Goal: Task Accomplishment & Management: Manage account settings

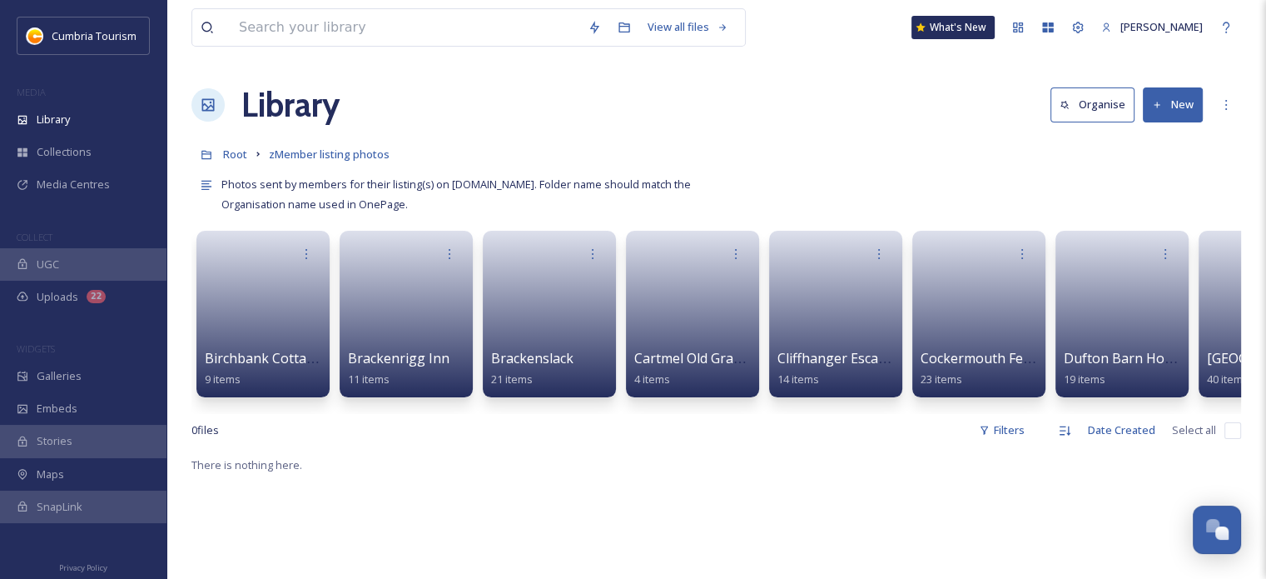
scroll to position [6267, 0]
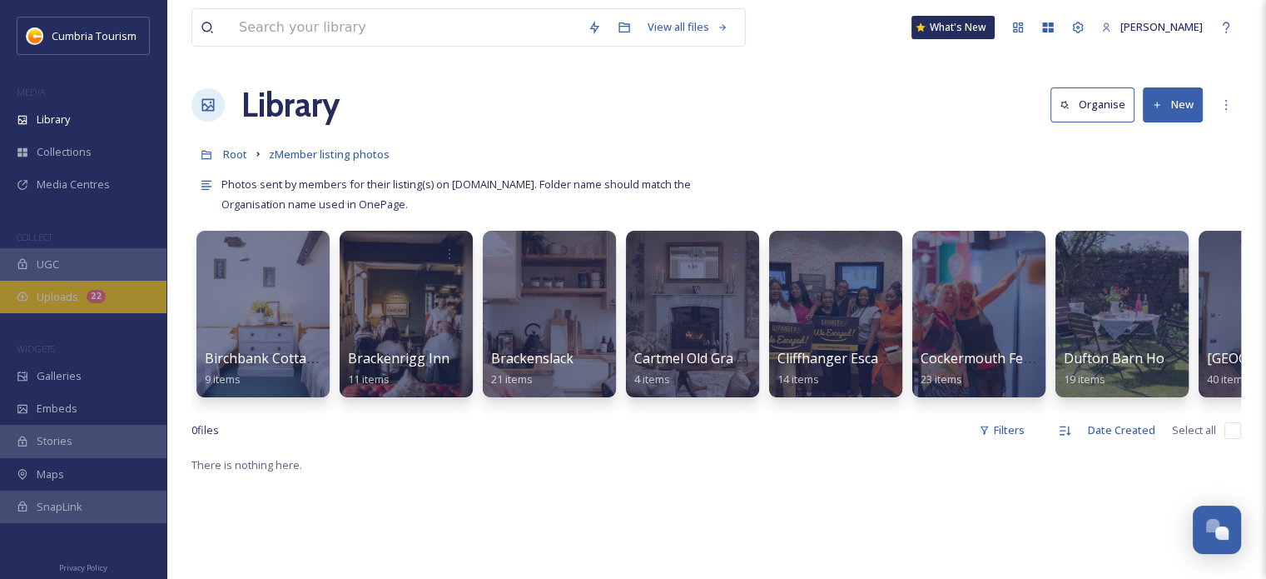
click at [56, 302] on span "Uploads" at bounding box center [58, 297] width 42 height 16
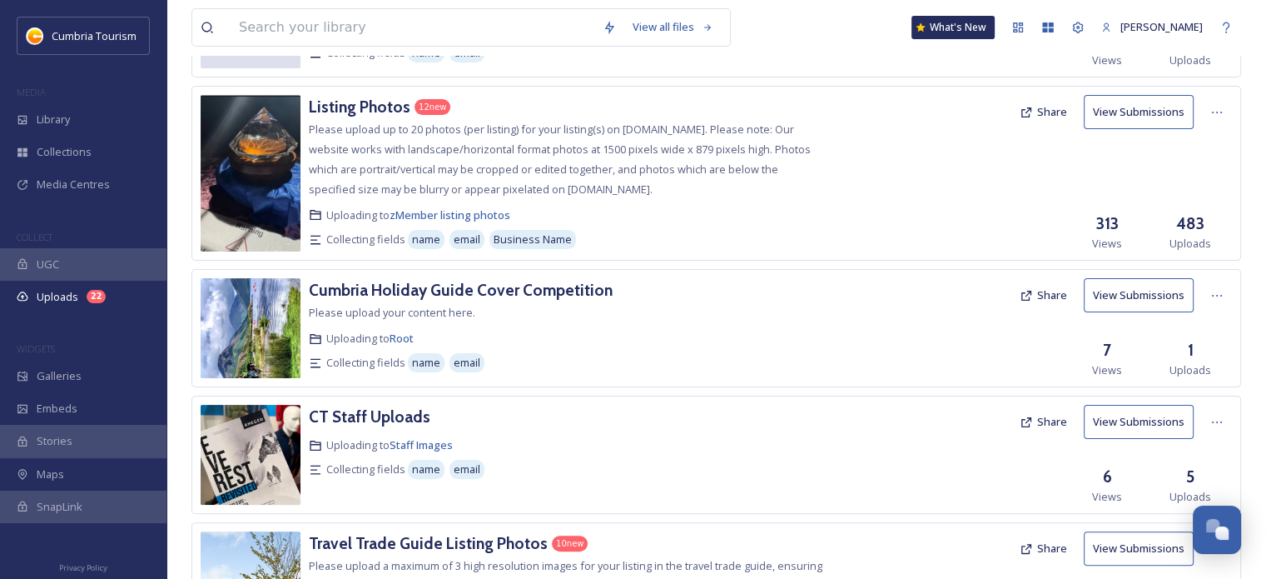
scroll to position [333, 0]
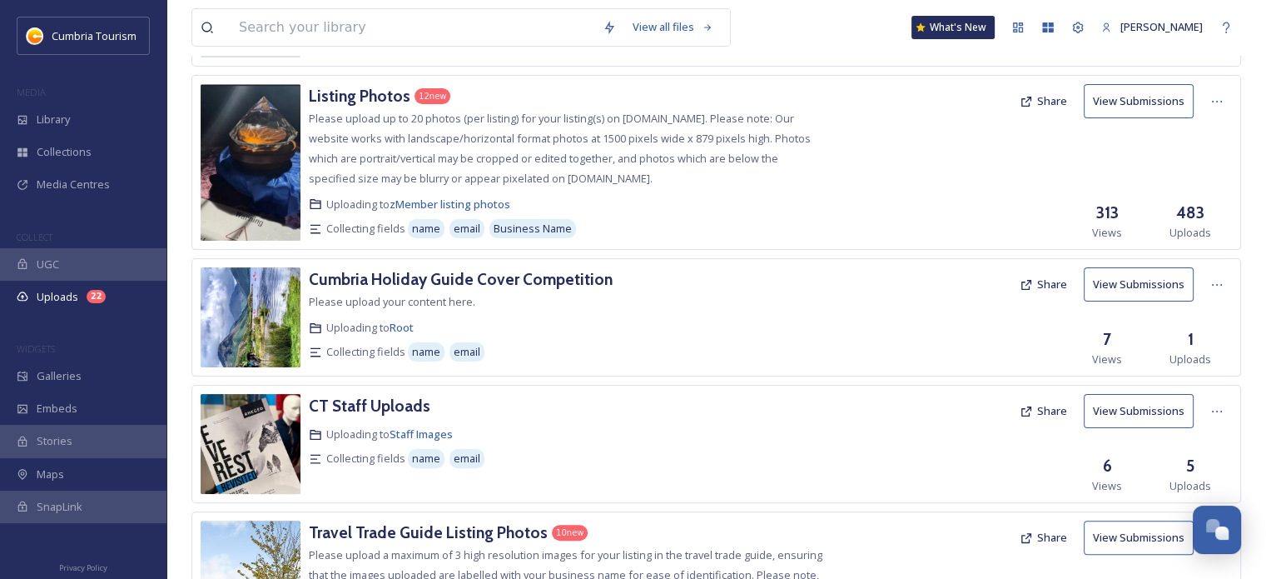
click at [384, 109] on div "Listing Photos 12 new Please upload up to 20 photos (per listing) for your list…" at bounding box center [567, 162] width 516 height 157
click at [386, 84] on div "Listing Photos" at bounding box center [360, 96] width 102 height 24
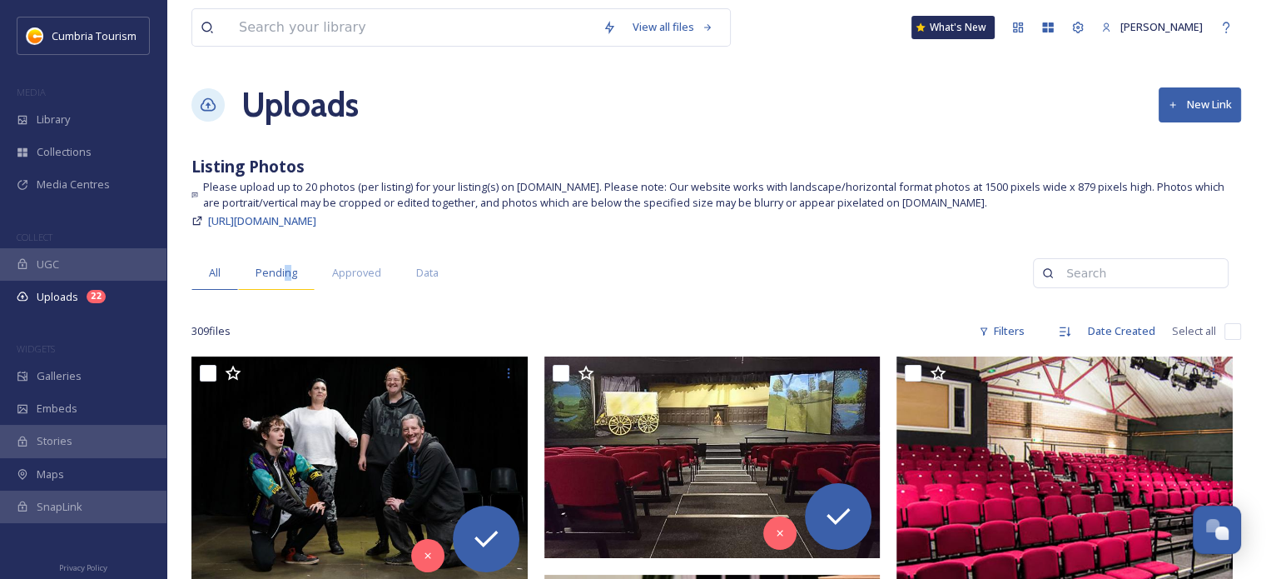
drag, startPoint x: 286, startPoint y: 266, endPoint x: 312, endPoint y: 270, distance: 26.1
click at [286, 266] on span "Pending" at bounding box center [277, 273] width 42 height 16
click at [419, 267] on span "Data" at bounding box center [427, 273] width 22 height 16
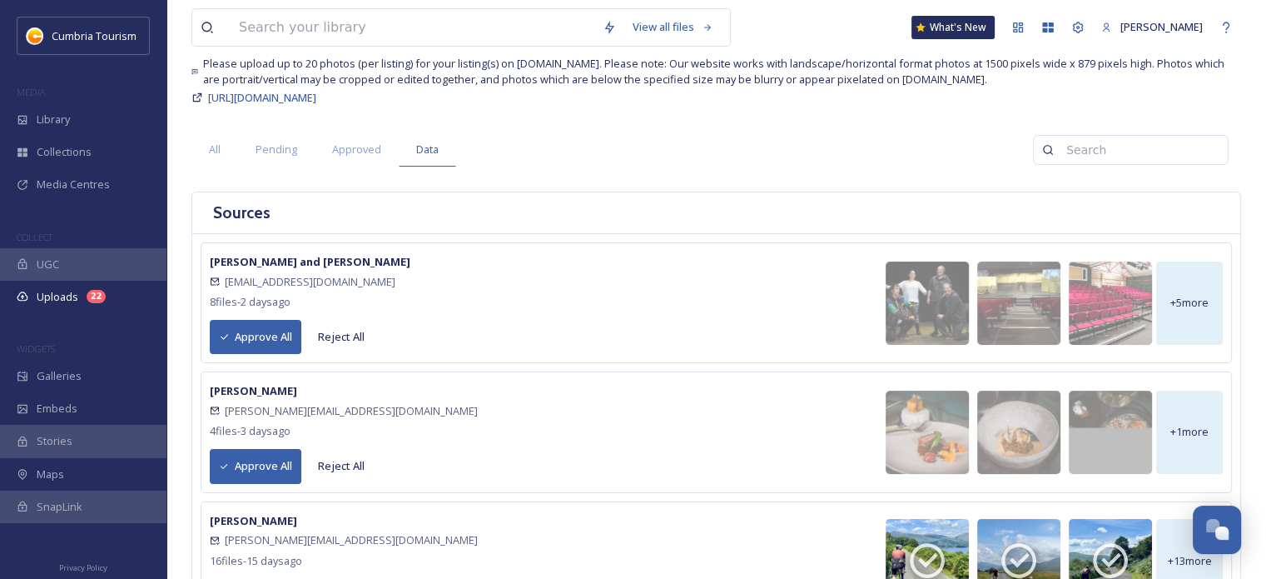
scroll to position [167, 0]
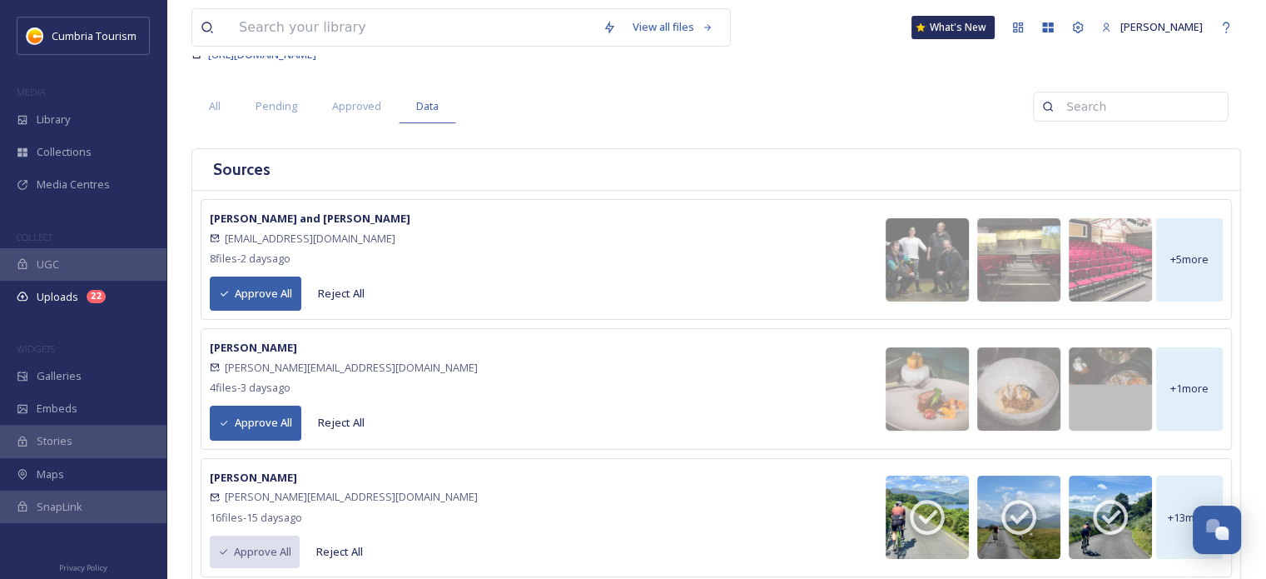
click at [266, 425] on button "Approve All" at bounding box center [256, 422] width 92 height 34
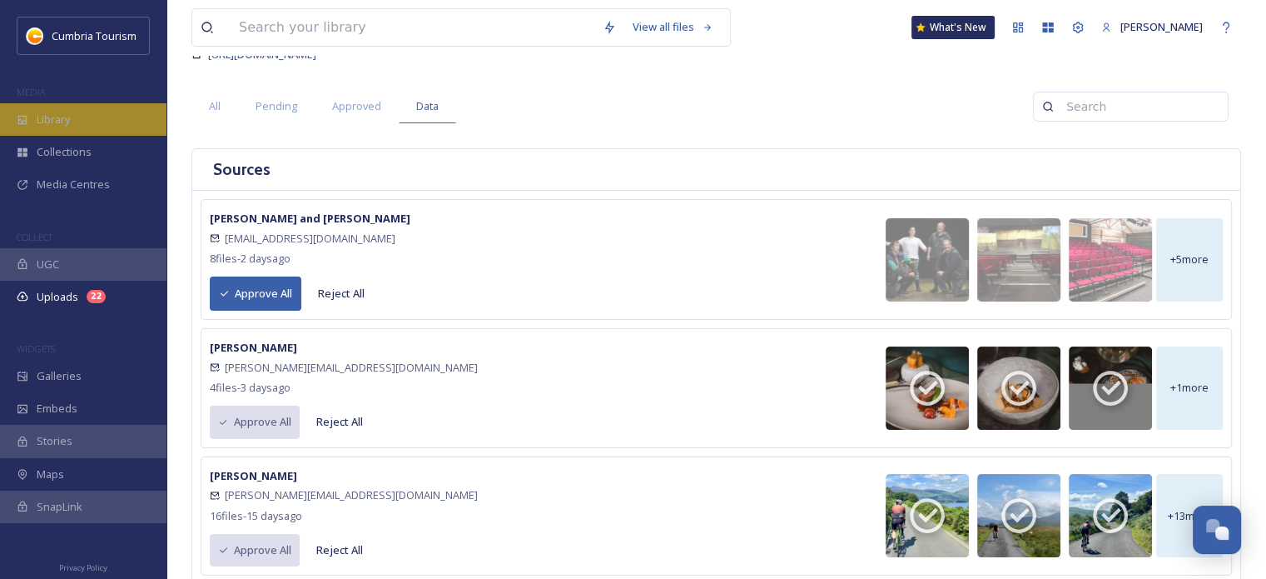
click at [48, 112] on span "Library" at bounding box center [53, 120] width 33 height 16
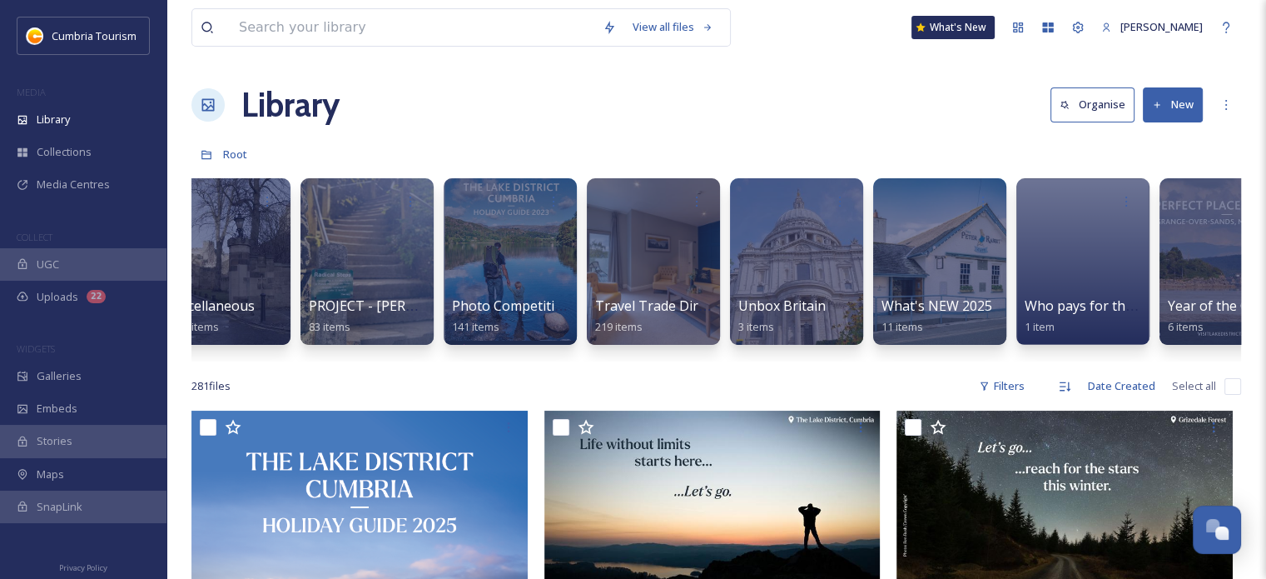
scroll to position [0, 1814]
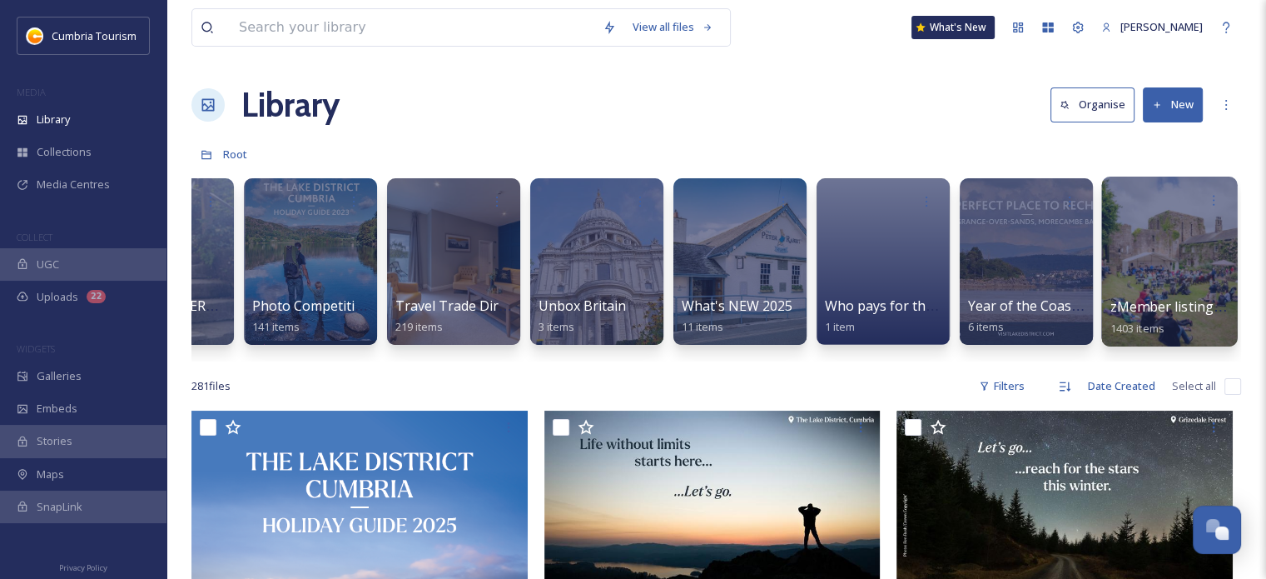
click at [1214, 336] on div "zMember listing photos 1403 items" at bounding box center [1170, 317] width 119 height 42
click at [1144, 226] on div at bounding box center [1169, 262] width 136 height 170
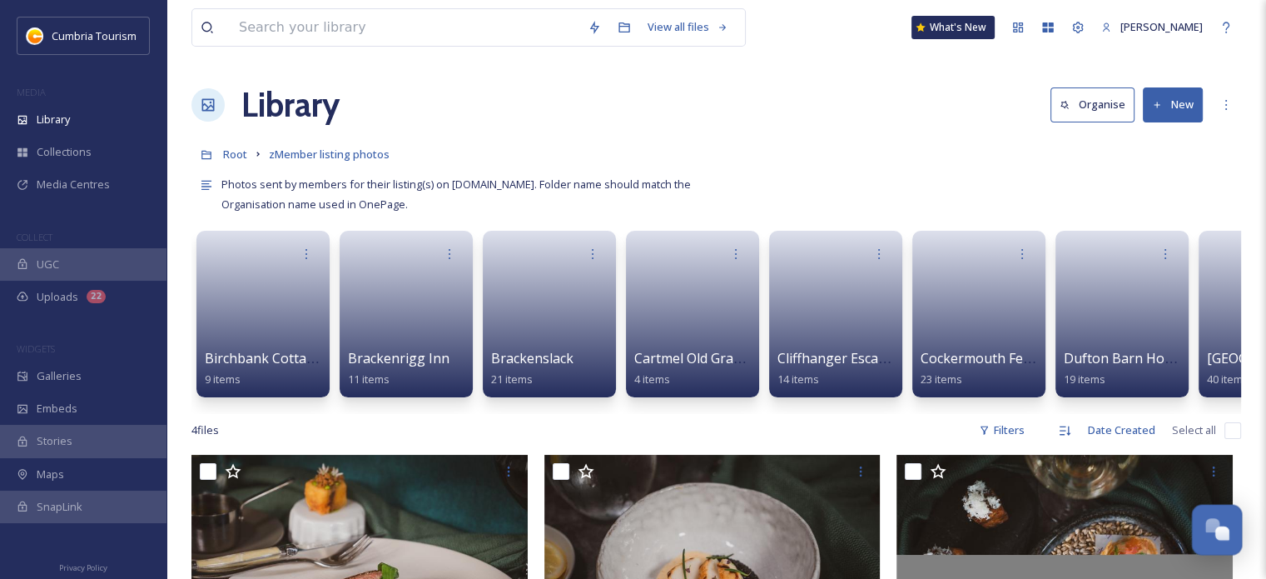
click at [1204, 535] on div "Open Chat" at bounding box center [1217, 528] width 49 height 28
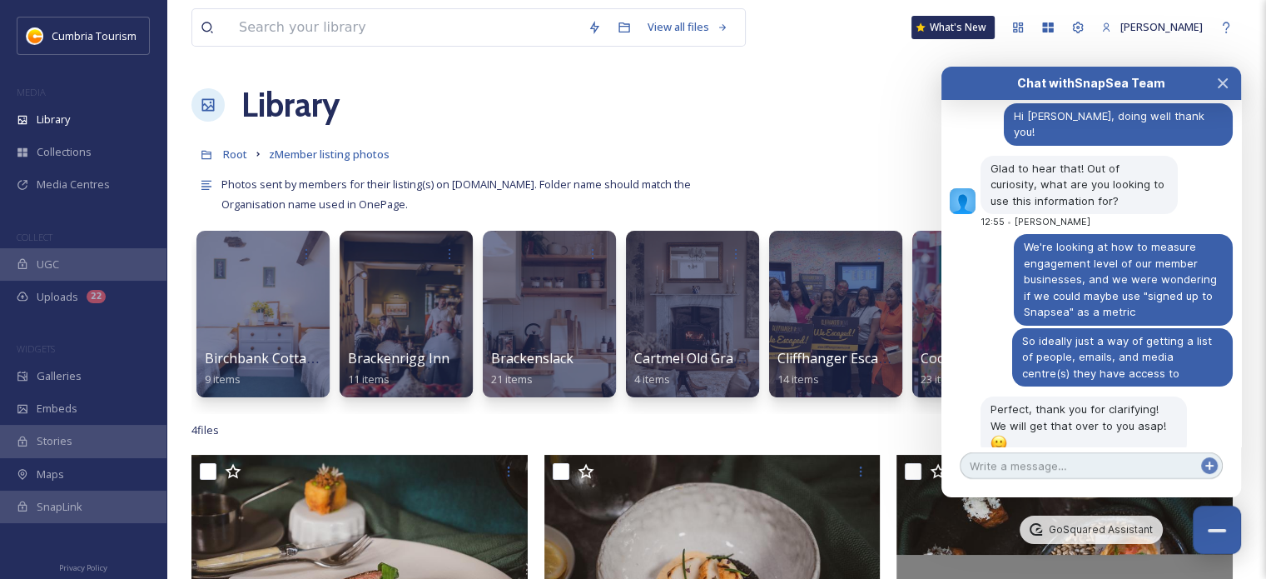
click at [1044, 469] on textarea at bounding box center [1091, 465] width 263 height 27
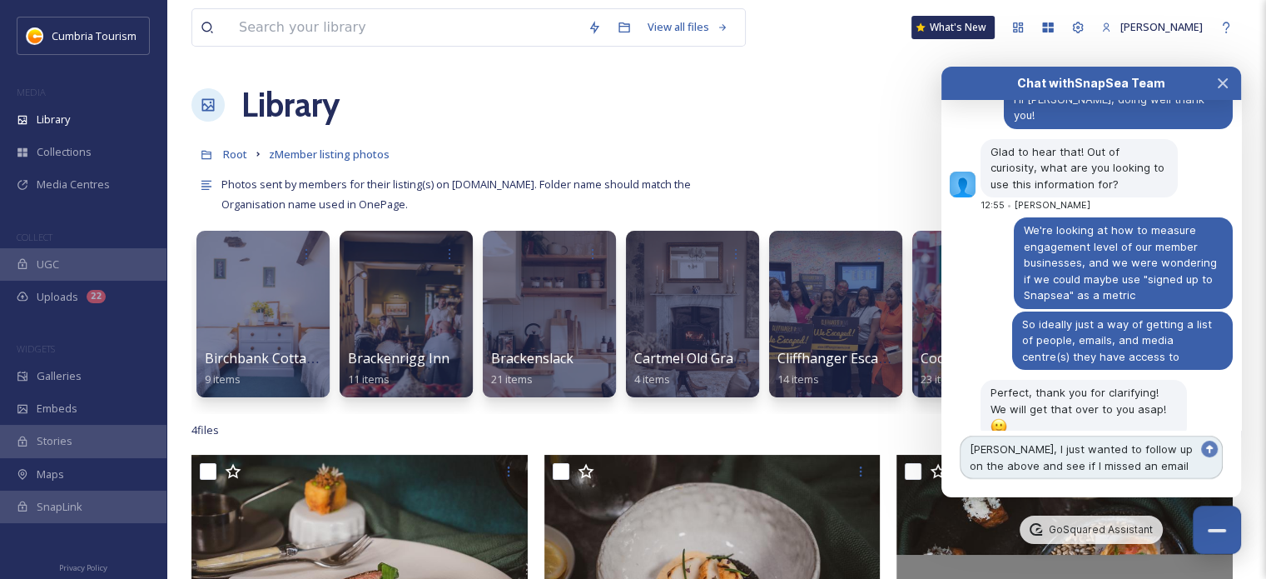
scroll to position [6300, 0]
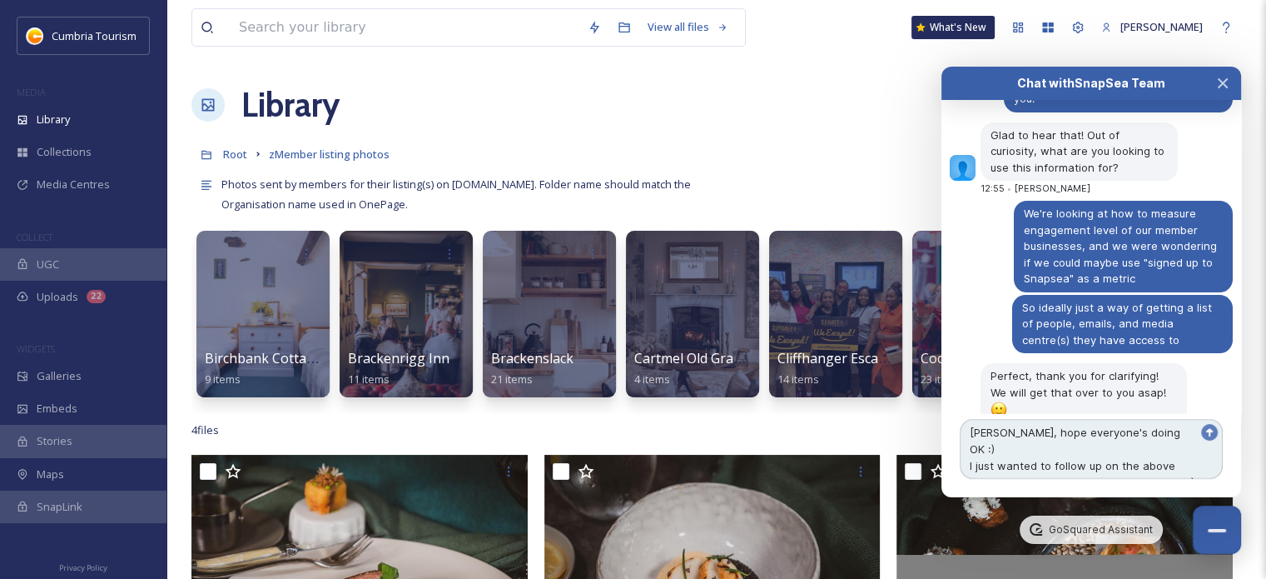
type textarea "[PERSON_NAME], hope everyone's doing OK :) I just wanted to follow up on the ab…"
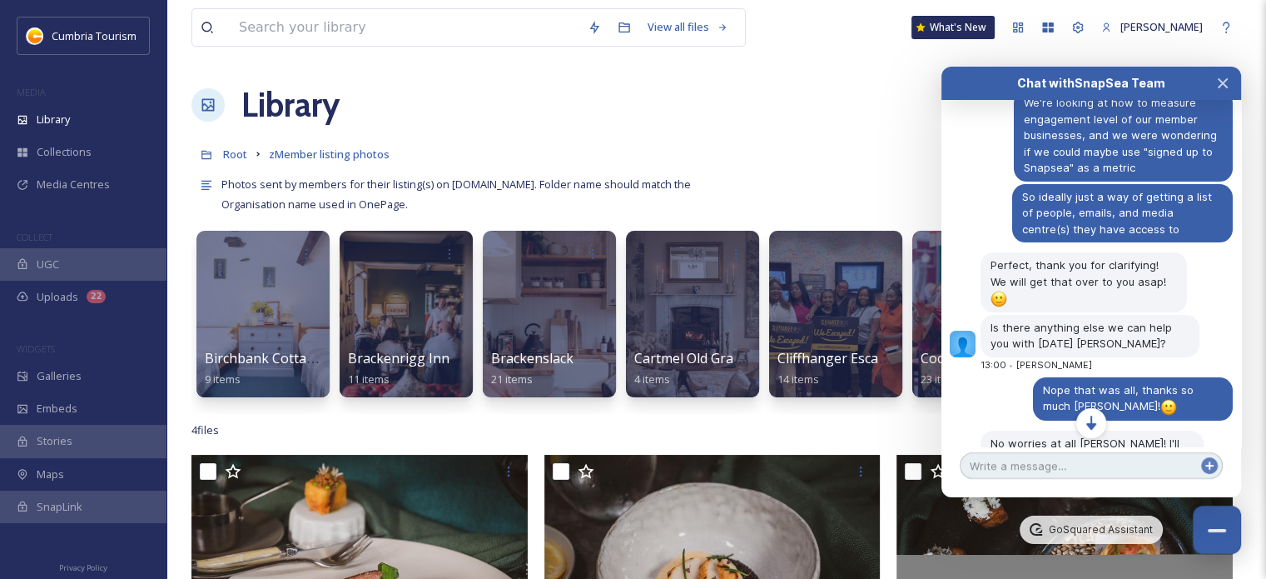
scroll to position [6413, 0]
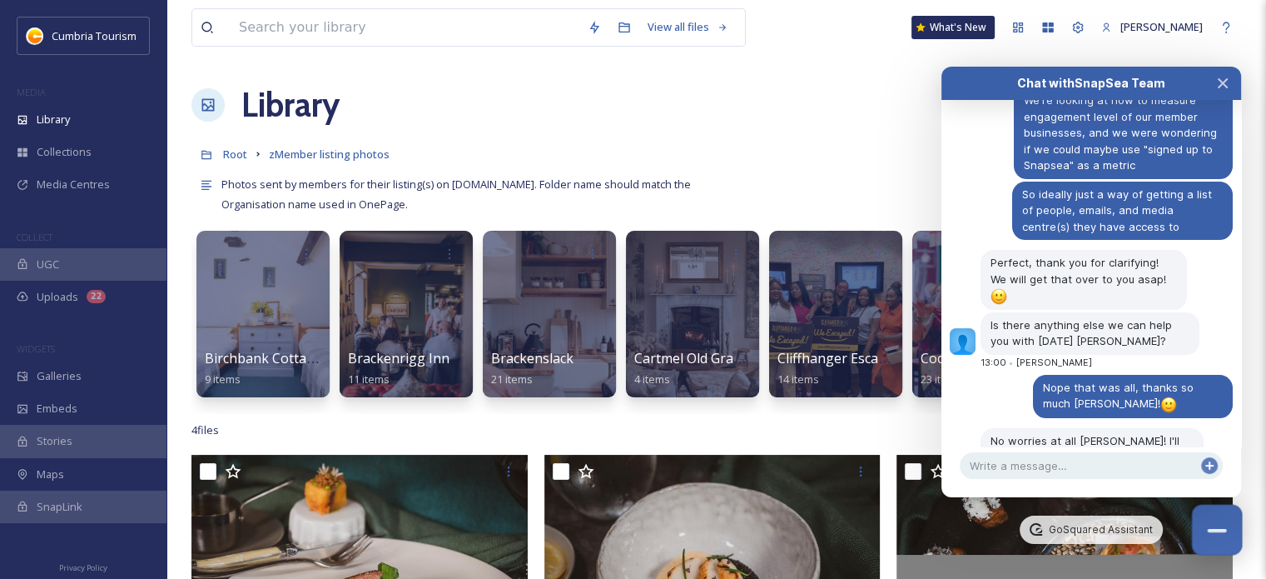
click at [1215, 551] on button "Close Chat" at bounding box center [1217, 530] width 51 height 51
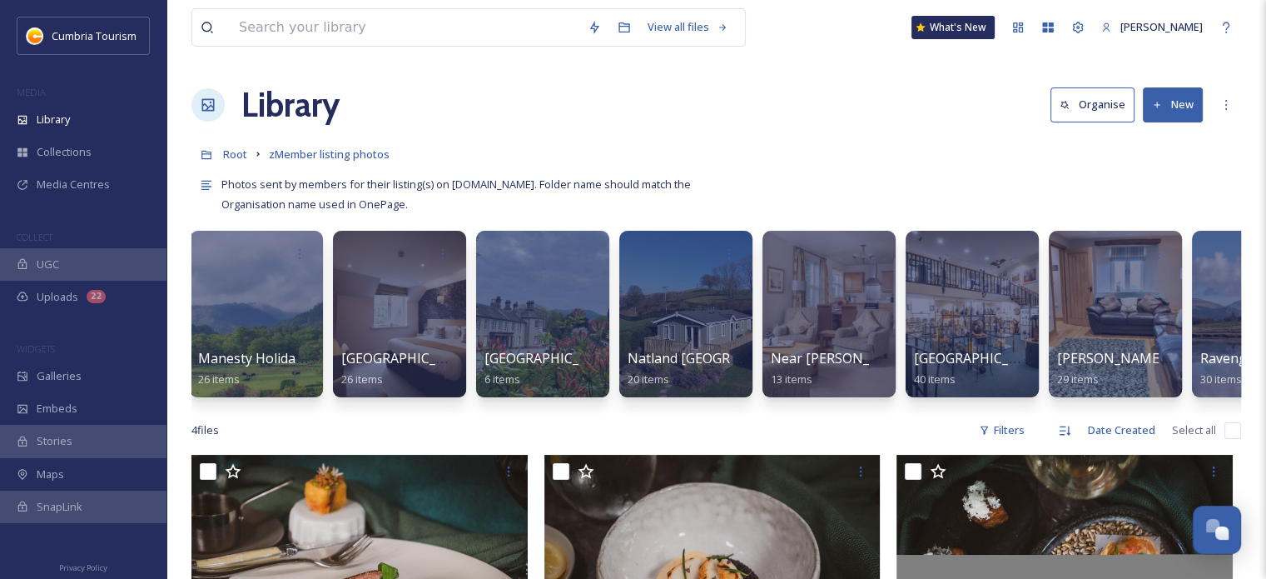
scroll to position [0, 2826]
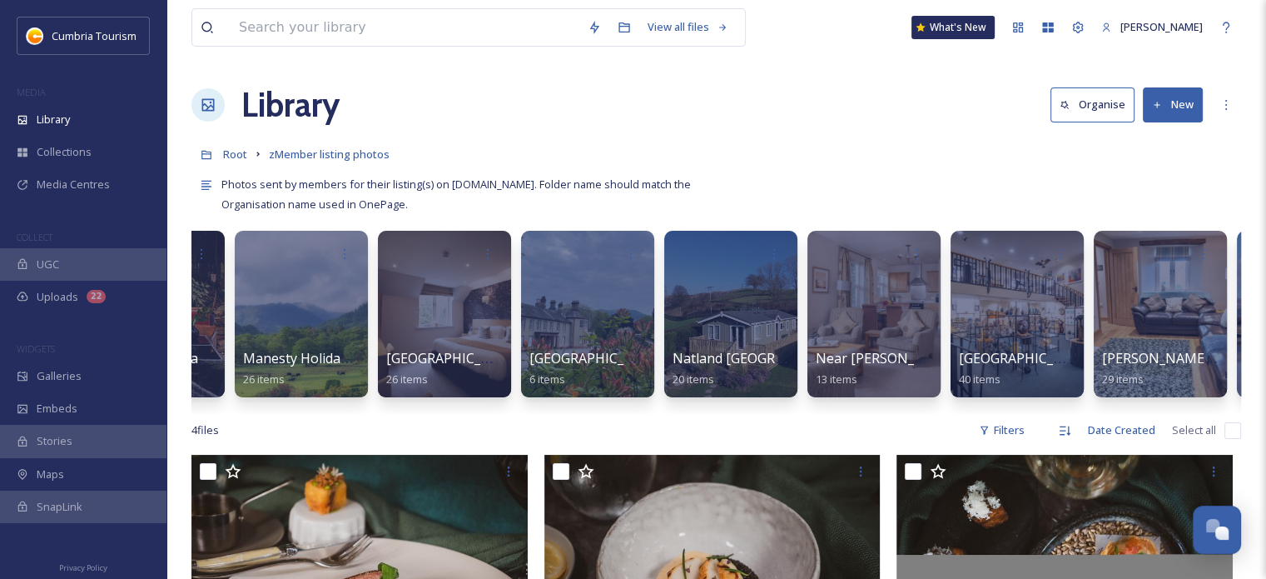
click at [1236, 426] on div "4 file s Filters Date Created Select all" at bounding box center [716, 430] width 1050 height 32
click at [1225, 446] on div "4 file s Filters Date Created Select all" at bounding box center [716, 430] width 1050 height 32
click at [1232, 439] on input "checkbox" at bounding box center [1233, 430] width 17 height 17
checkbox input "true"
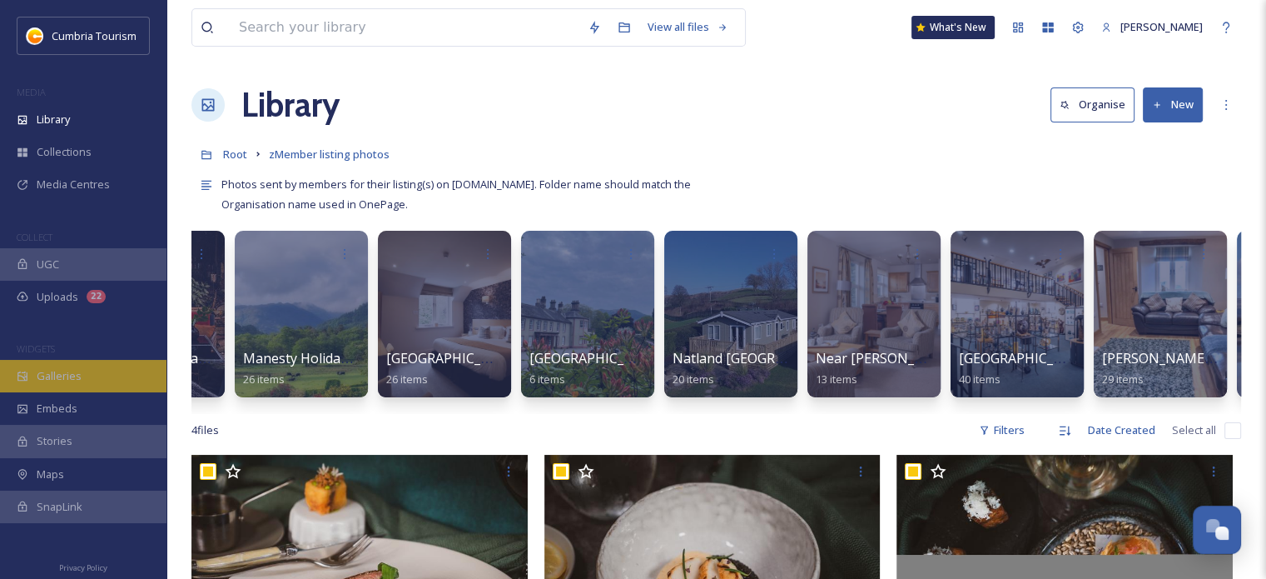
checkbox input "true"
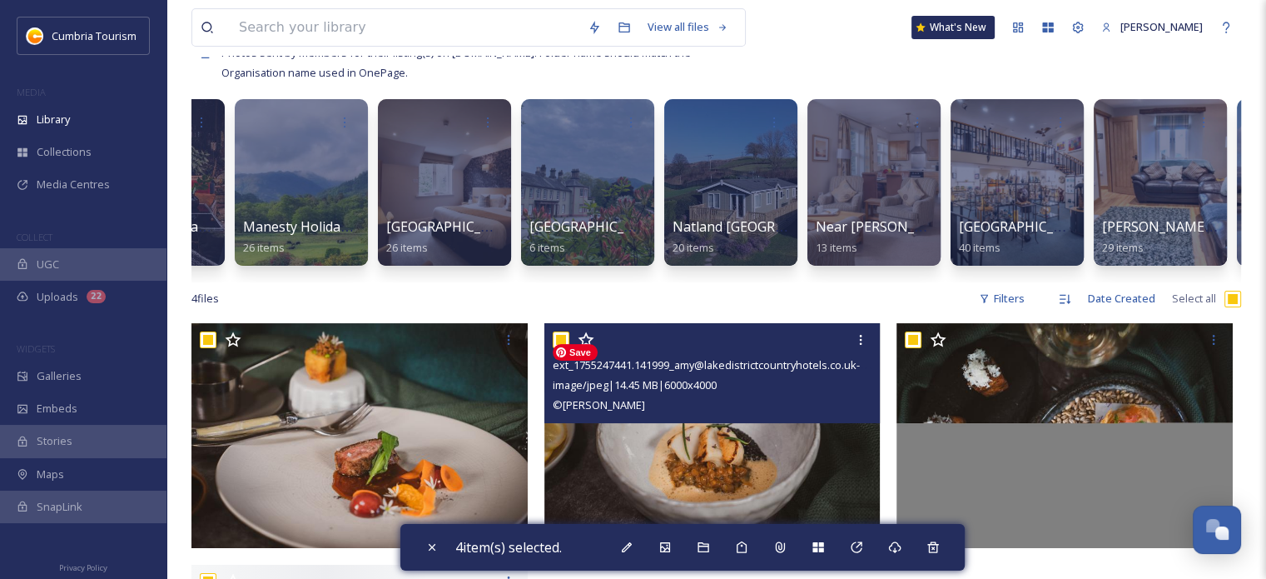
scroll to position [83, 0]
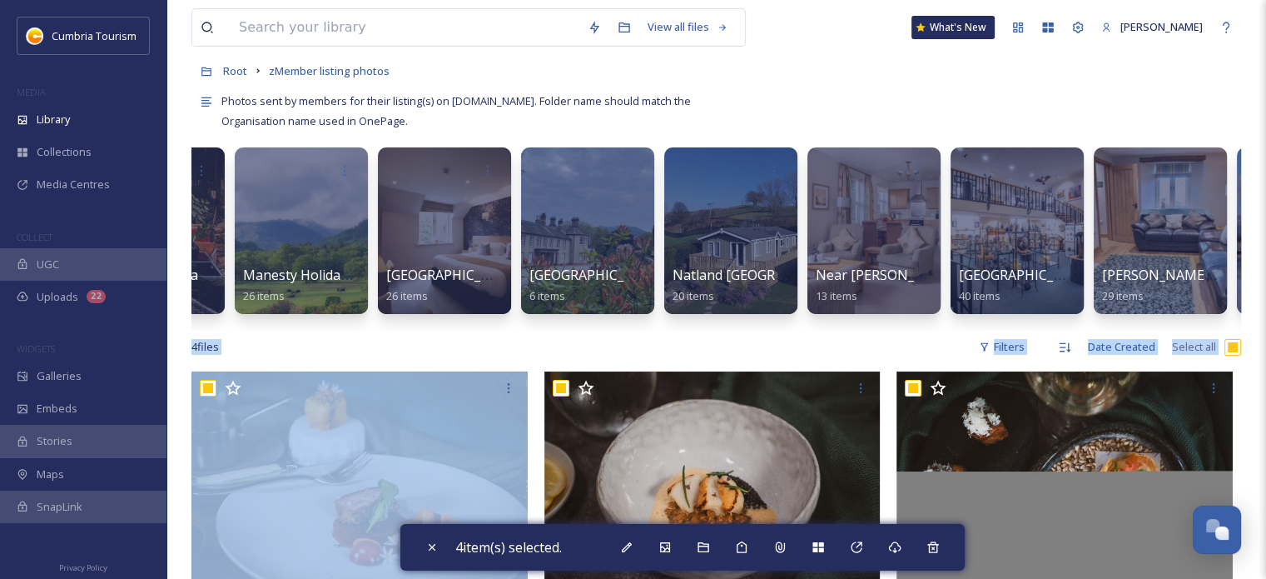
drag, startPoint x: 451, startPoint y: 473, endPoint x: 563, endPoint y: 316, distance: 192.9
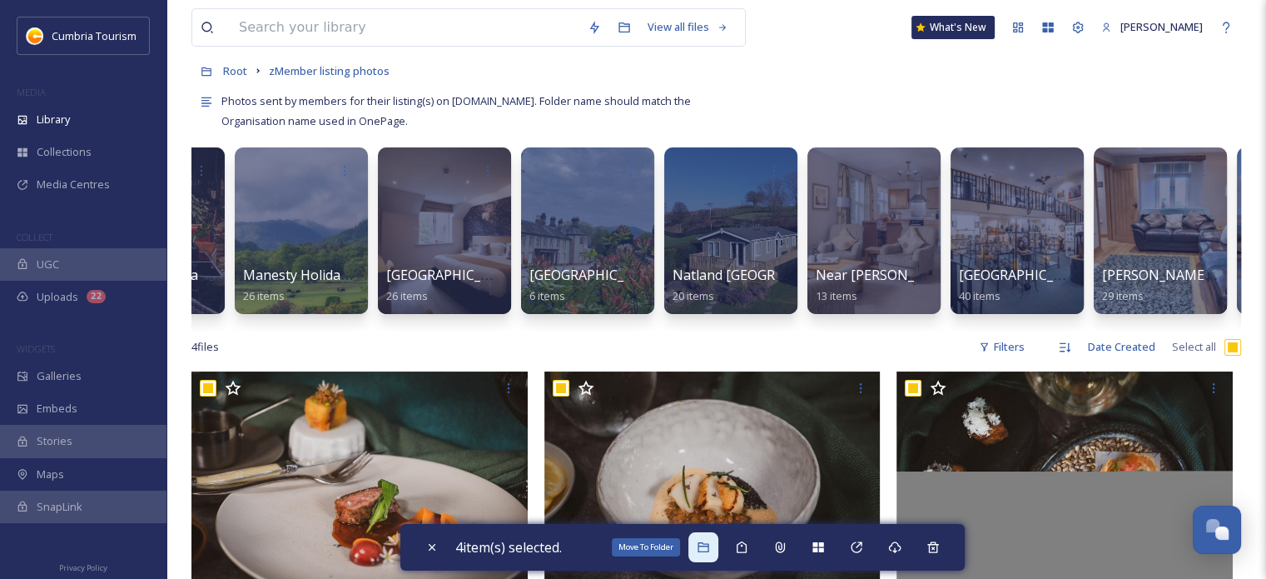
click at [699, 560] on div "Move To Folder" at bounding box center [704, 547] width 30 height 30
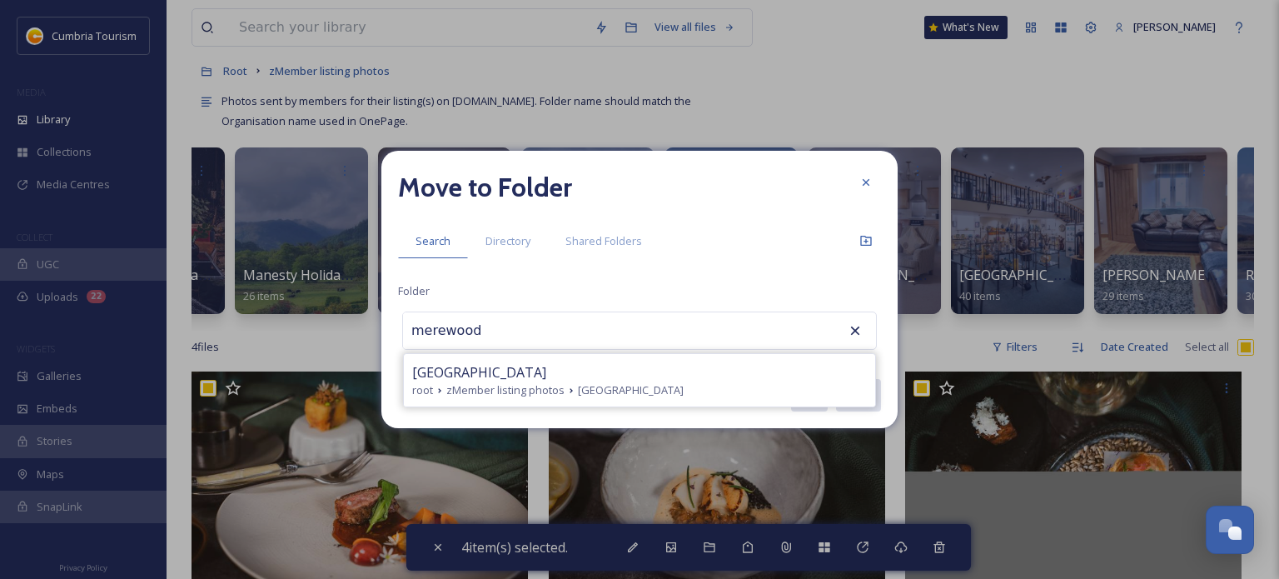
click at [546, 367] on span "[GEOGRAPHIC_DATA]" at bounding box center [479, 372] width 134 height 20
type input "[GEOGRAPHIC_DATA]"
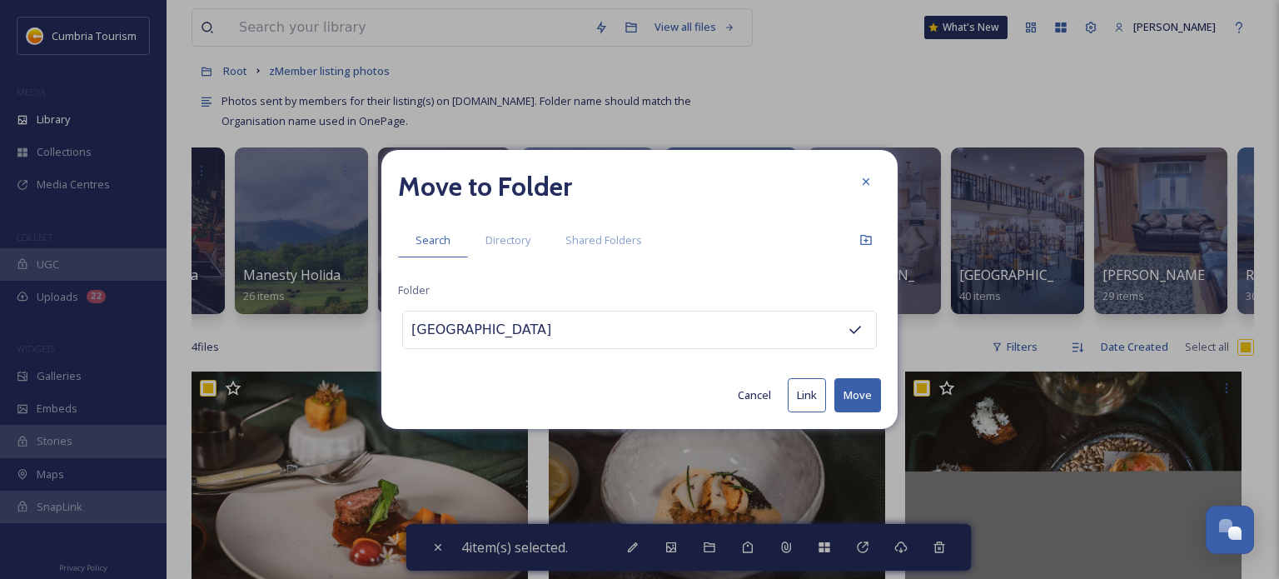
click at [863, 393] on button "Move" at bounding box center [857, 395] width 47 height 34
checkbox input "false"
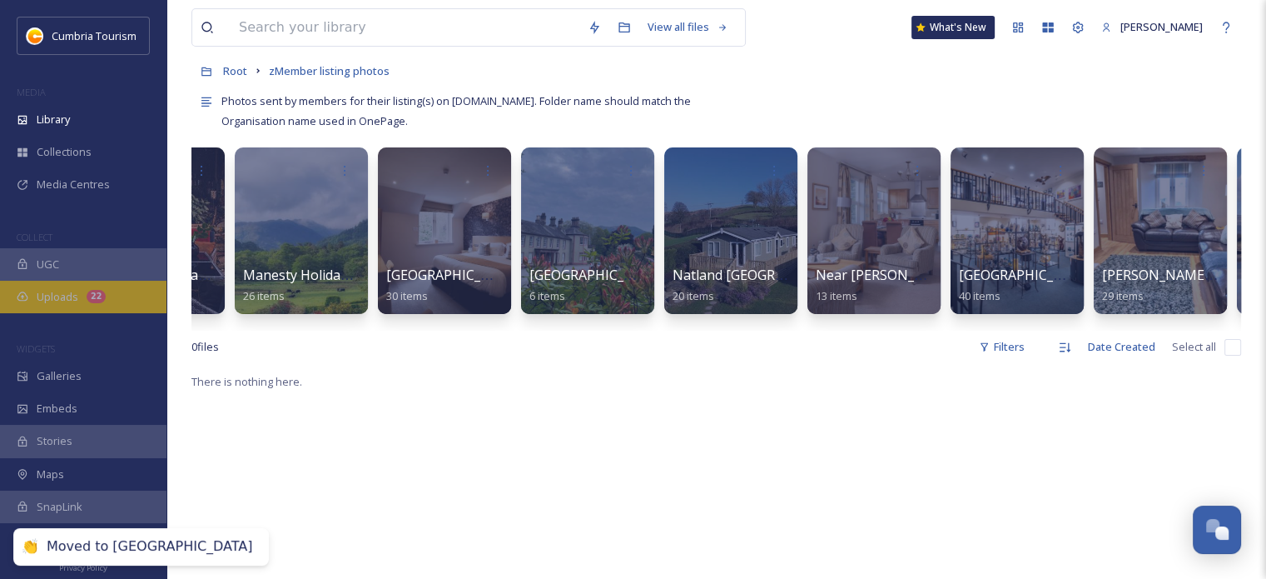
click at [29, 306] on div "Uploads 22" at bounding box center [83, 297] width 167 height 32
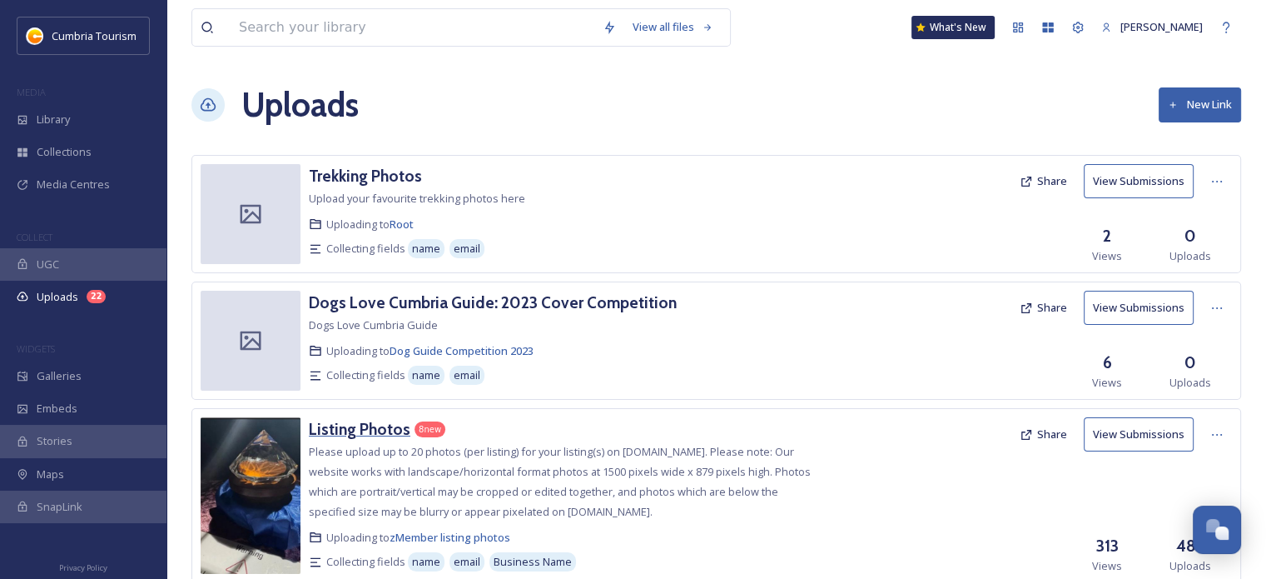
click at [393, 438] on div "Listing Photos" at bounding box center [360, 429] width 102 height 24
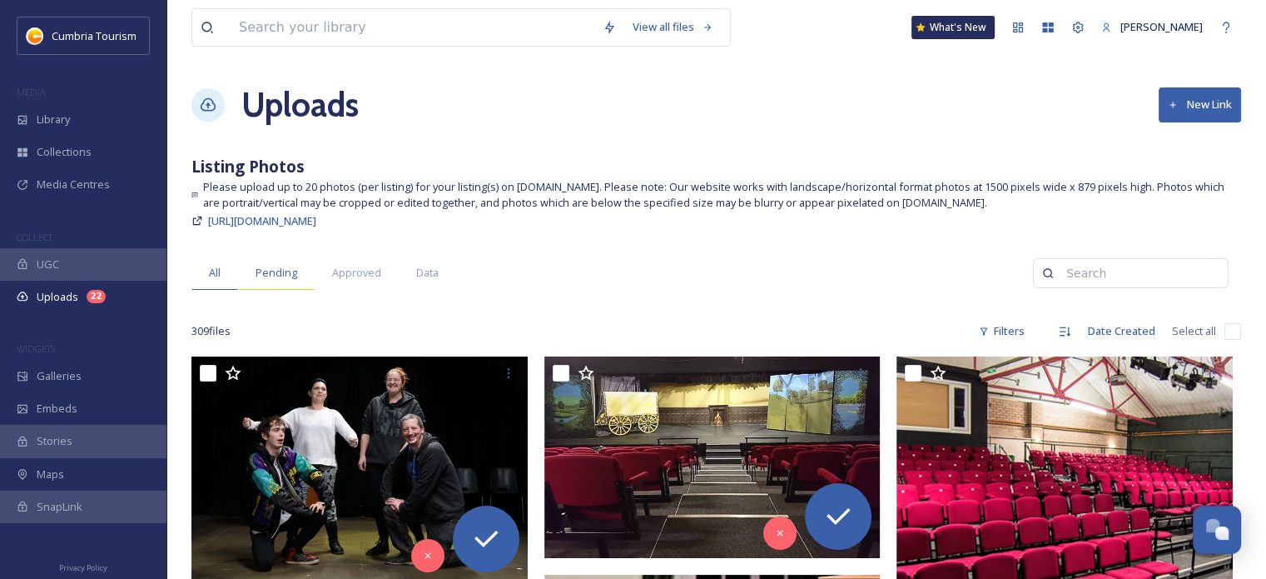
click at [271, 263] on div "Pending" at bounding box center [276, 273] width 77 height 34
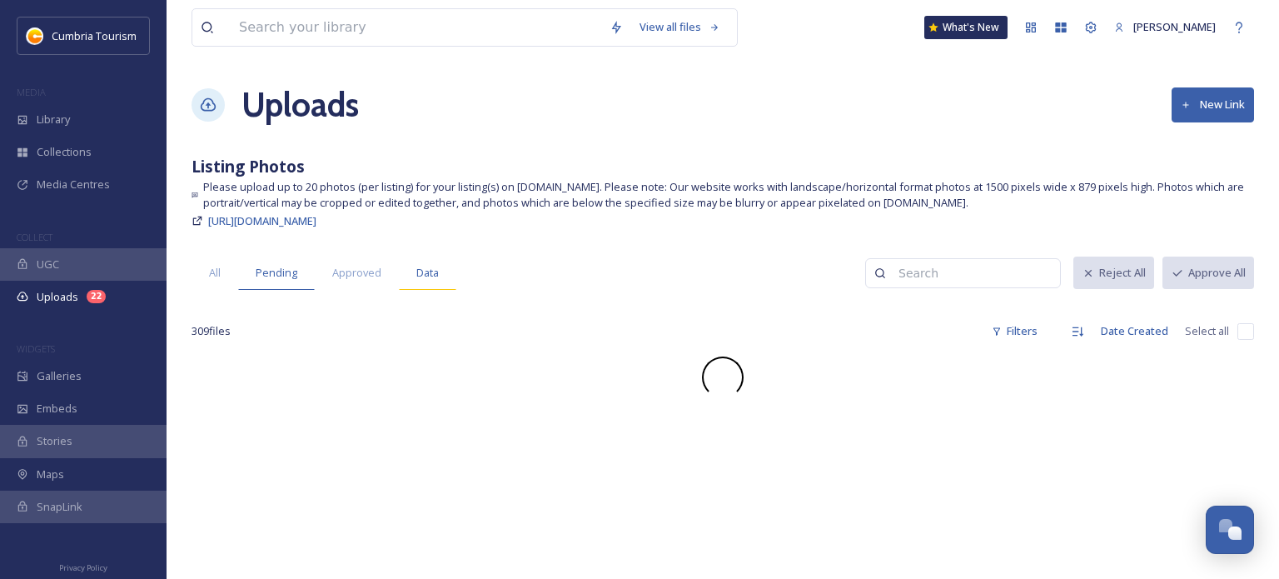
click at [425, 269] on span "Data" at bounding box center [427, 273] width 22 height 16
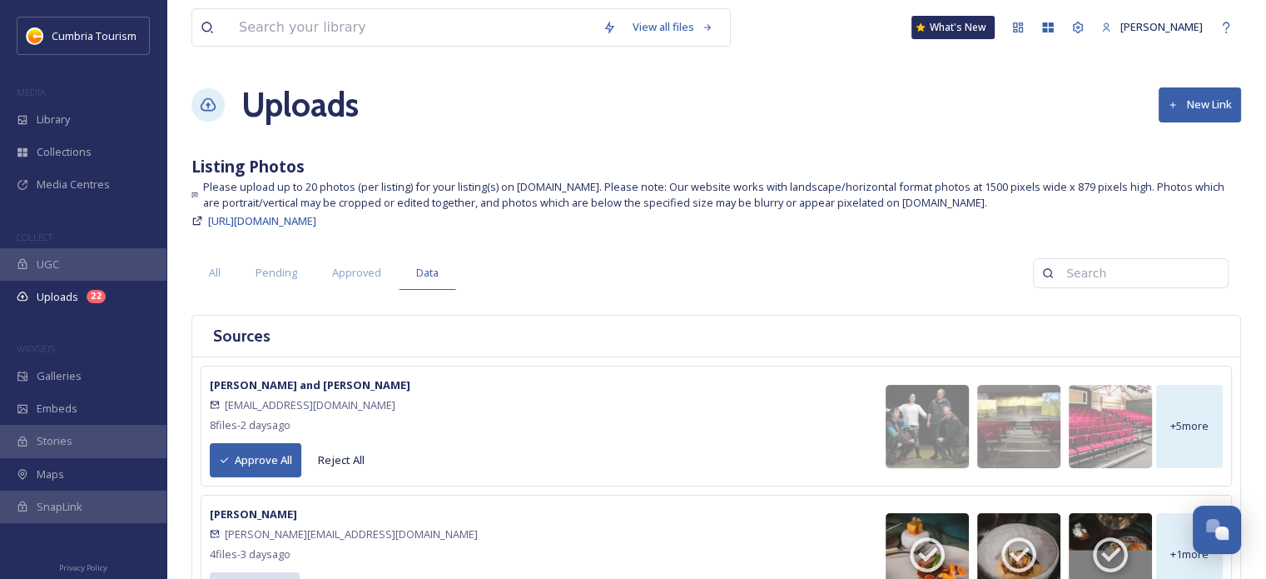
click at [266, 450] on button "Approve All" at bounding box center [256, 460] width 92 height 34
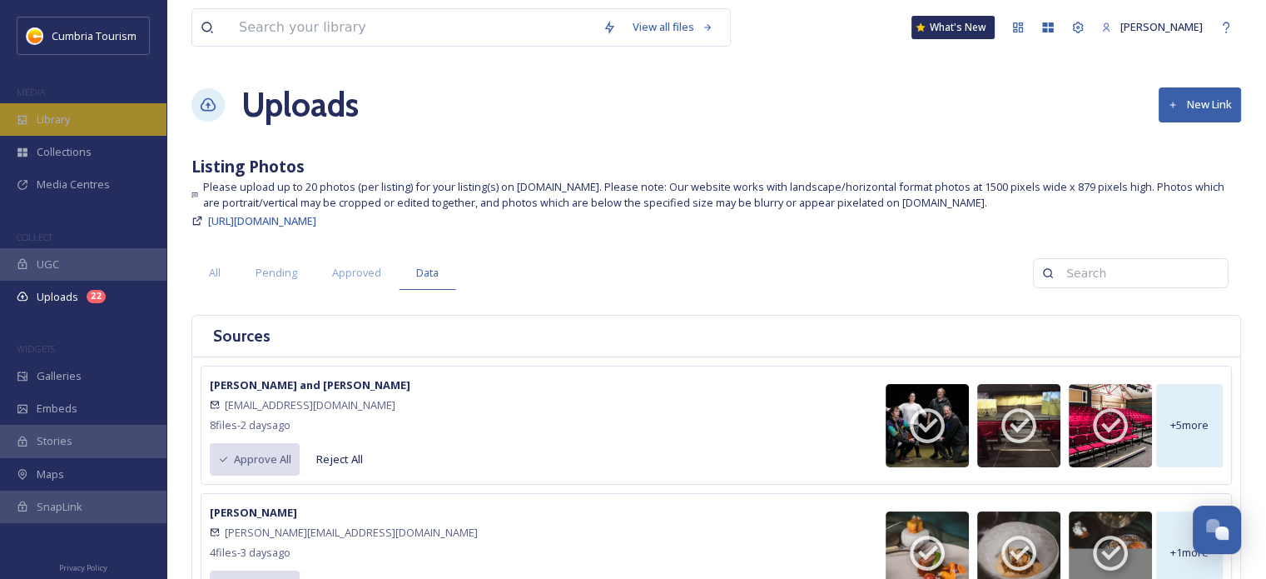
click at [59, 125] on span "Library" at bounding box center [53, 120] width 33 height 16
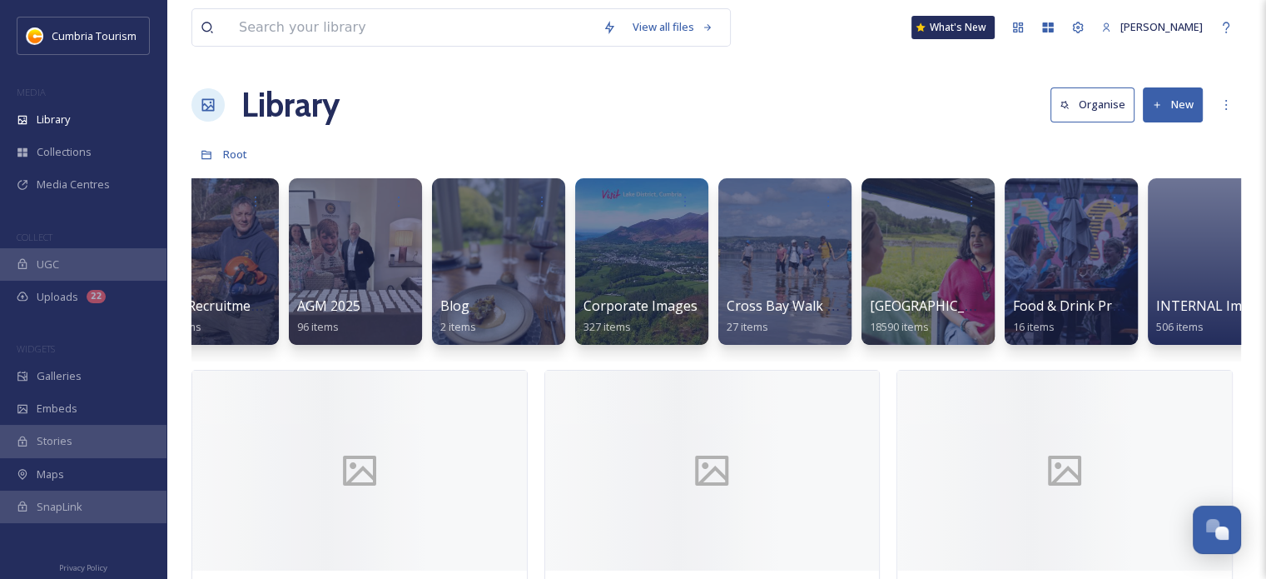
scroll to position [0, 1814]
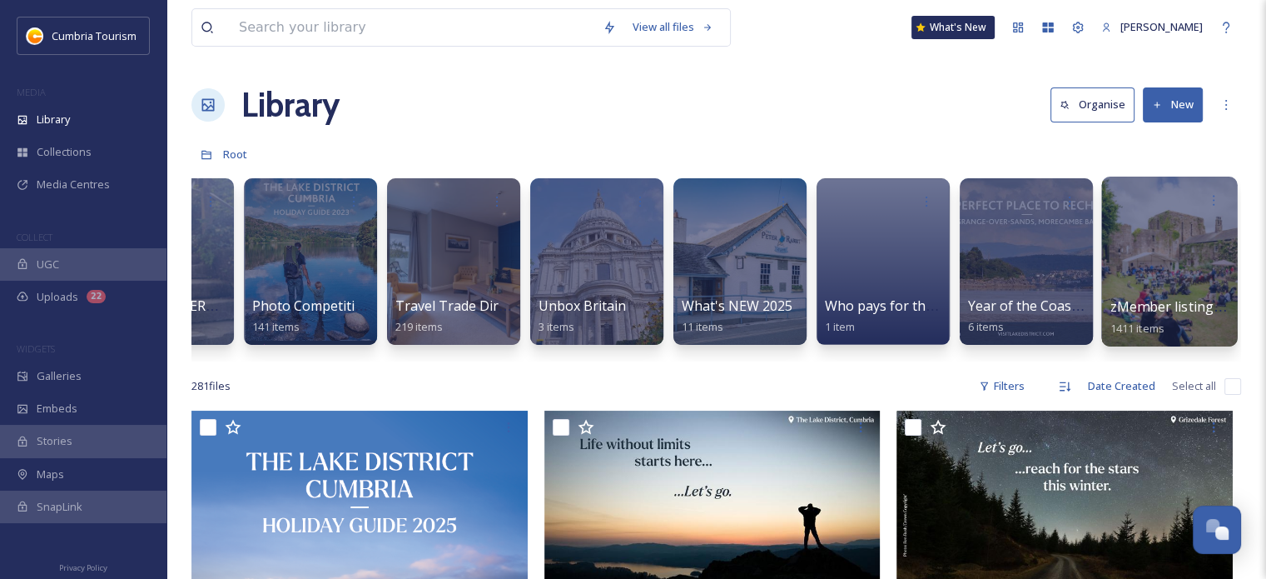
click at [1200, 304] on span "zMember listing photos" at bounding box center [1187, 306] width 153 height 18
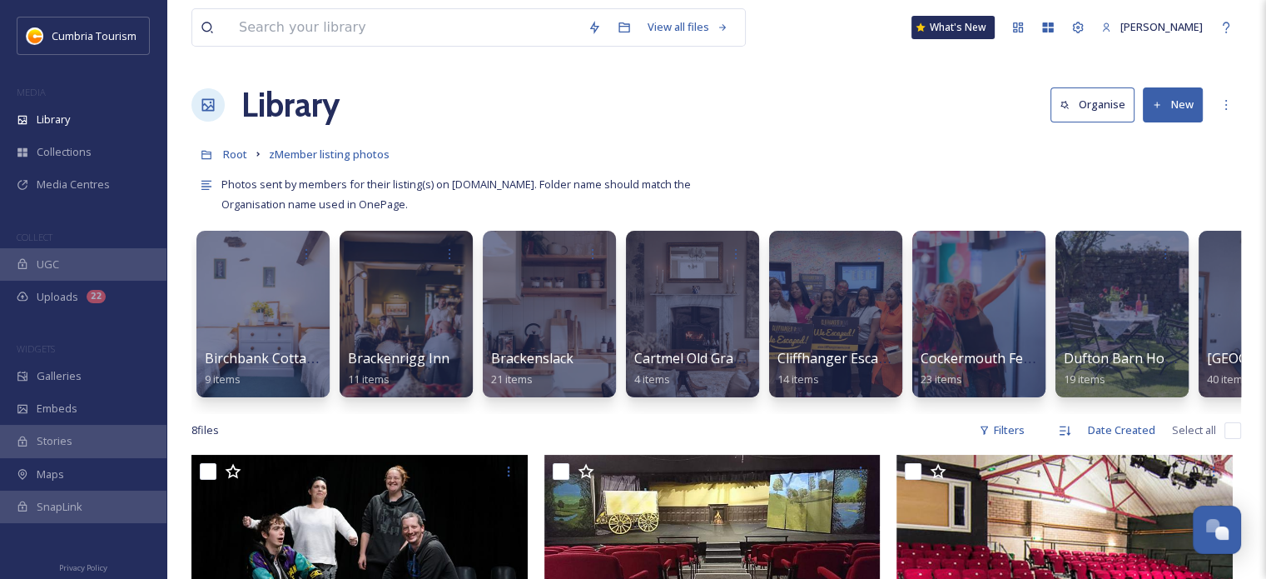
click at [1161, 102] on icon at bounding box center [1157, 105] width 11 height 11
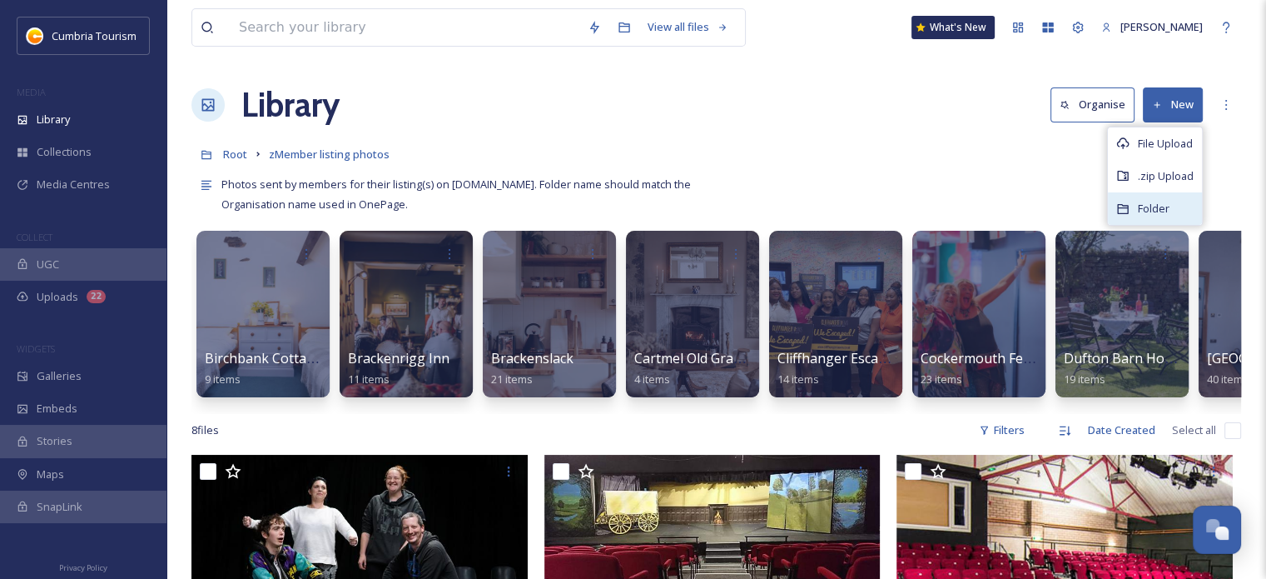
click at [1151, 216] on span "Folder" at bounding box center [1154, 209] width 32 height 16
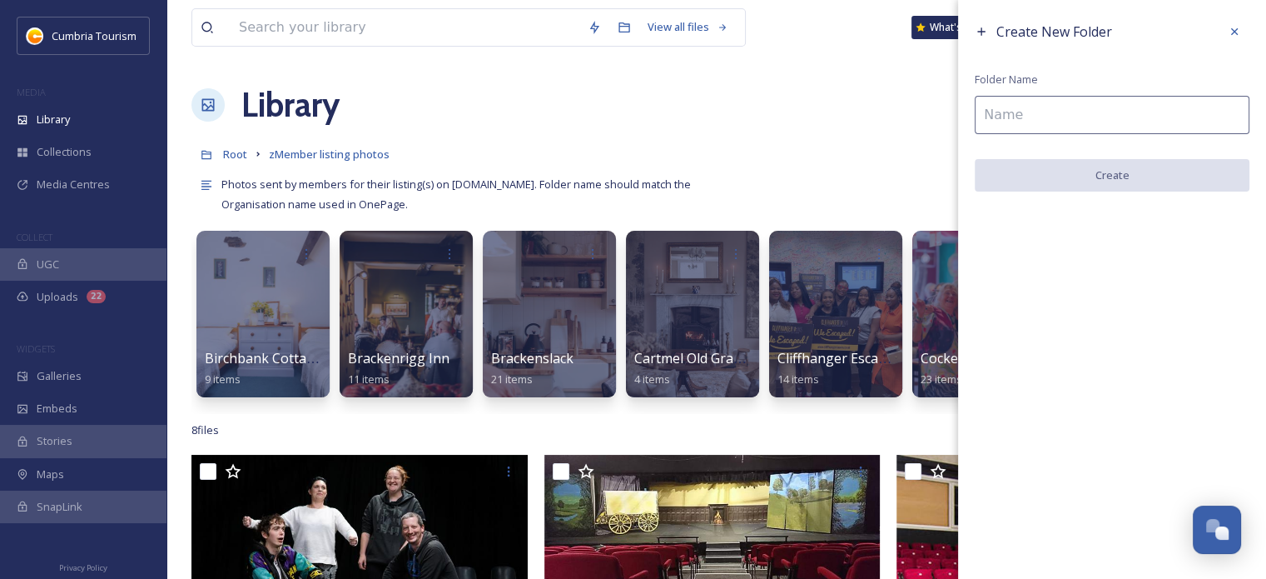
click at [932, 96] on div "Library Organise New" at bounding box center [716, 105] width 1050 height 50
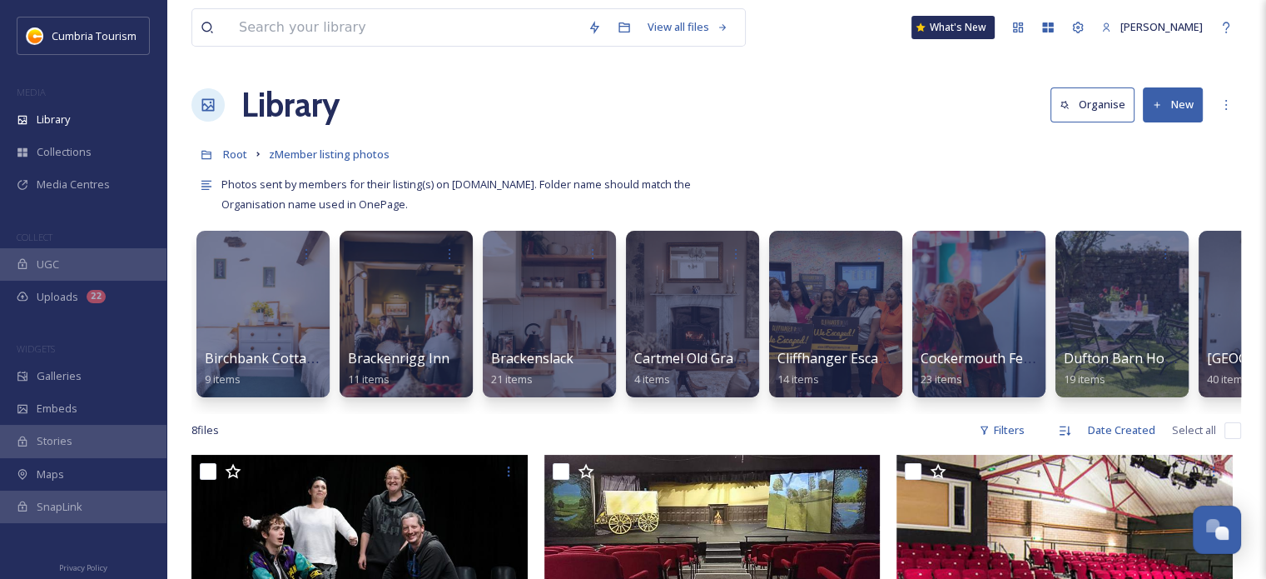
click at [1162, 102] on button "New" at bounding box center [1173, 104] width 60 height 34
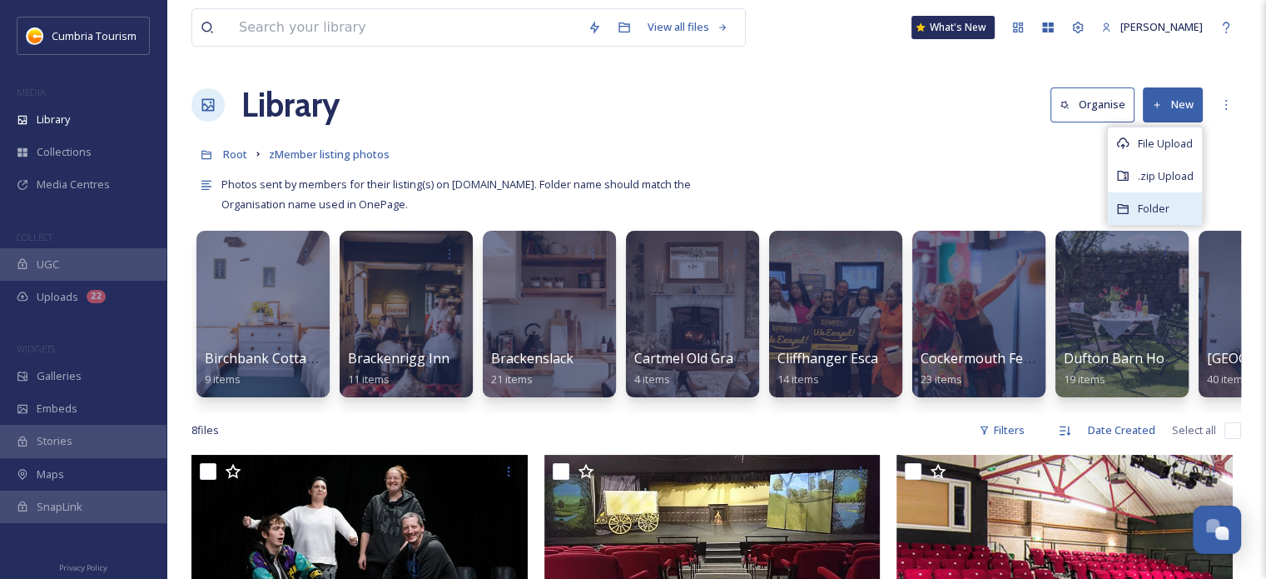
click at [1155, 212] on span "Folder" at bounding box center [1154, 209] width 32 height 16
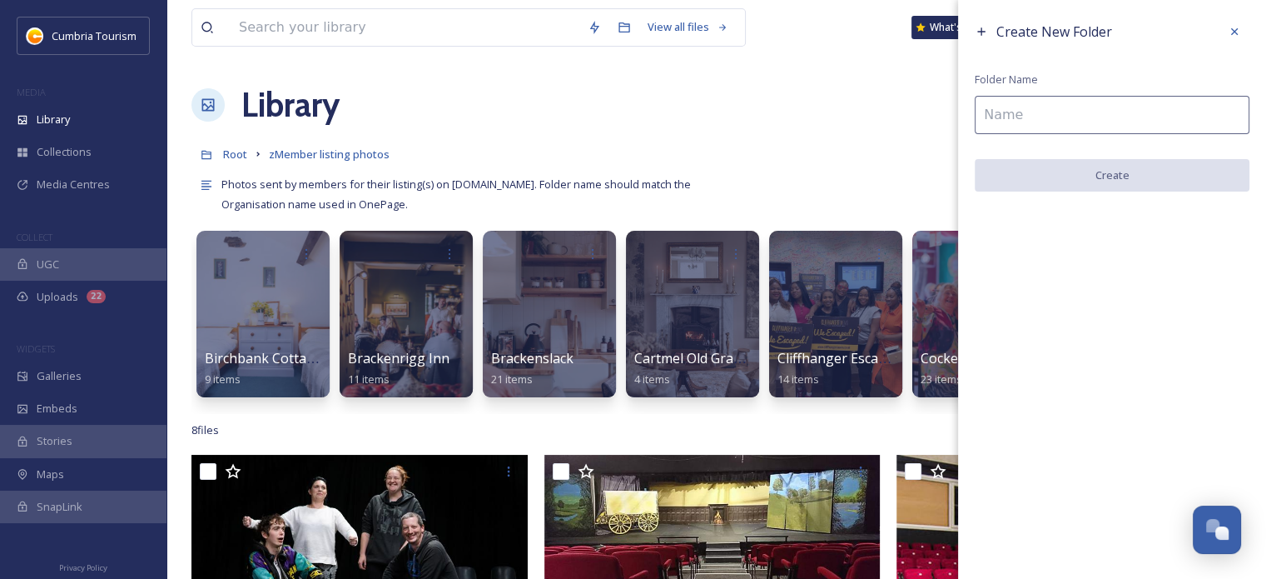
click at [1049, 127] on input at bounding box center [1112, 115] width 275 height 38
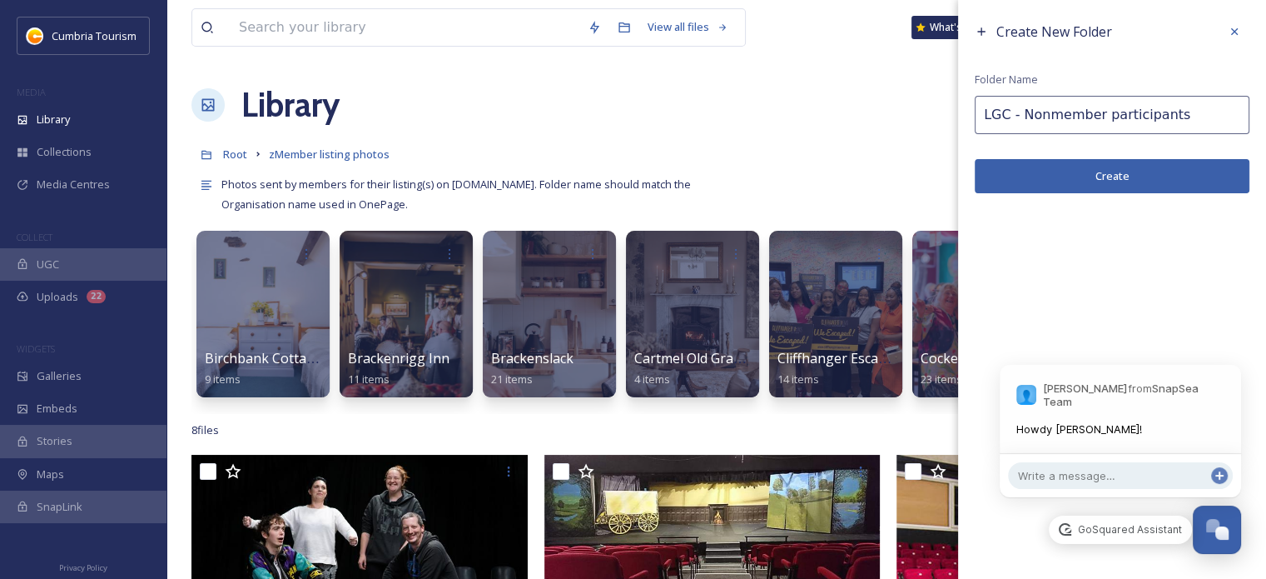
scroll to position [6459, 0]
click at [1046, 116] on input "LGC - Nonmember participants" at bounding box center [1112, 115] width 275 height 38
type input "LGC25 - Non-member participants"
click at [1182, 181] on button "Create" at bounding box center [1112, 176] width 275 height 34
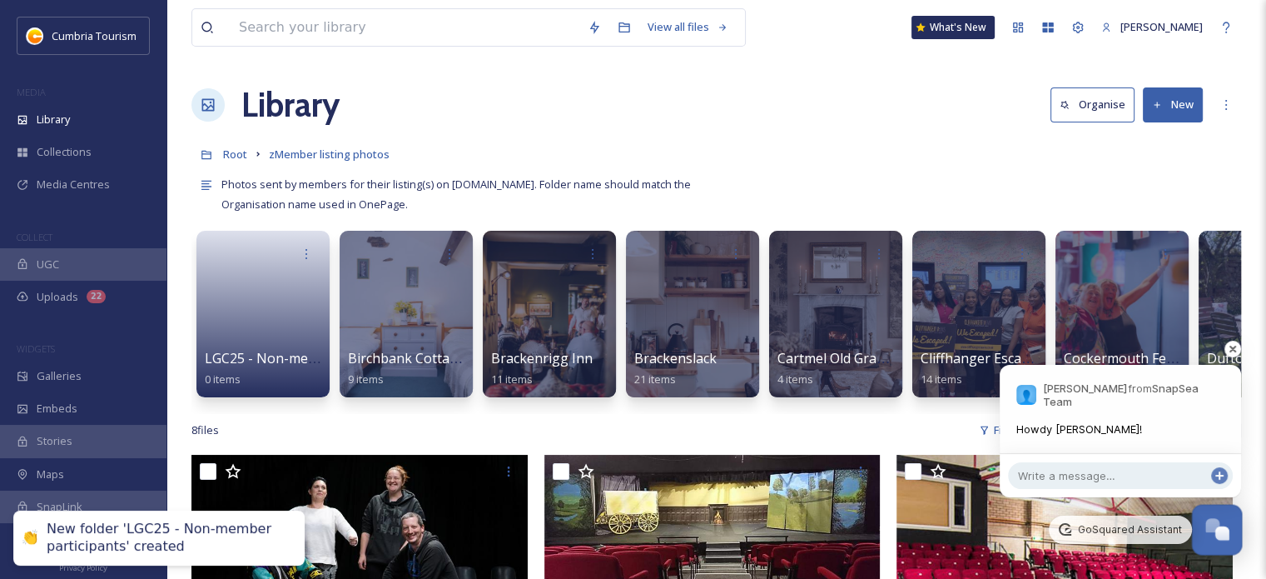
click at [1207, 530] on div "Open Chat" at bounding box center [1213, 525] width 14 height 14
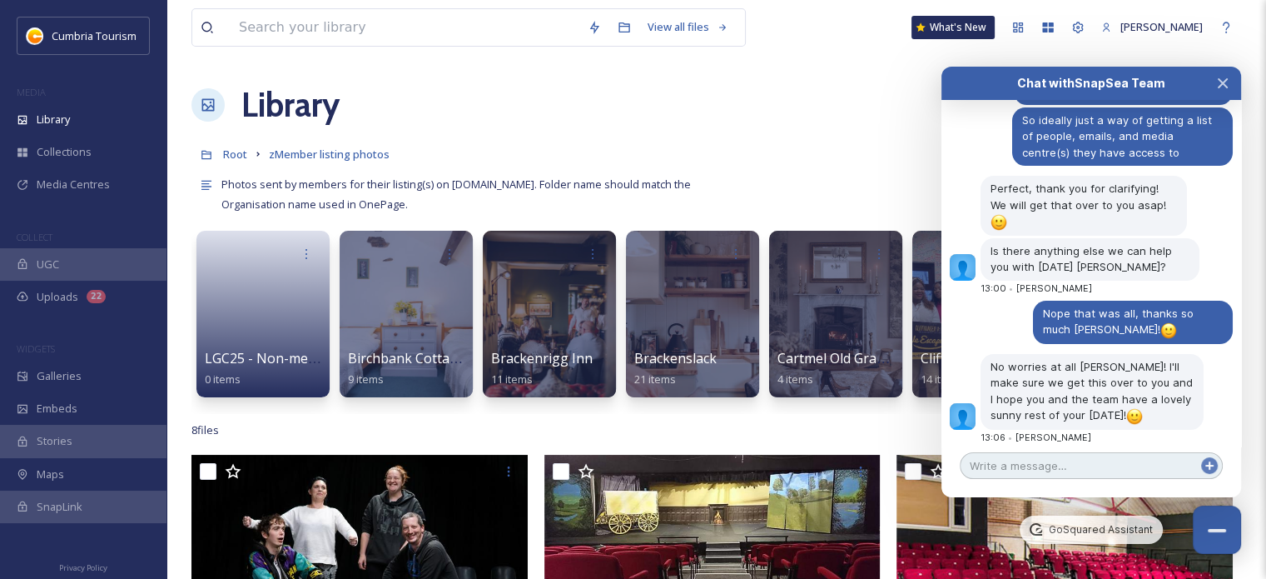
click at [1136, 463] on textarea at bounding box center [1091, 465] width 263 height 27
type textarea "Hi [PERSON_NAME]! Doing well, as busy as ever haha"
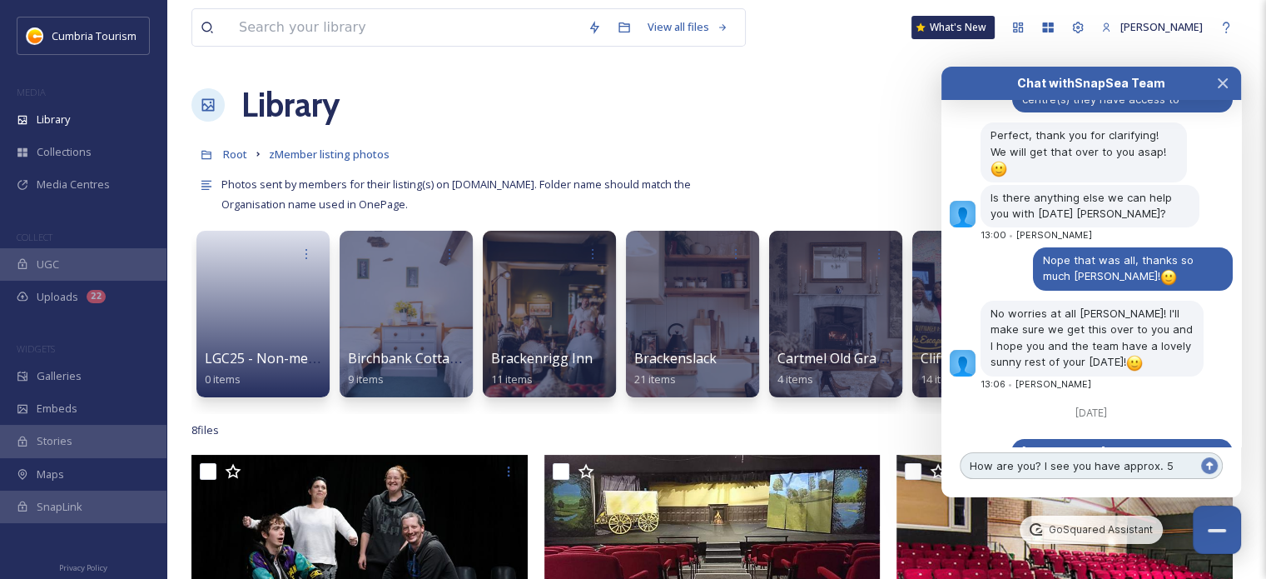
scroll to position [6557, 0]
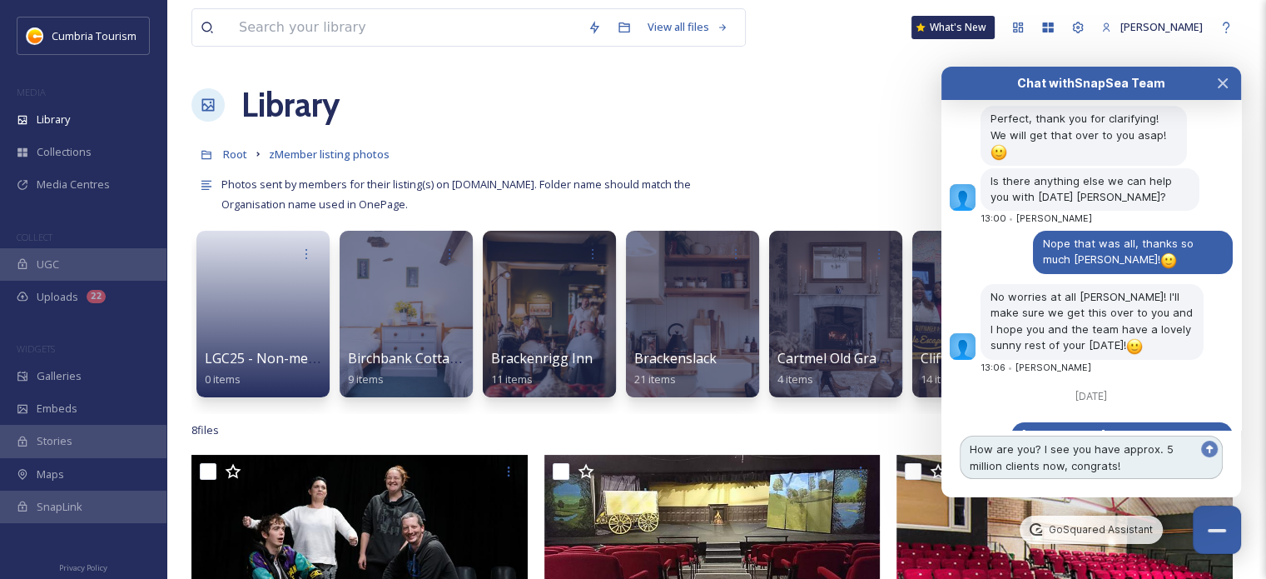
type textarea "How are you? I see you have approx. 5 million clients now, congrats!!"
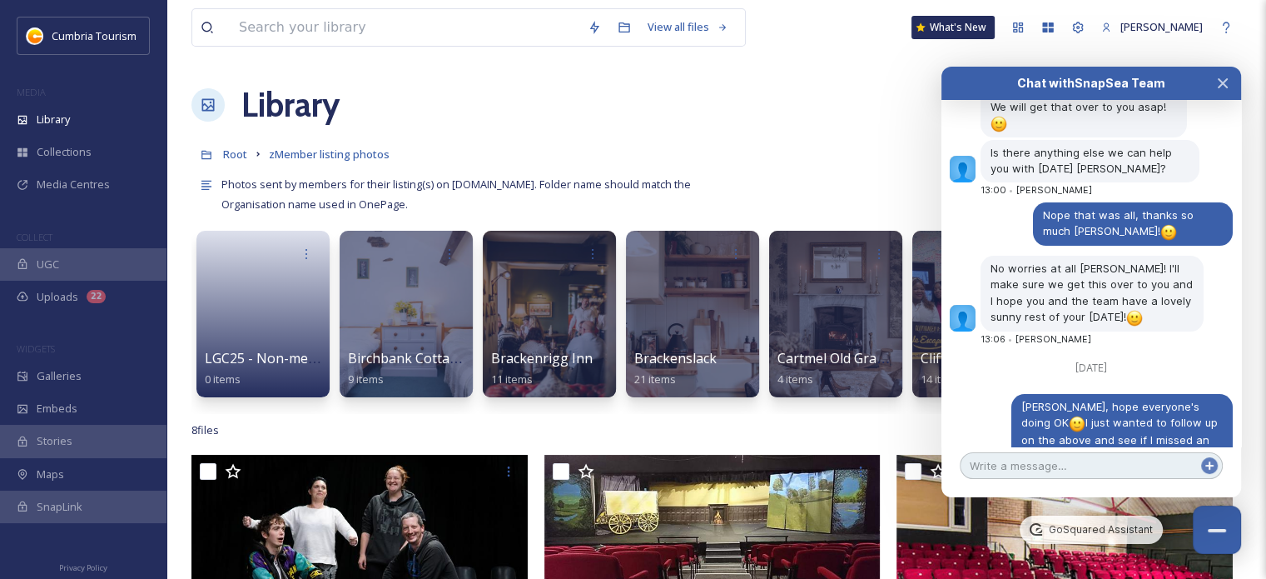
scroll to position [6616, 0]
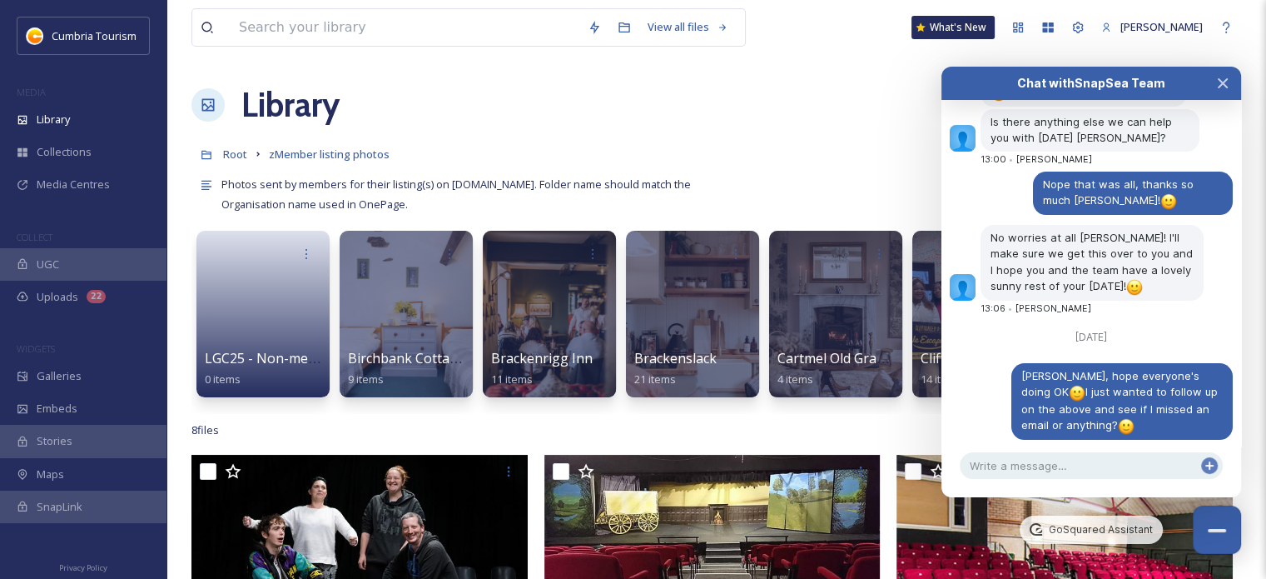
click at [553, 439] on div "8 file s Filters Date Created Select all" at bounding box center [716, 430] width 1050 height 32
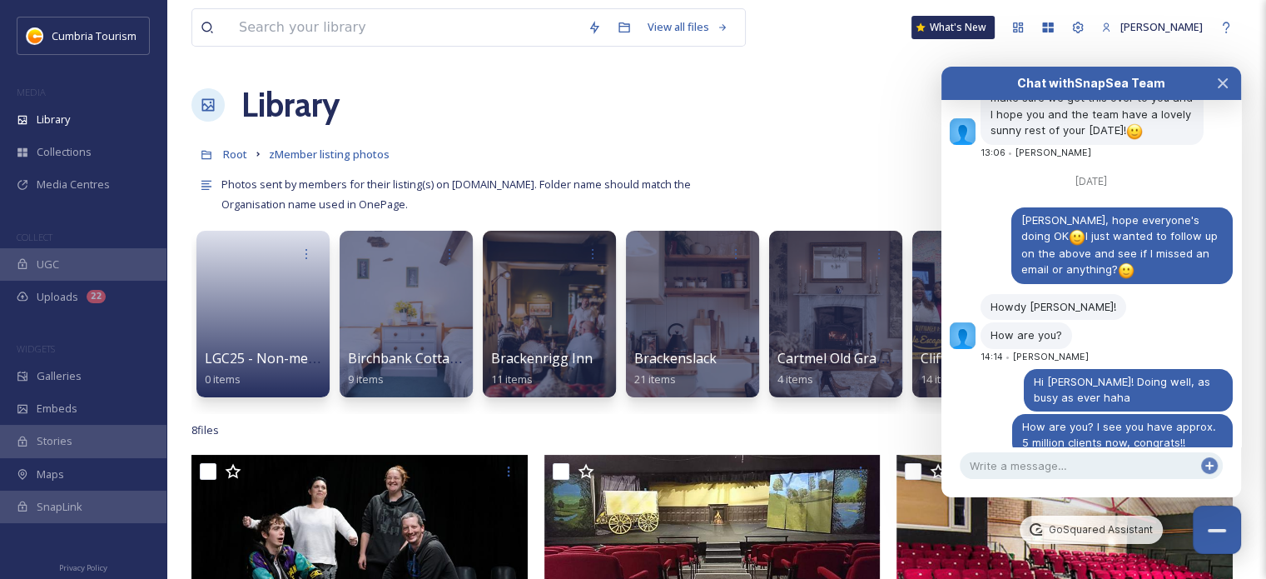
scroll to position [6786, 0]
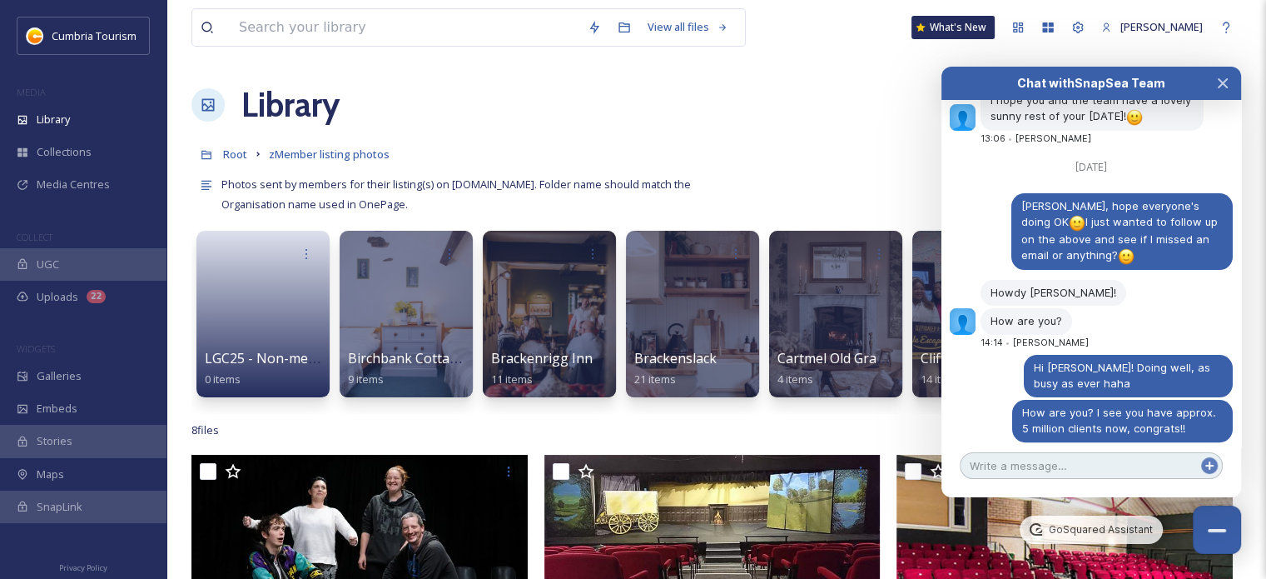
click at [1136, 472] on textarea at bounding box center [1091, 465] width 263 height 27
type textarea "o"
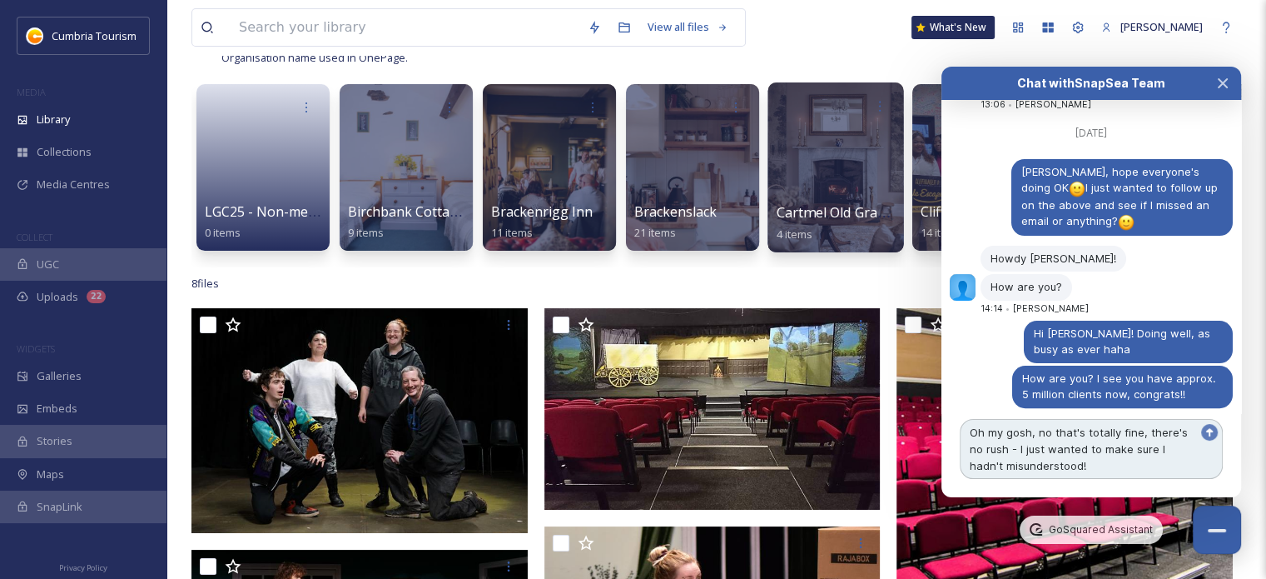
scroll to position [333, 0]
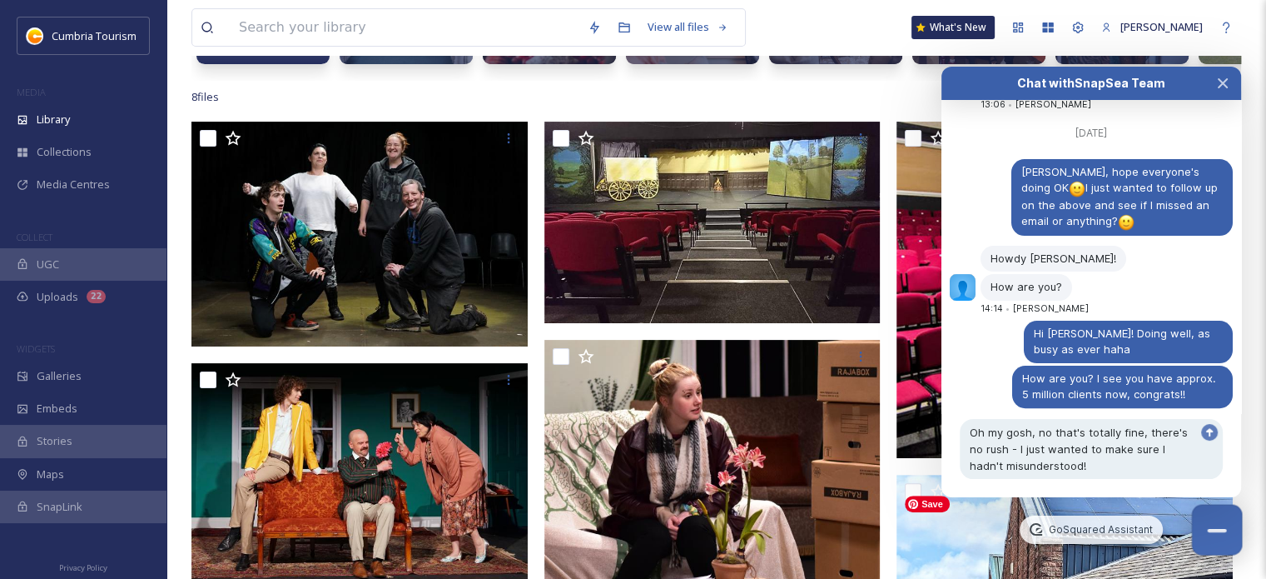
click at [1216, 552] on button "Close Chat" at bounding box center [1217, 530] width 51 height 51
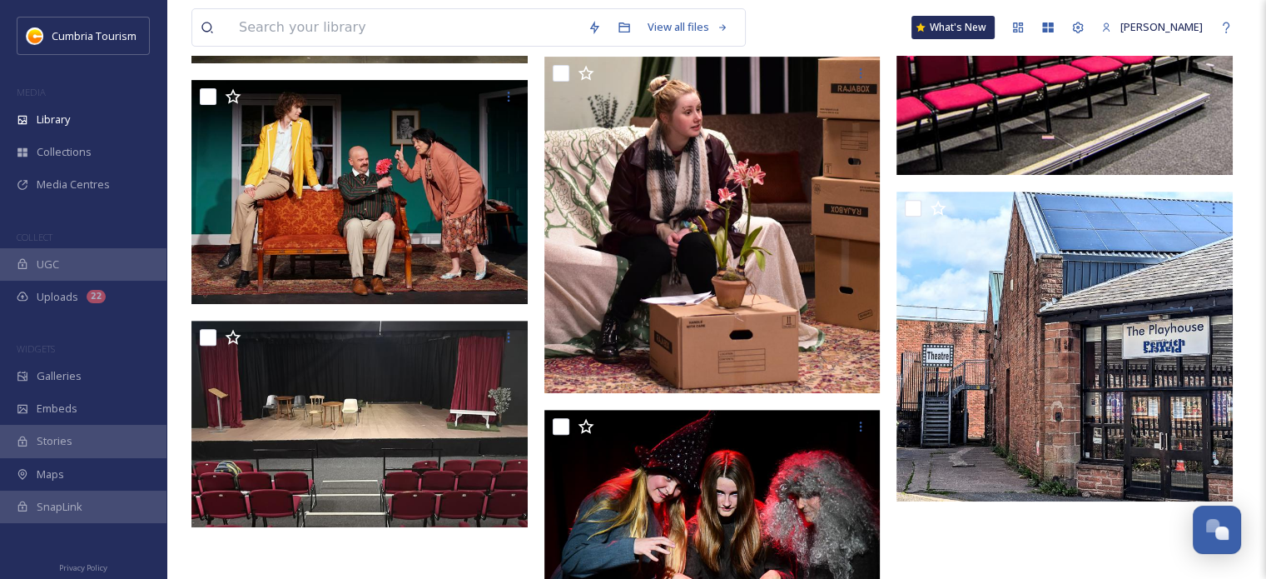
scroll to position [614, 0]
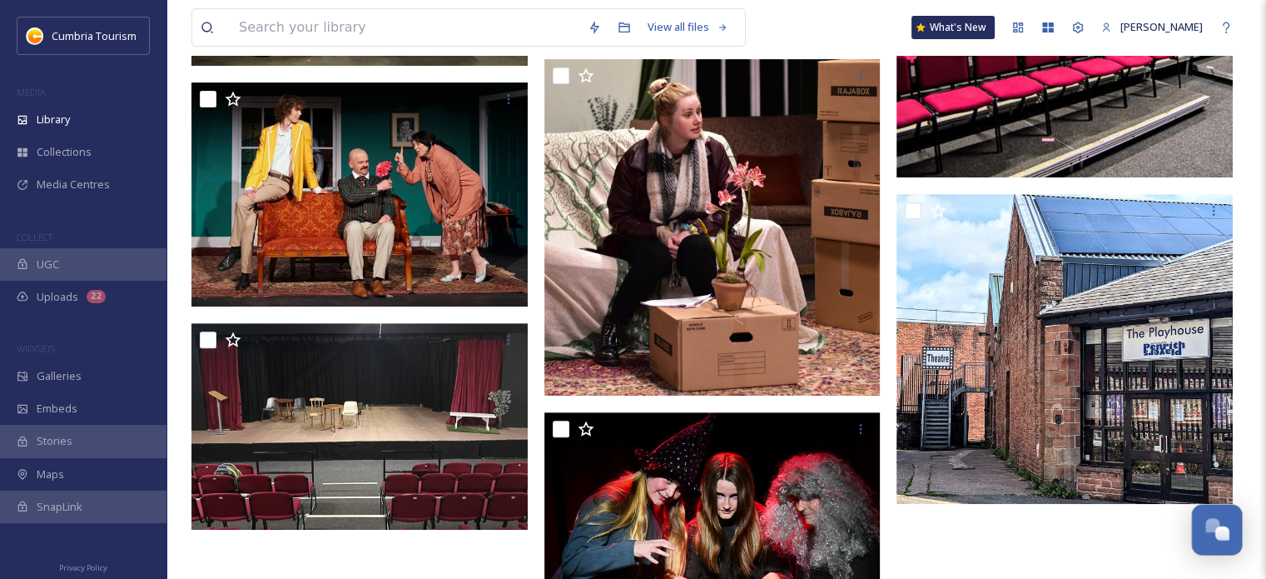
click at [1222, 533] on div "Open Chat" at bounding box center [1223, 533] width 14 height 14
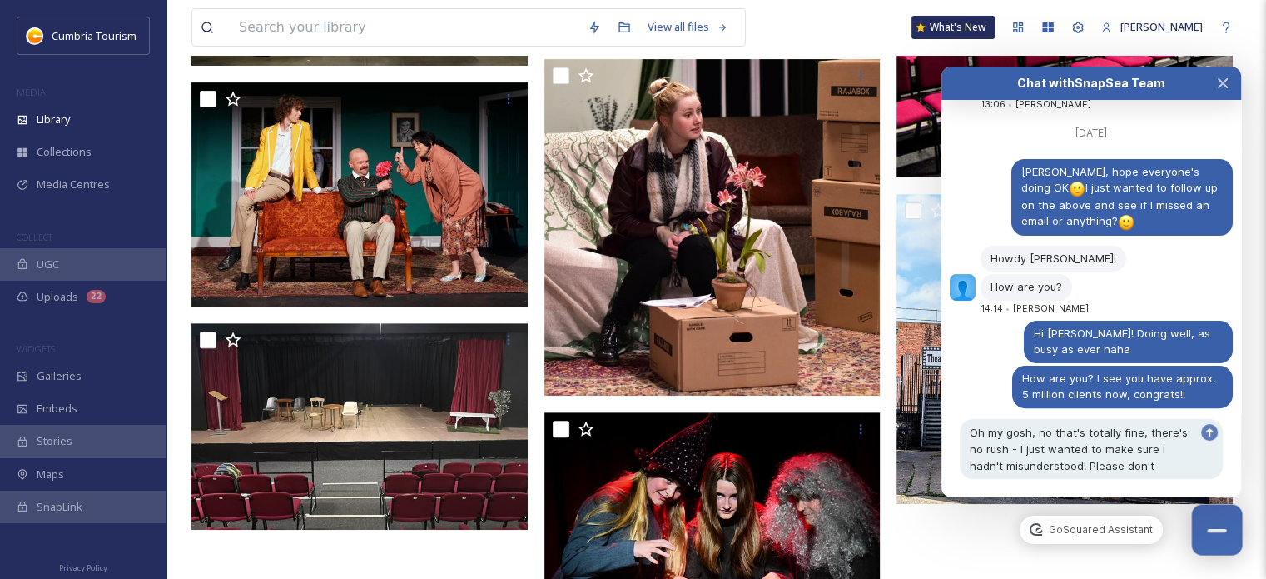
click at [1211, 539] on button "Close Chat" at bounding box center [1217, 530] width 51 height 51
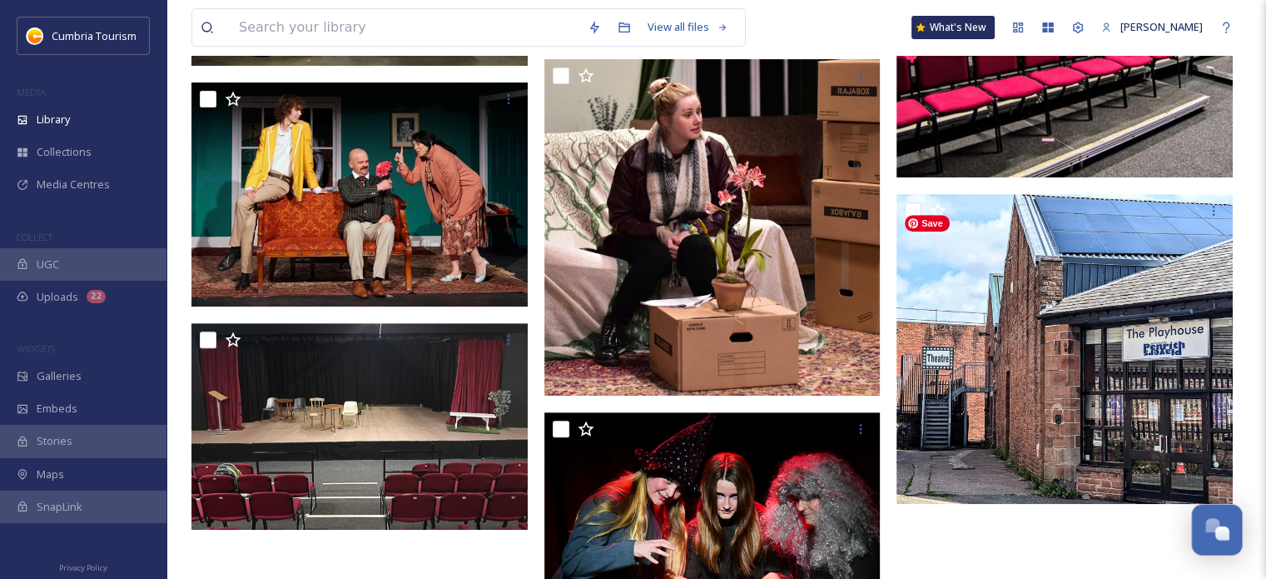
click at [1226, 544] on button "Open Chat" at bounding box center [1217, 530] width 51 height 51
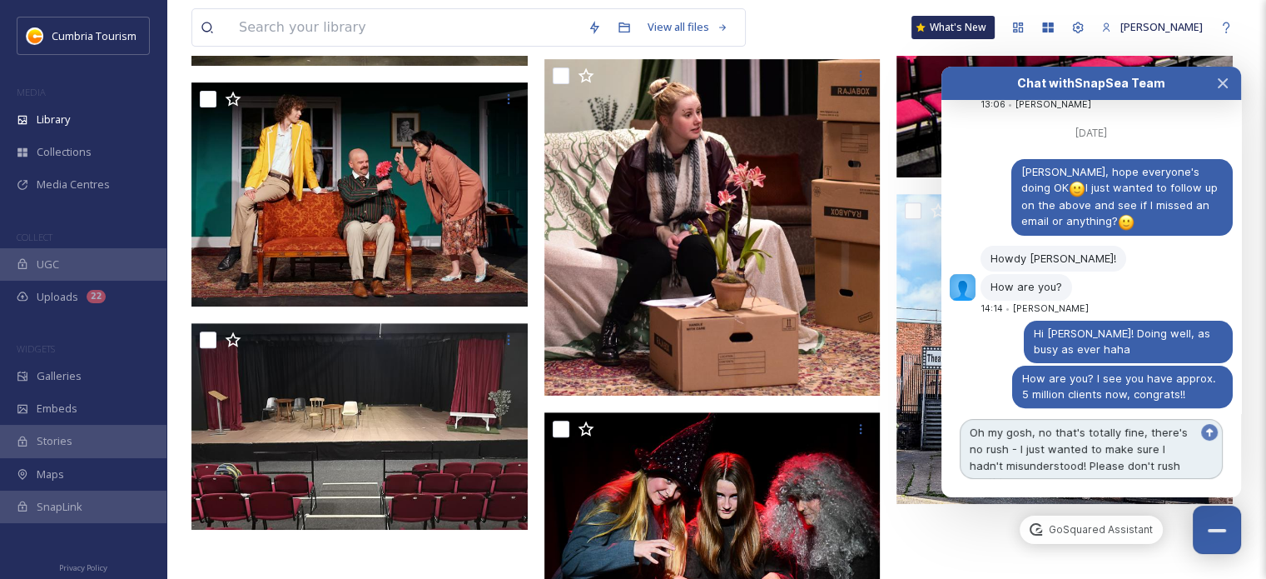
scroll to position [6837, 0]
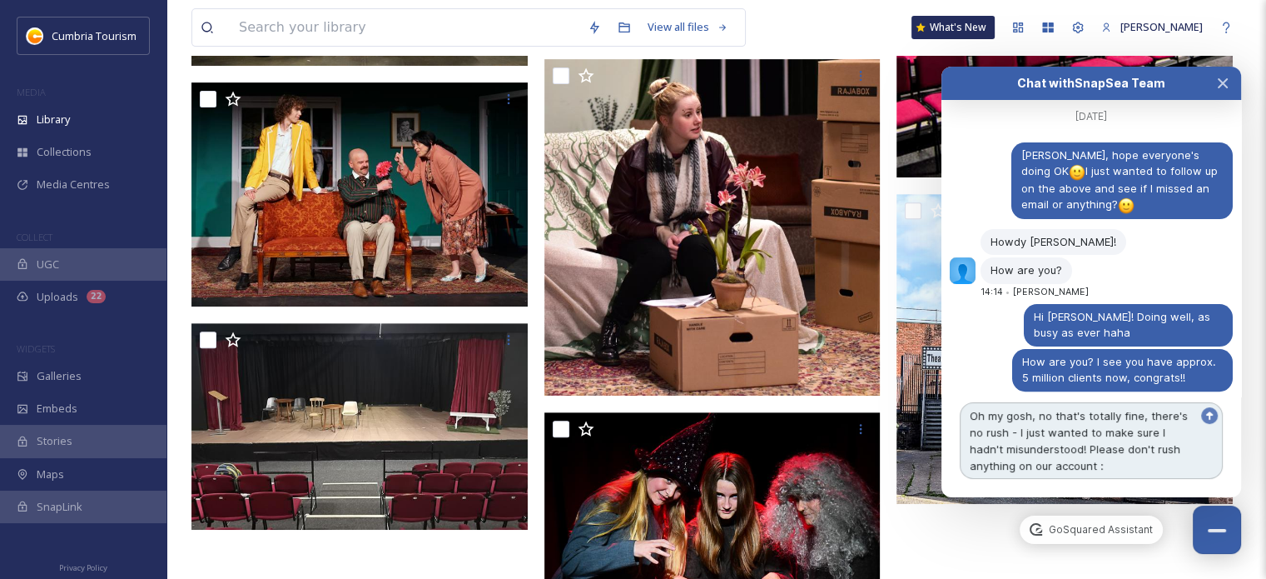
type textarea "Oh my gosh, no that's totally fine, there's no rush - I just wanted to make sur…"
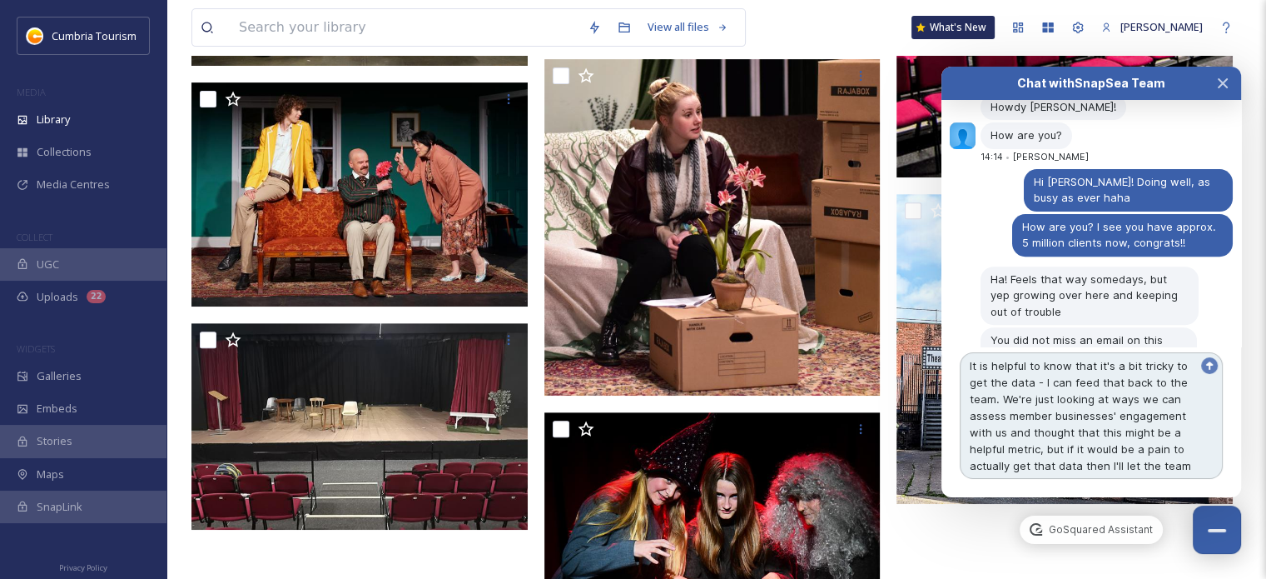
scroll to position [6989, 0]
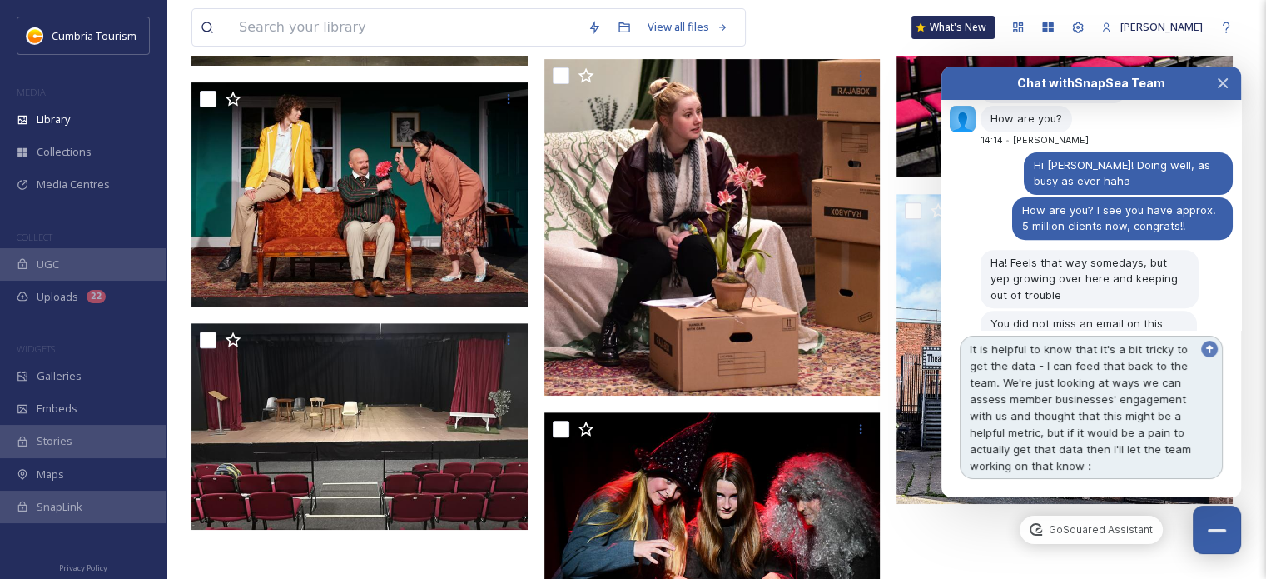
type textarea "It is helpful to know that it's a bit tricky to get the data - I can feed that …"
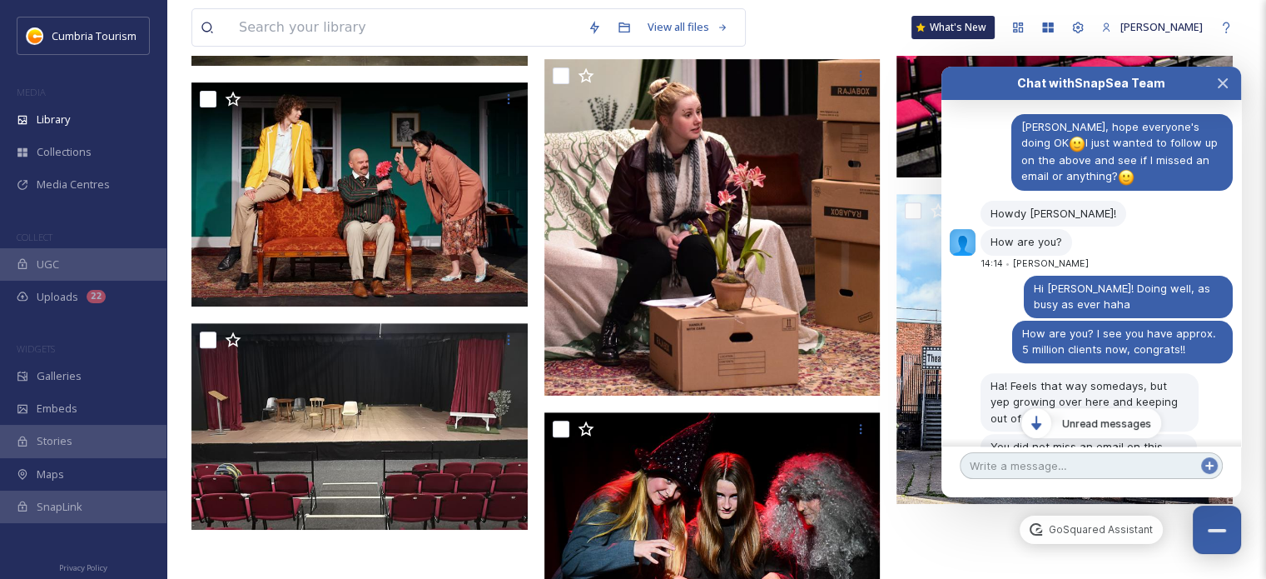
scroll to position [7156, 0]
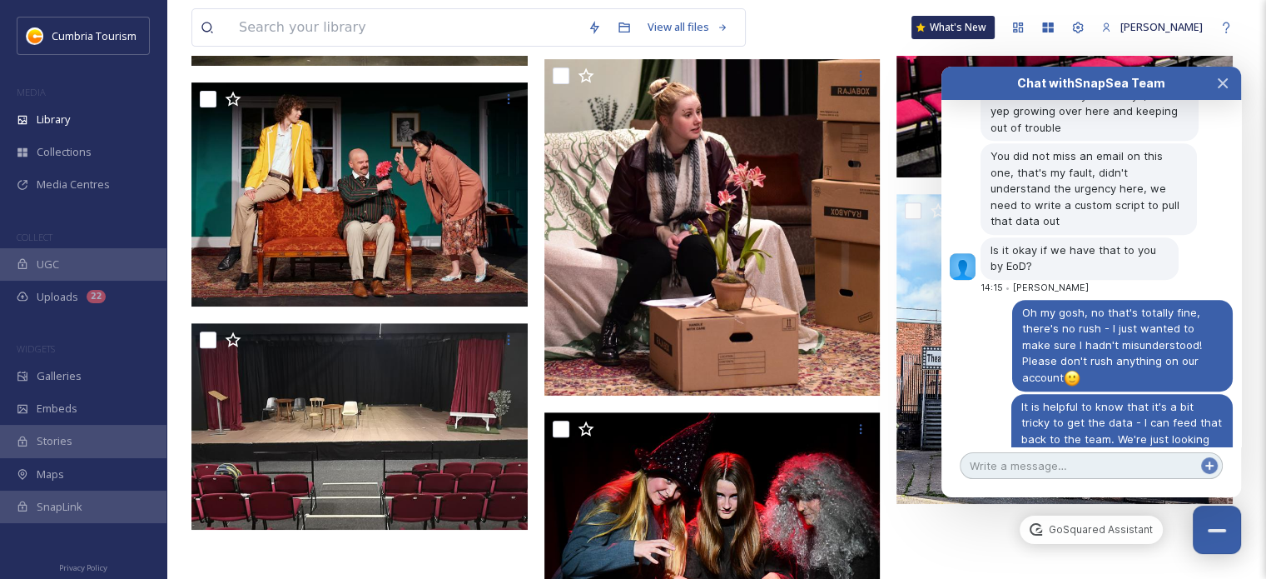
click at [1099, 458] on textarea at bounding box center [1091, 465] width 263 height 27
click at [1125, 466] on textarea at bounding box center [1091, 465] width 263 height 27
type textarea "Absolutely fine, thank you so much! :)"
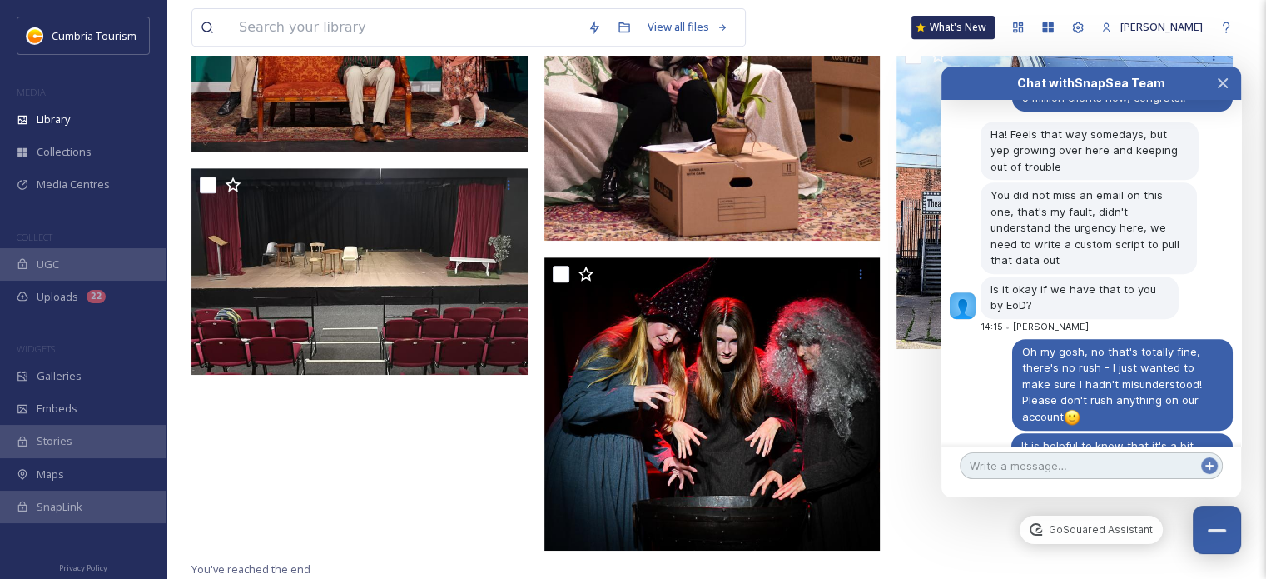
scroll to position [7210, 0]
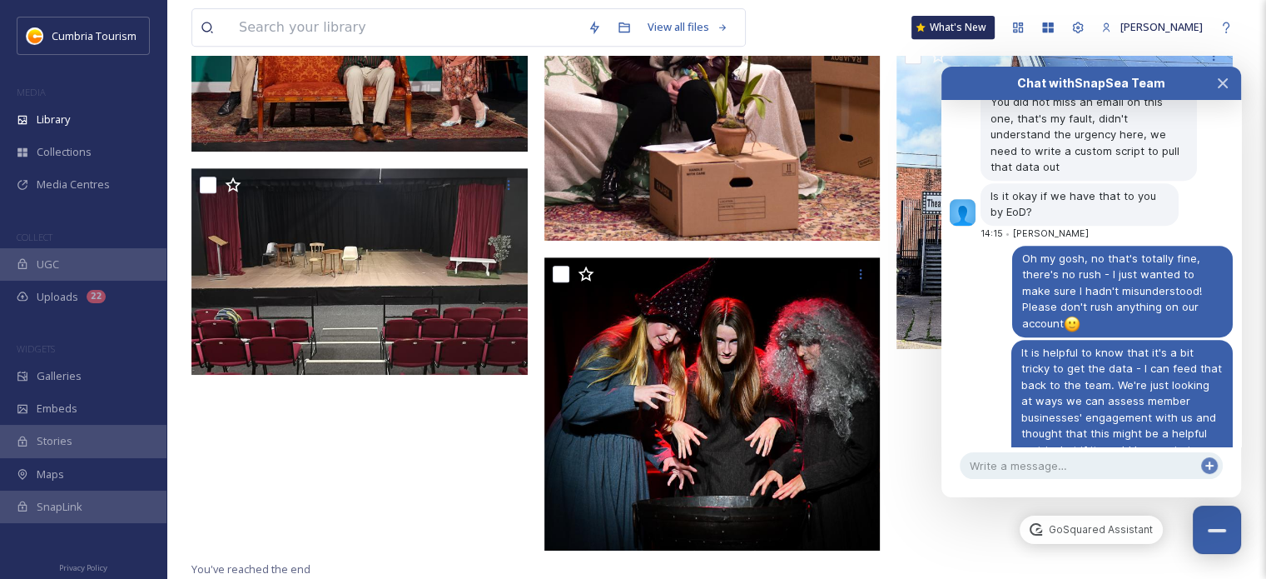
drag, startPoint x: 316, startPoint y: 445, endPoint x: 316, endPoint y: 455, distance: 10.9
click at [316, 455] on div at bounding box center [363, 122] width 345 height 873
click at [1209, 521] on button "Close Chat" at bounding box center [1217, 530] width 51 height 51
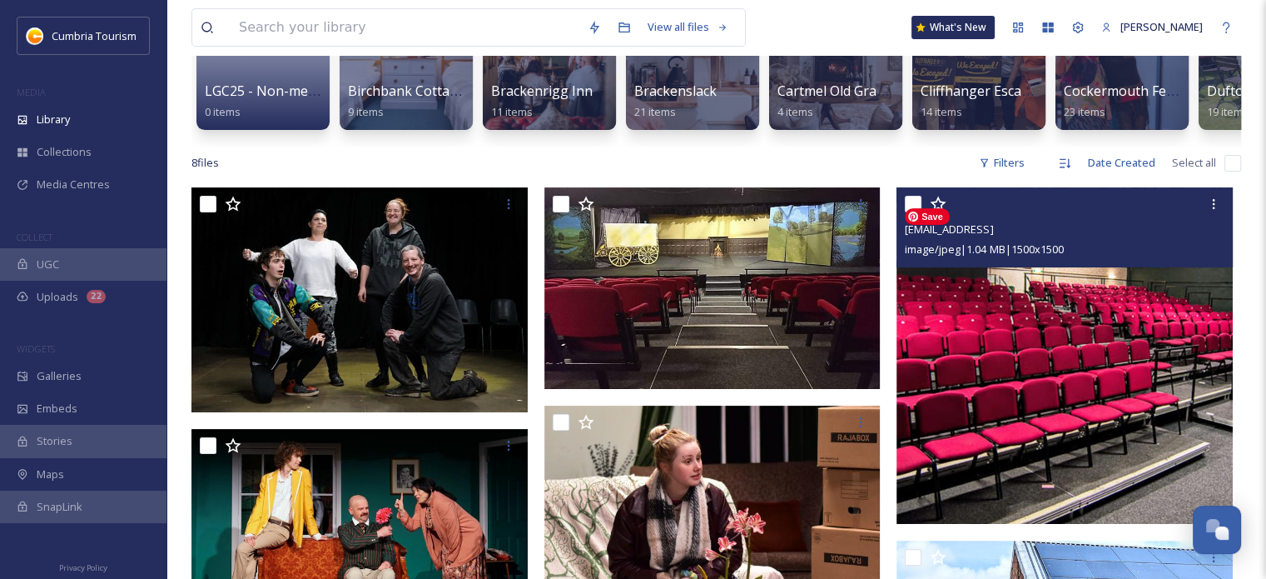
scroll to position [281, 0]
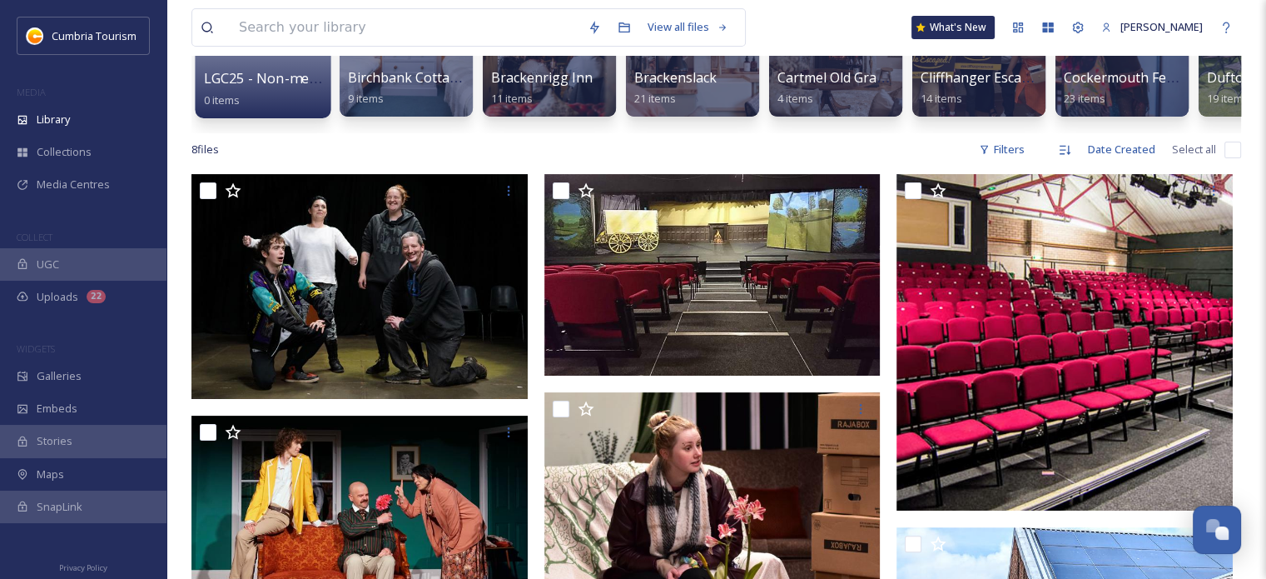
click at [306, 93] on div "LGC25 - Non-member participants 0 items" at bounding box center [263, 89] width 119 height 42
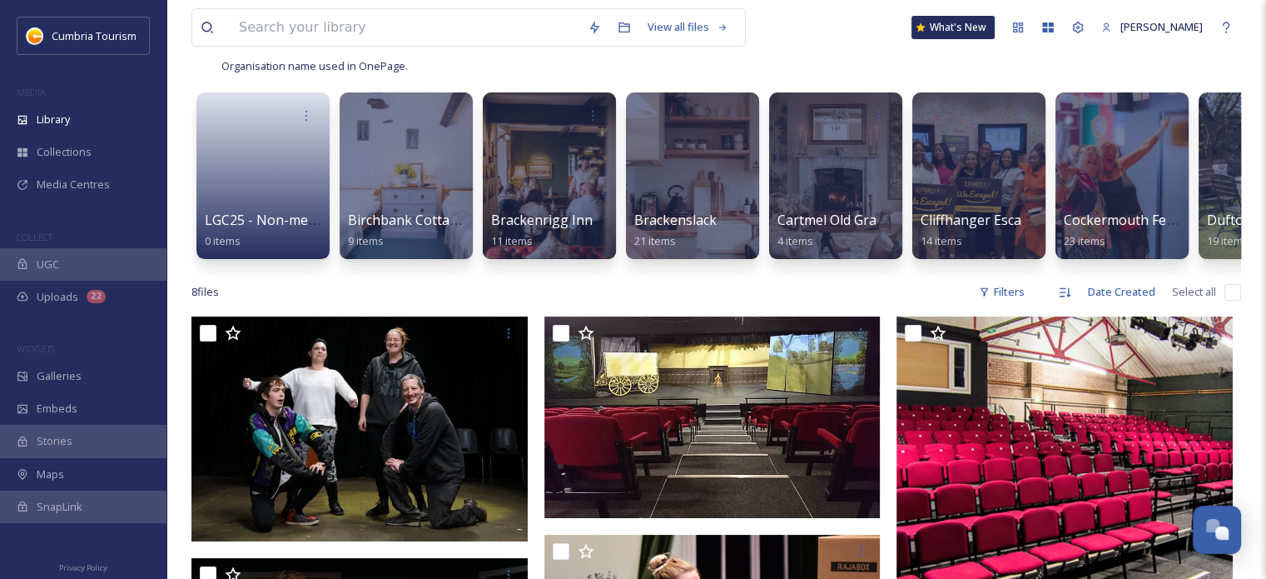
scroll to position [0, 0]
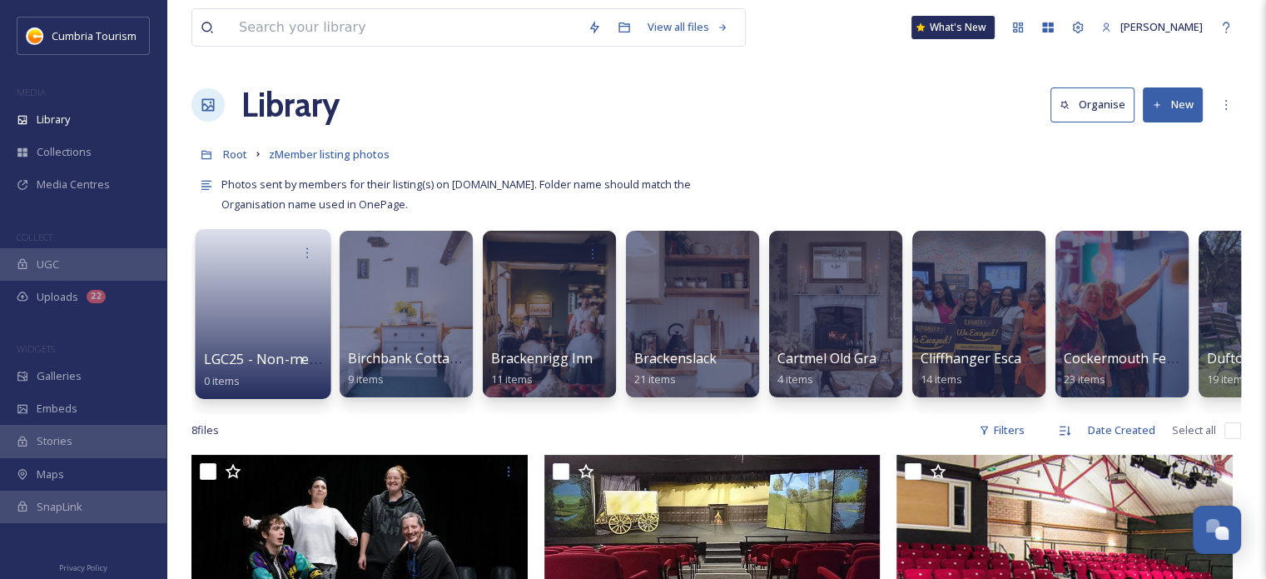
click at [296, 285] on link at bounding box center [263, 308] width 119 height 81
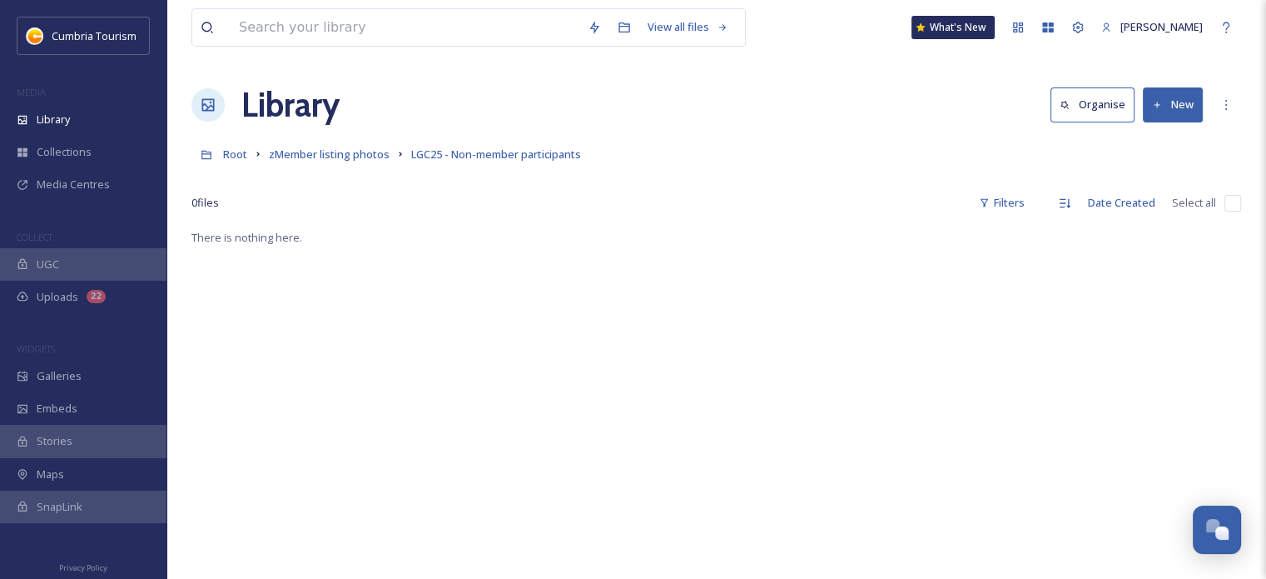
click at [1183, 95] on button "New" at bounding box center [1173, 104] width 60 height 34
click at [1121, 199] on div "Folder" at bounding box center [1155, 208] width 94 height 32
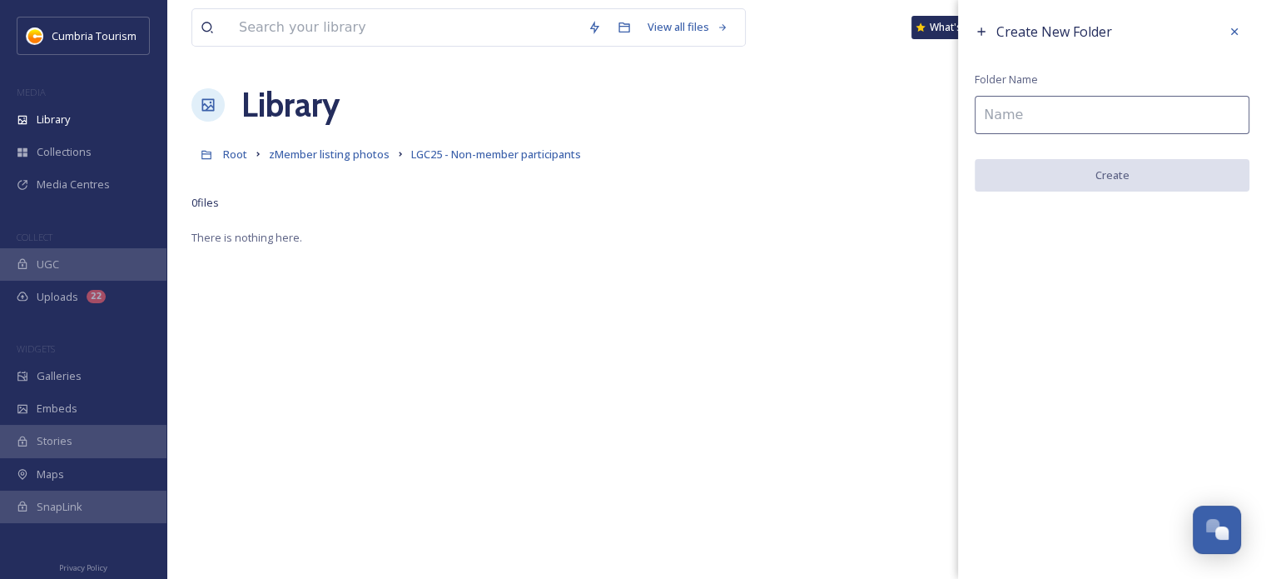
click at [1162, 101] on input at bounding box center [1112, 115] width 275 height 38
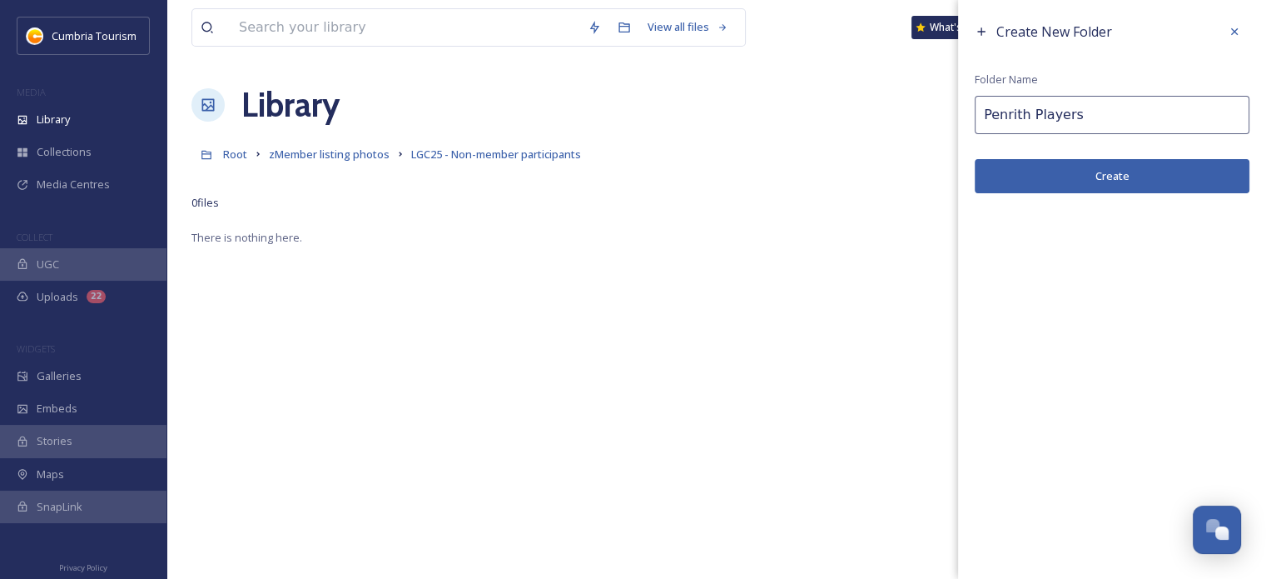
type input "Penrith Players"
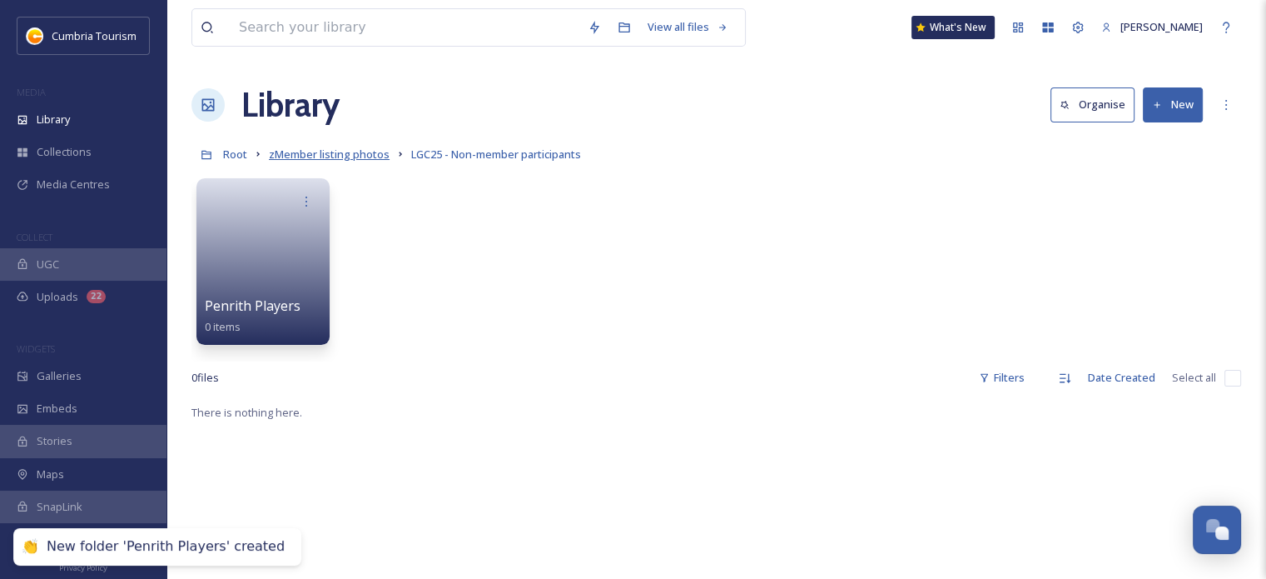
click at [368, 159] on span "zMember listing photos" at bounding box center [329, 154] width 121 height 15
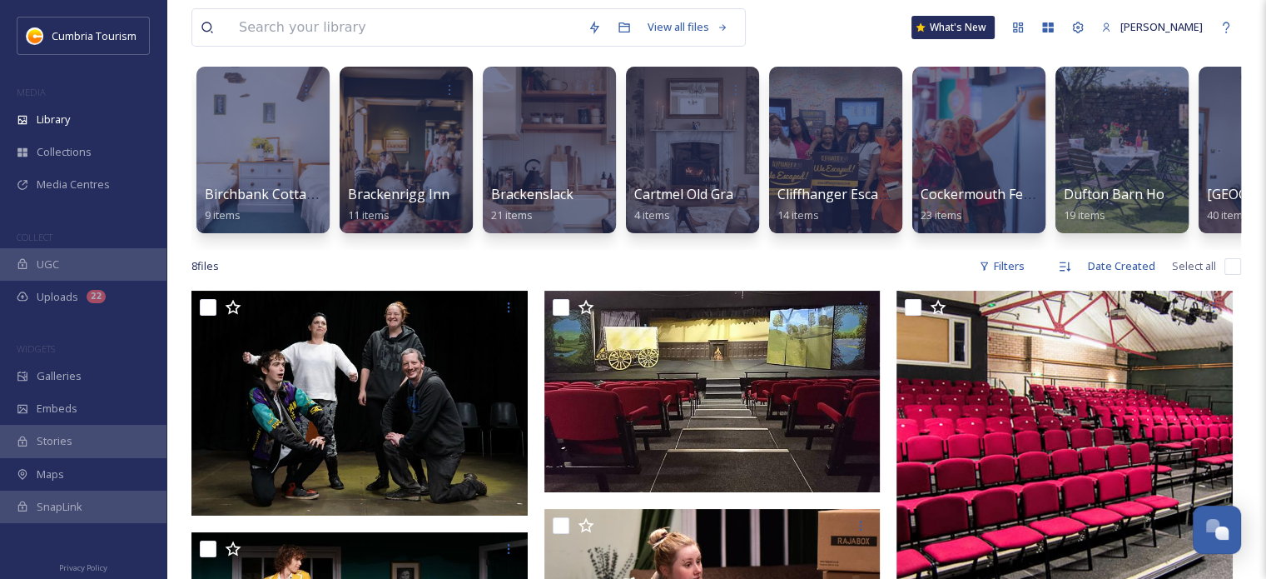
scroll to position [167, 0]
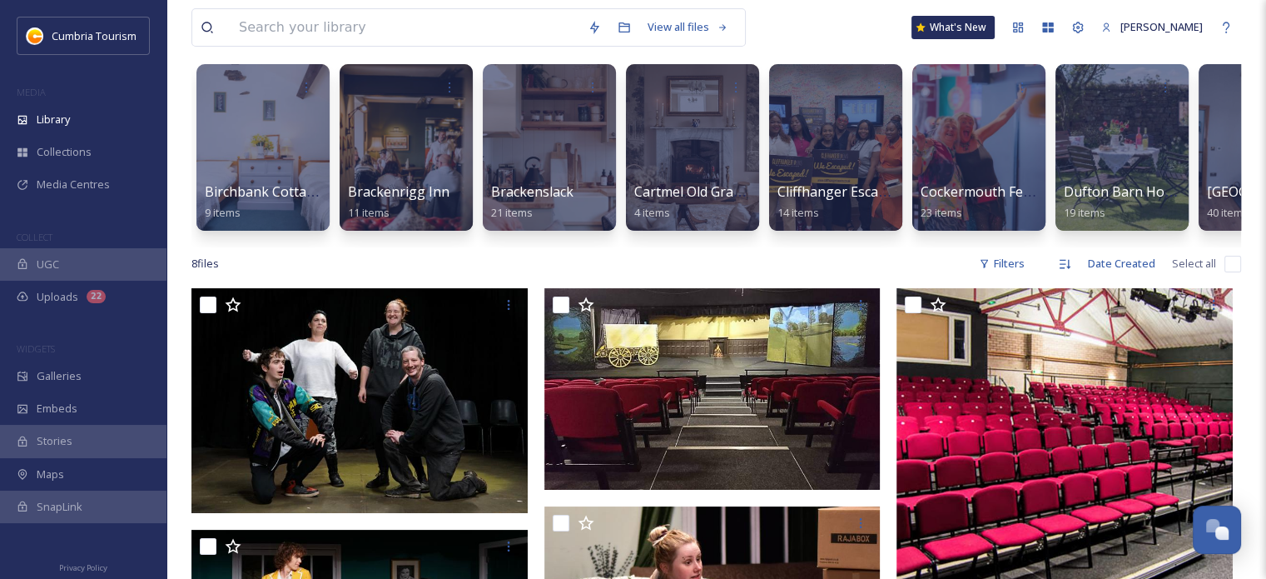
click at [1227, 272] on input "checkbox" at bounding box center [1233, 264] width 17 height 17
checkbox input "true"
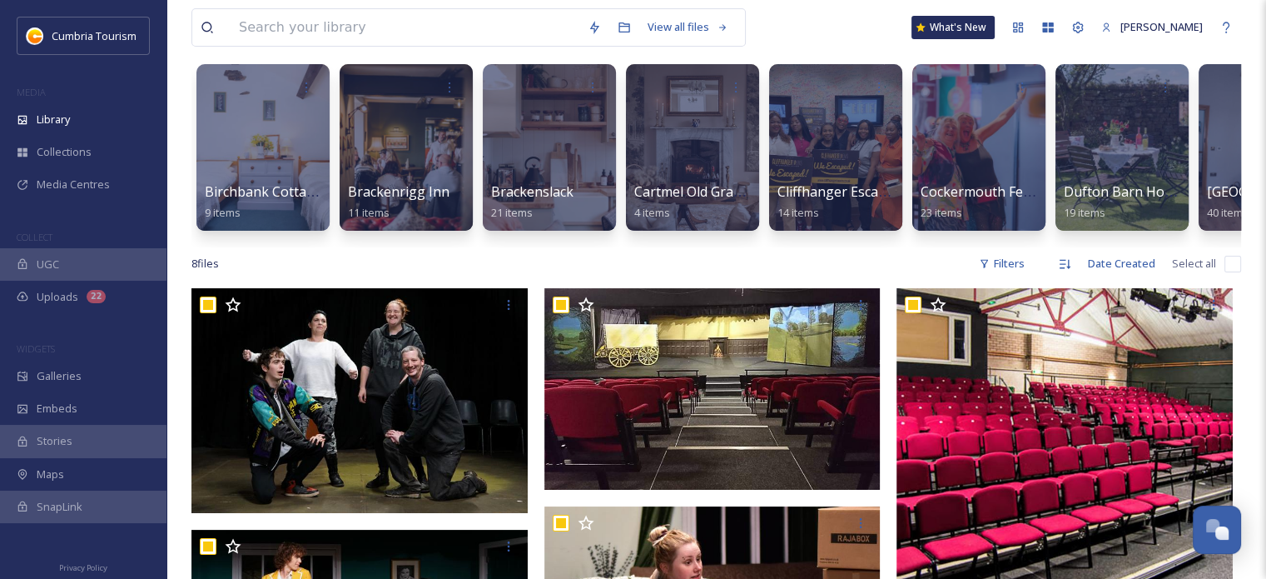
checkbox input "true"
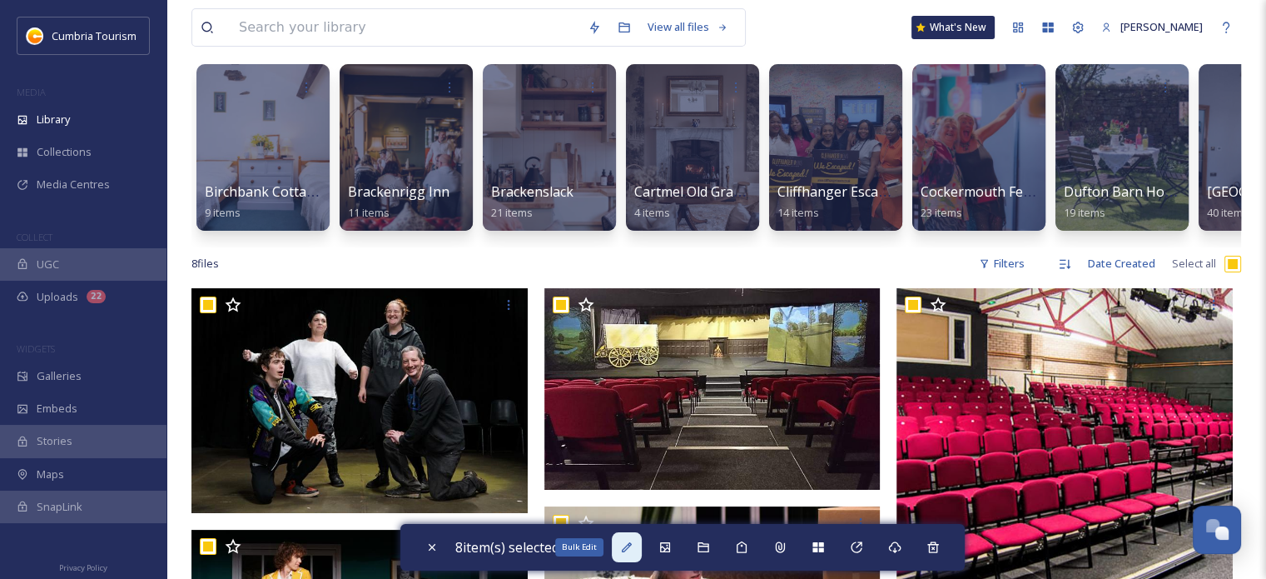
click at [634, 547] on icon at bounding box center [626, 546] width 13 height 13
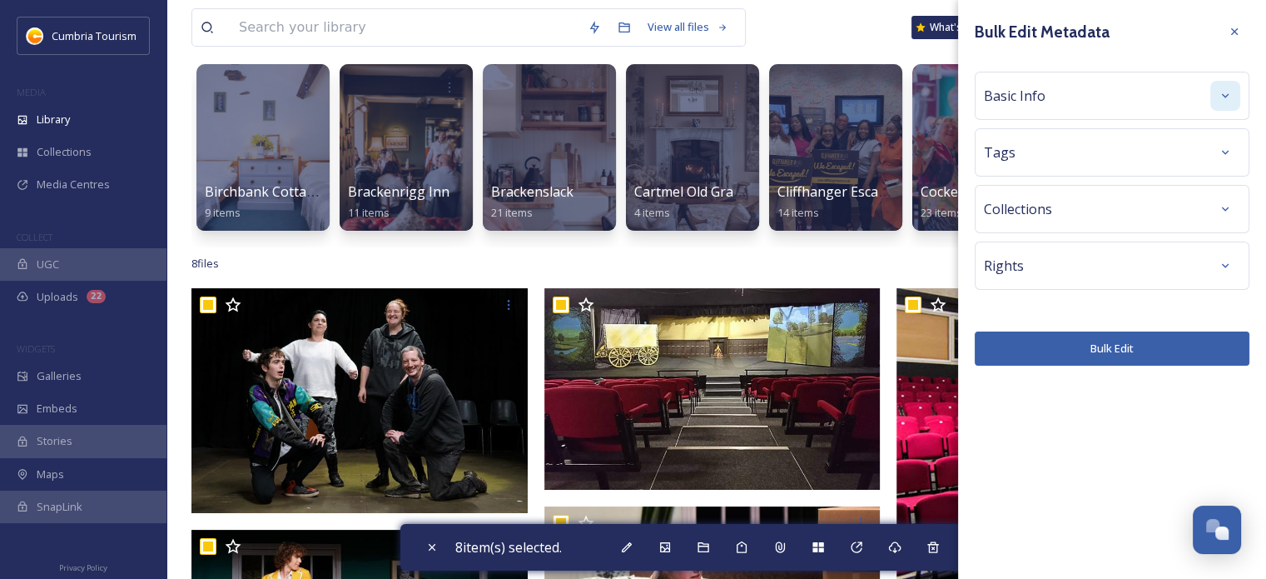
click at [1231, 92] on icon at bounding box center [1225, 95] width 13 height 13
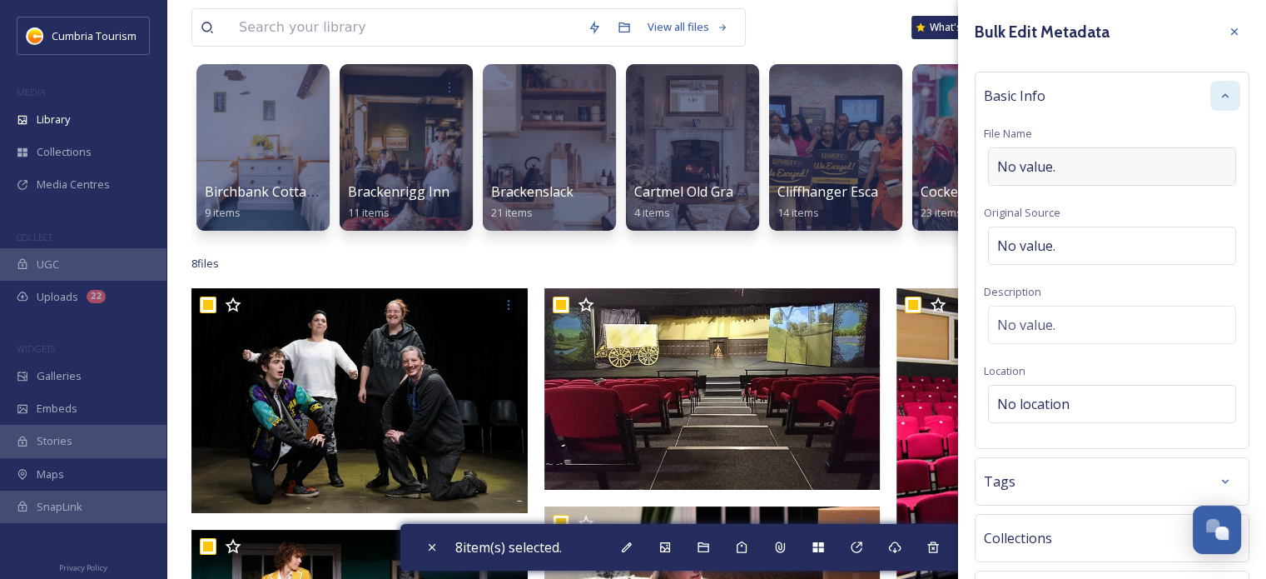
click at [1086, 151] on div "No value." at bounding box center [1112, 166] width 248 height 38
type input "Penrith Players"
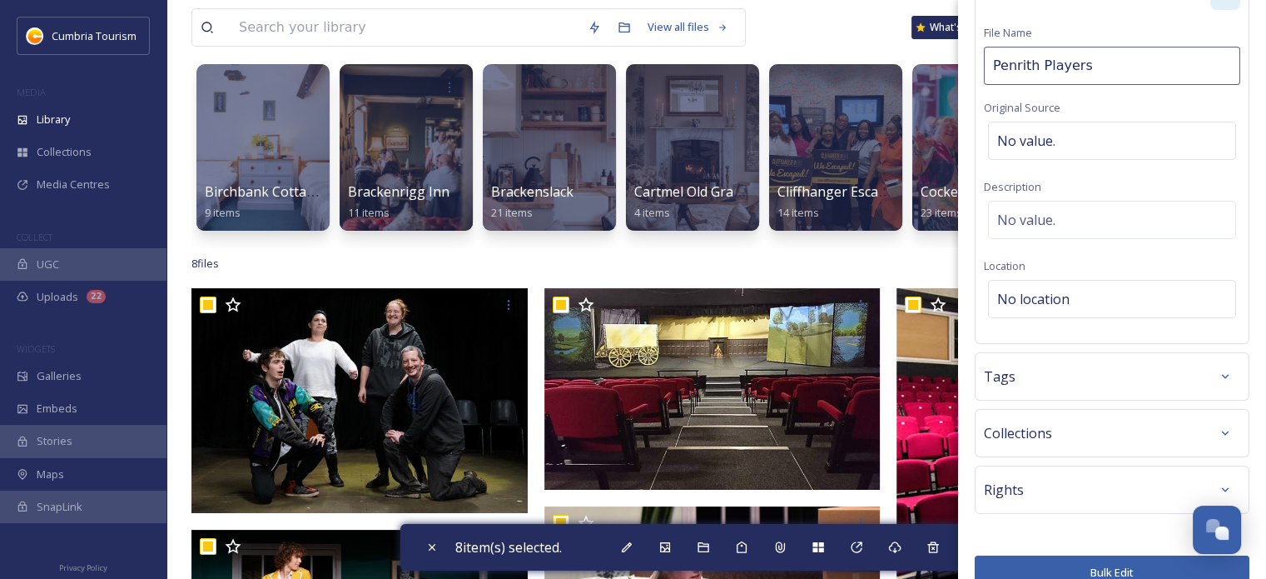
scroll to position [125, 0]
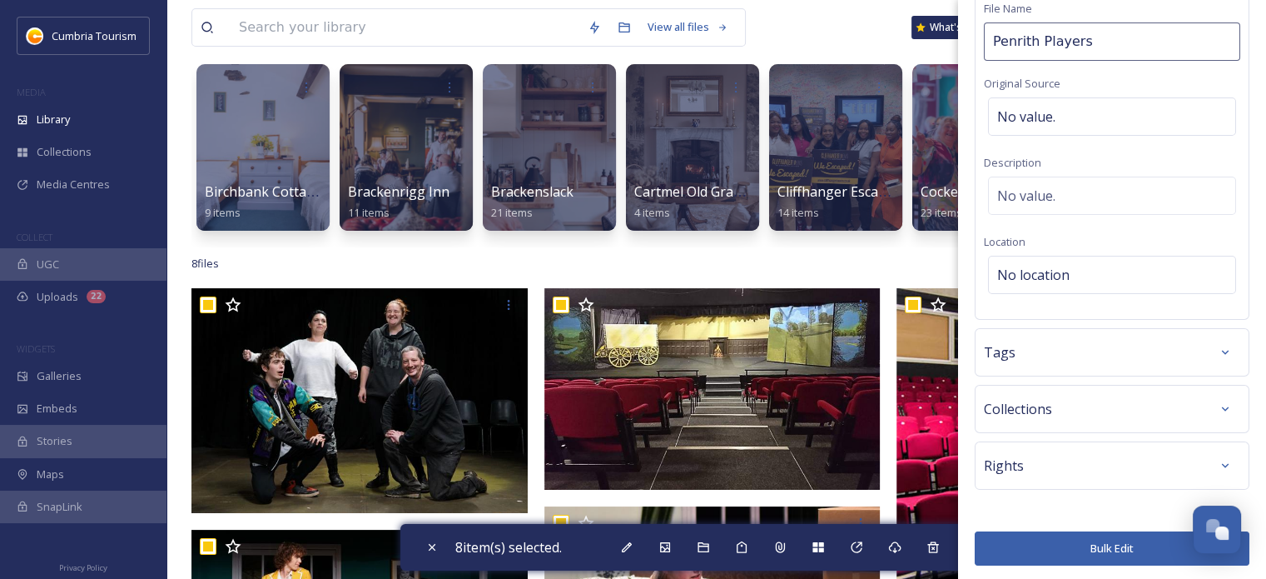
click at [1064, 555] on button "Bulk Edit" at bounding box center [1112, 548] width 275 height 34
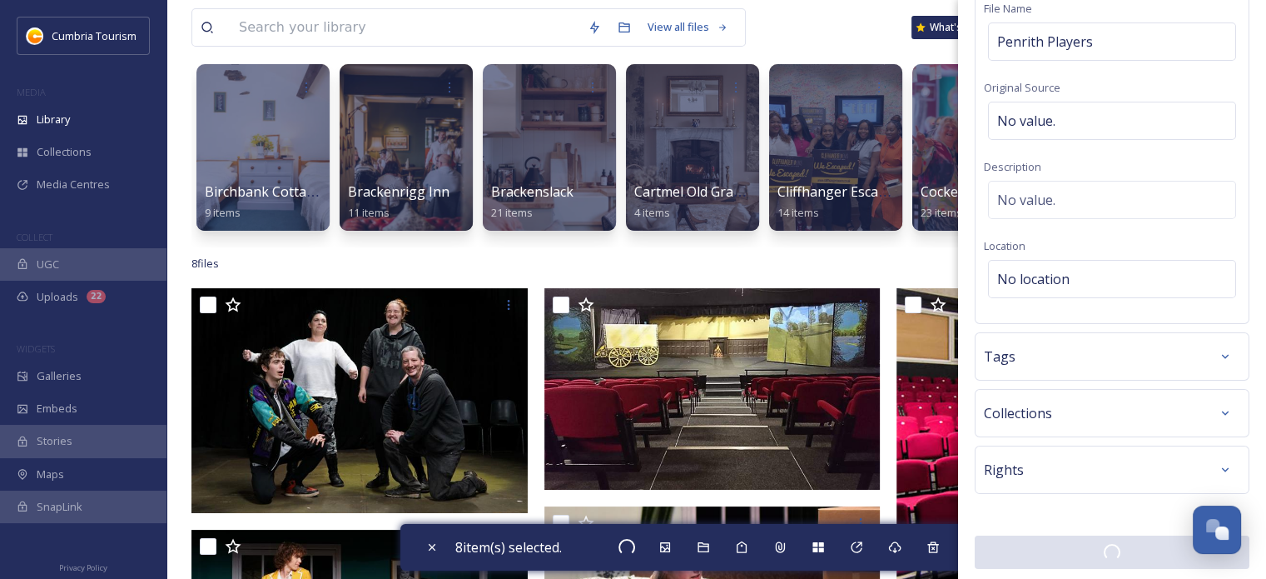
checkbox input "false"
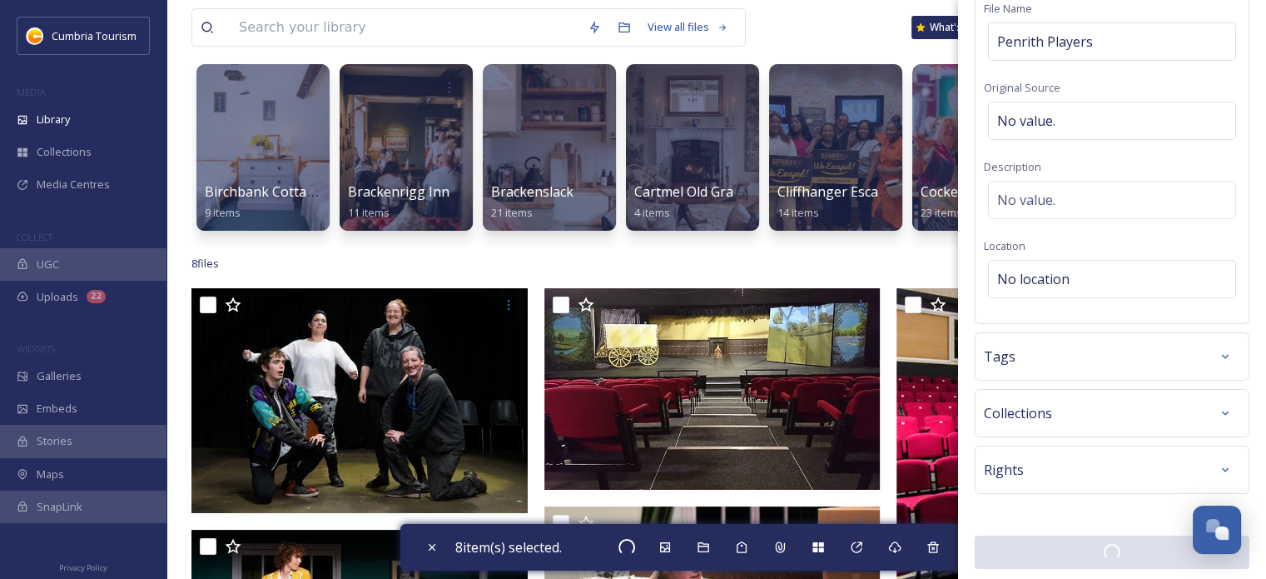
checkbox input "false"
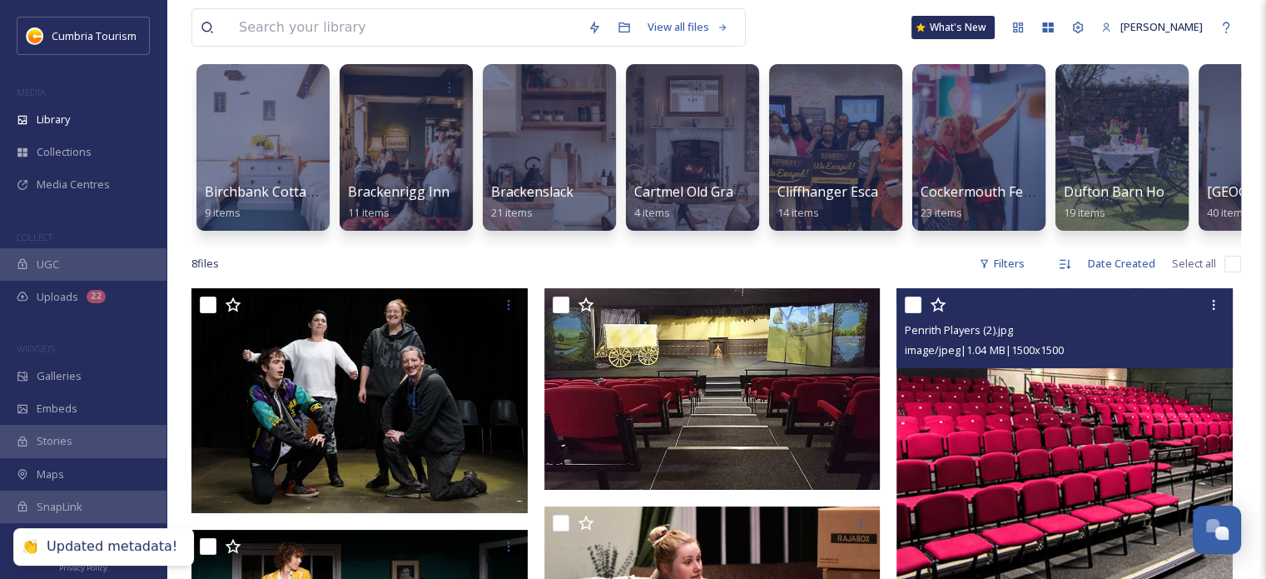
click at [1231, 300] on div "Penrith Players (2).jpg image/jpeg | 1.04 MB | 1500 x 1500" at bounding box center [1065, 328] width 336 height 80
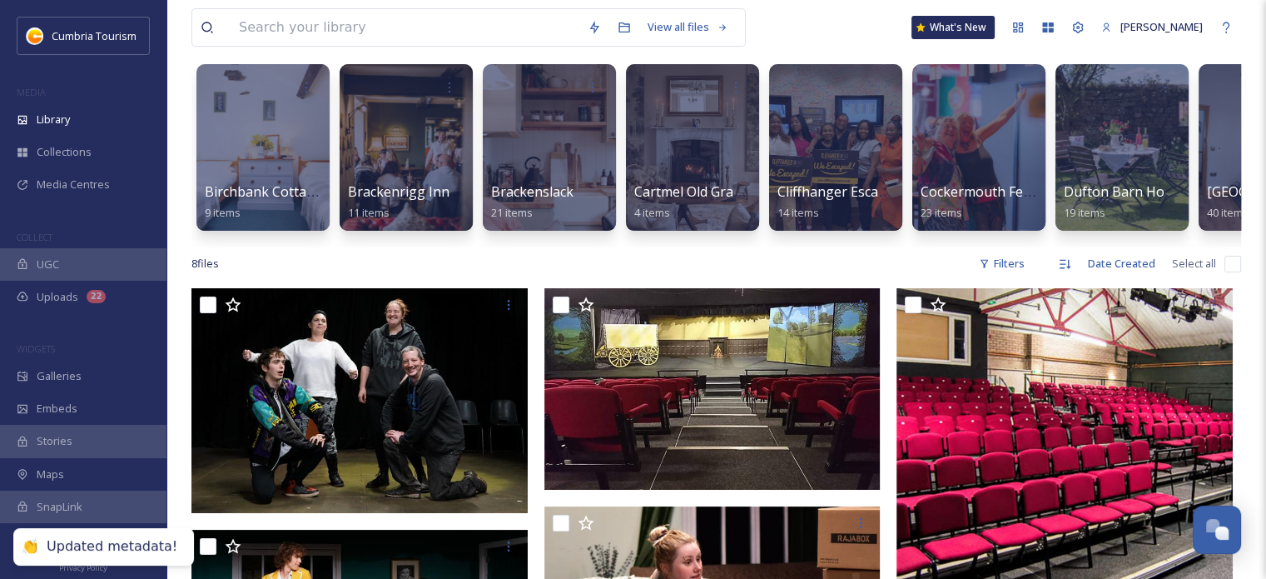
click at [1231, 272] on input "checkbox" at bounding box center [1233, 264] width 17 height 17
checkbox input "true"
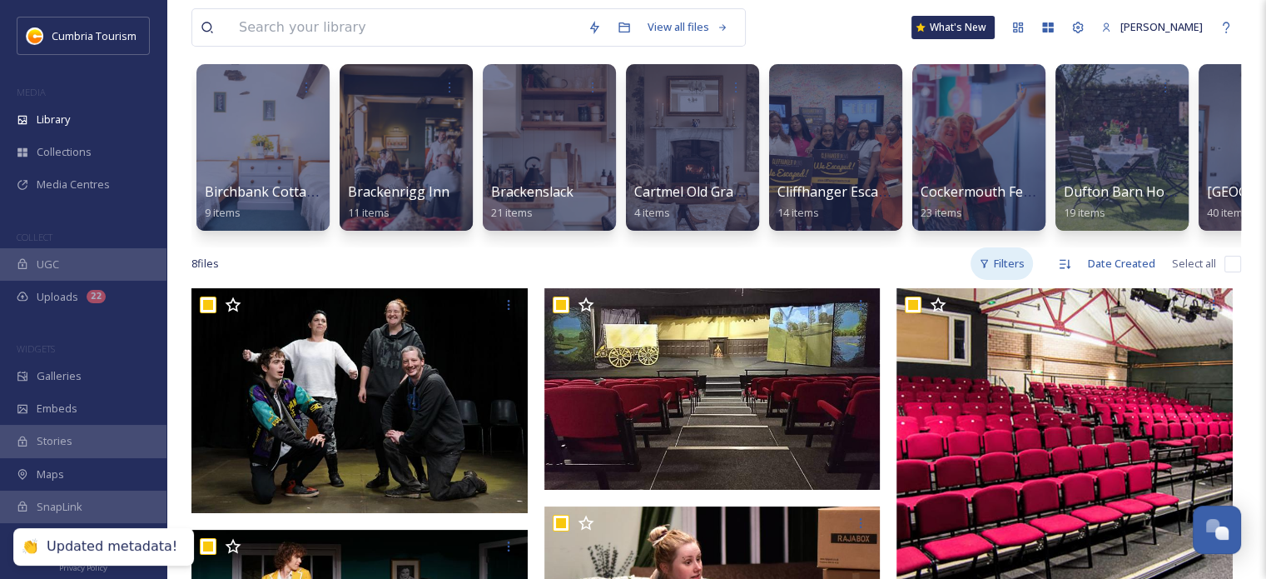
checkbox input "true"
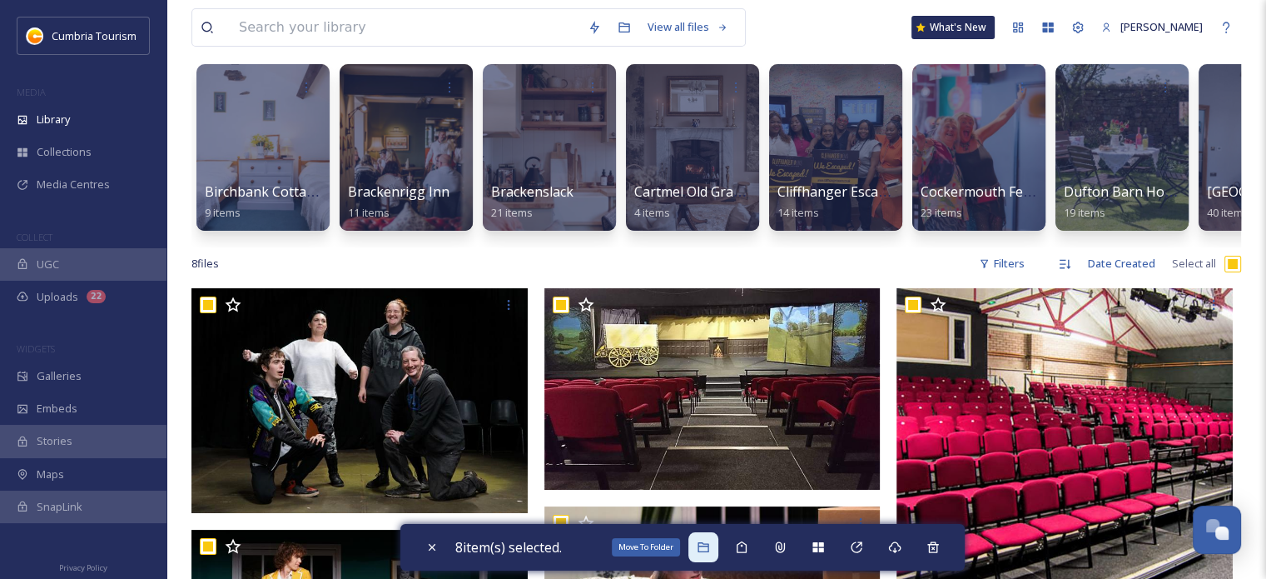
click at [703, 552] on icon at bounding box center [703, 547] width 11 height 10
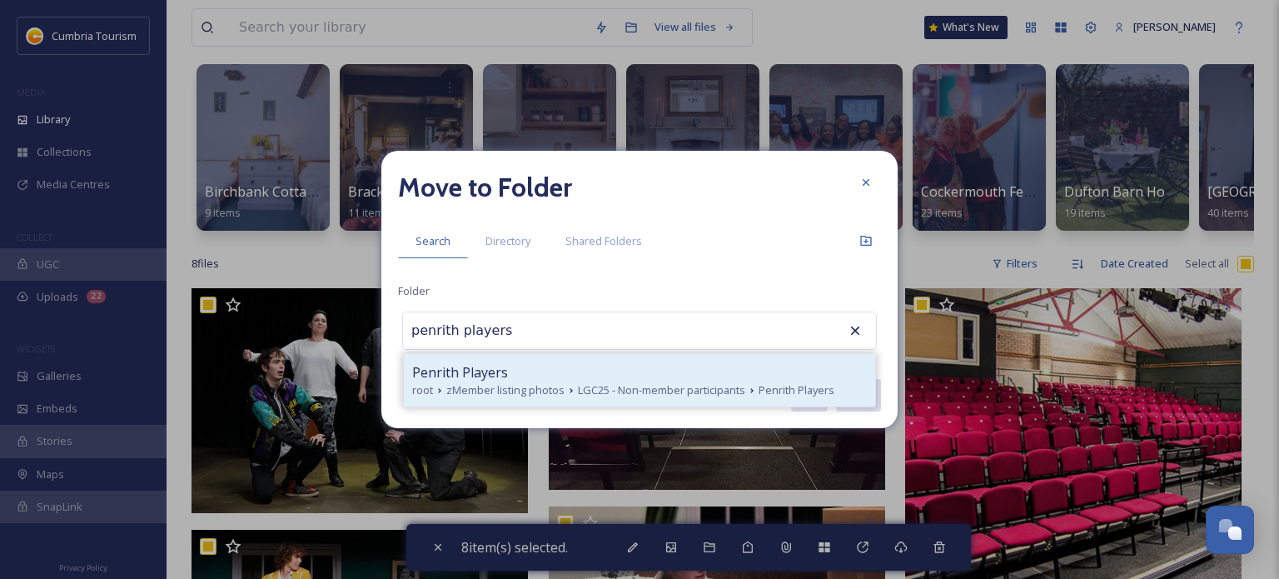
click at [609, 375] on div "Penrith Players" at bounding box center [639, 372] width 455 height 20
type input "Penrith Players"
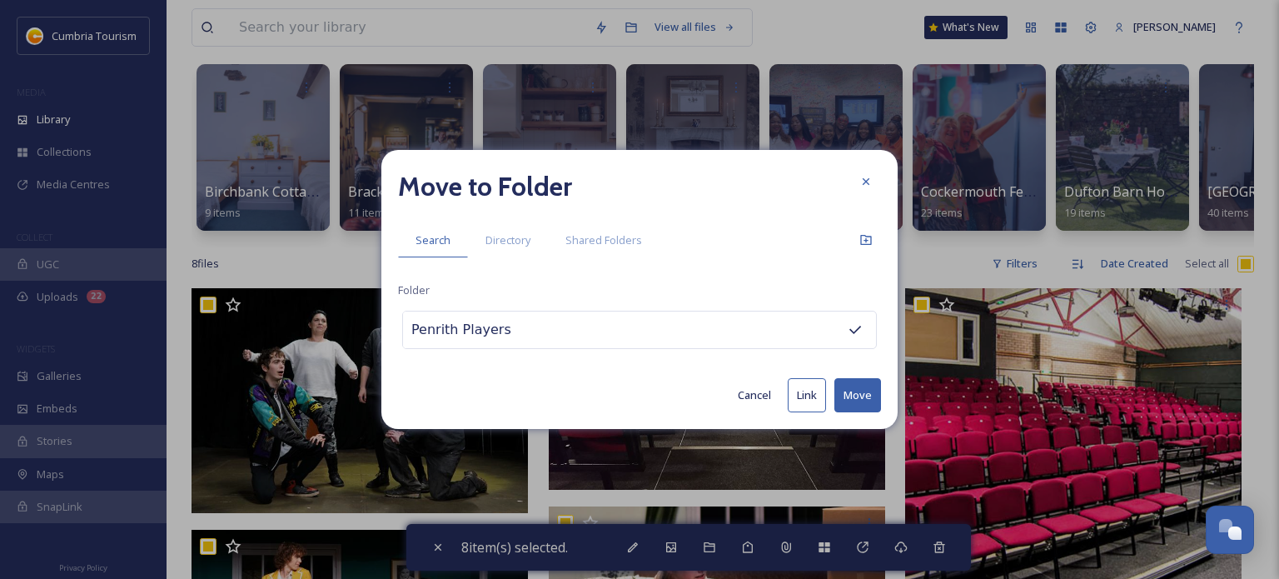
click at [860, 381] on button "Move" at bounding box center [857, 395] width 47 height 34
checkbox input "false"
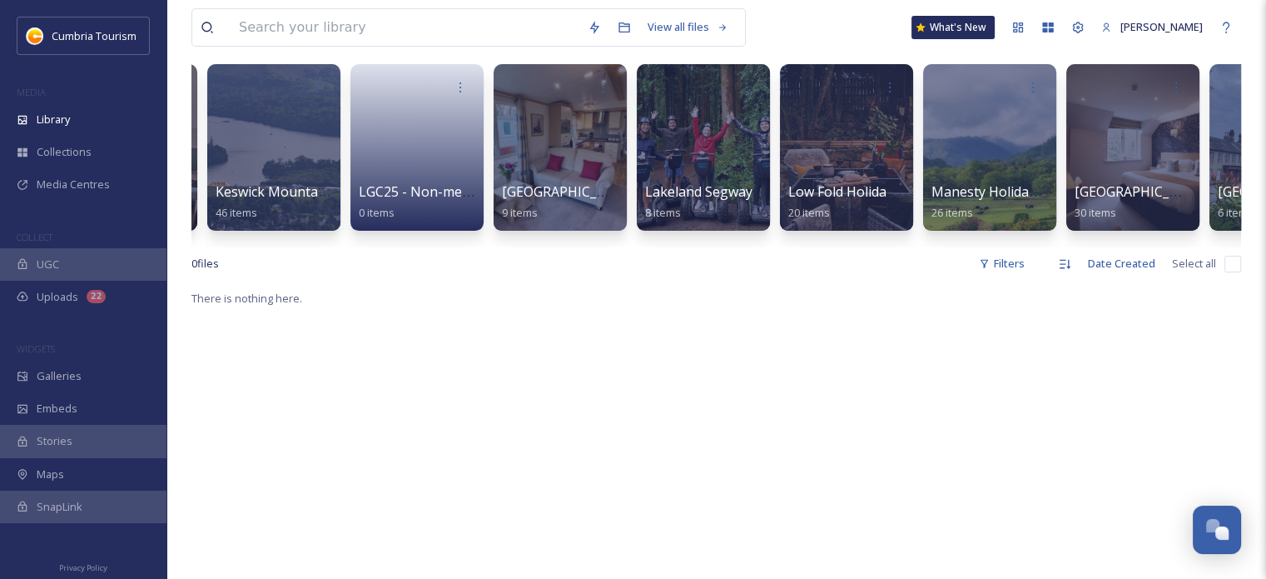
scroll to position [0, 2229]
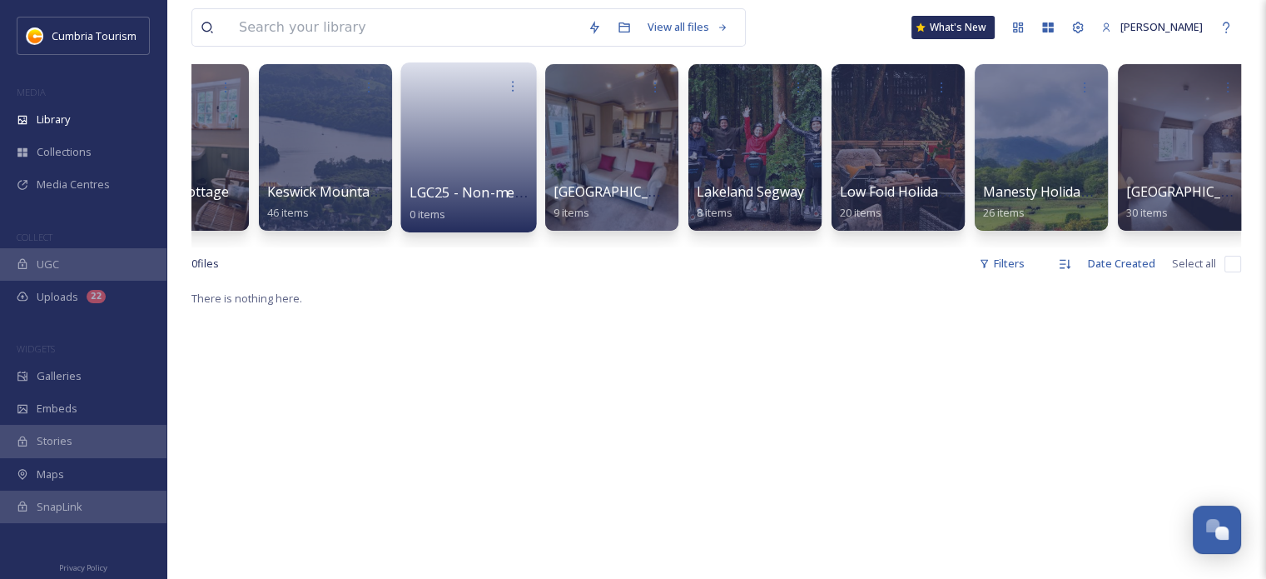
click at [453, 168] on link at bounding box center [469, 142] width 119 height 81
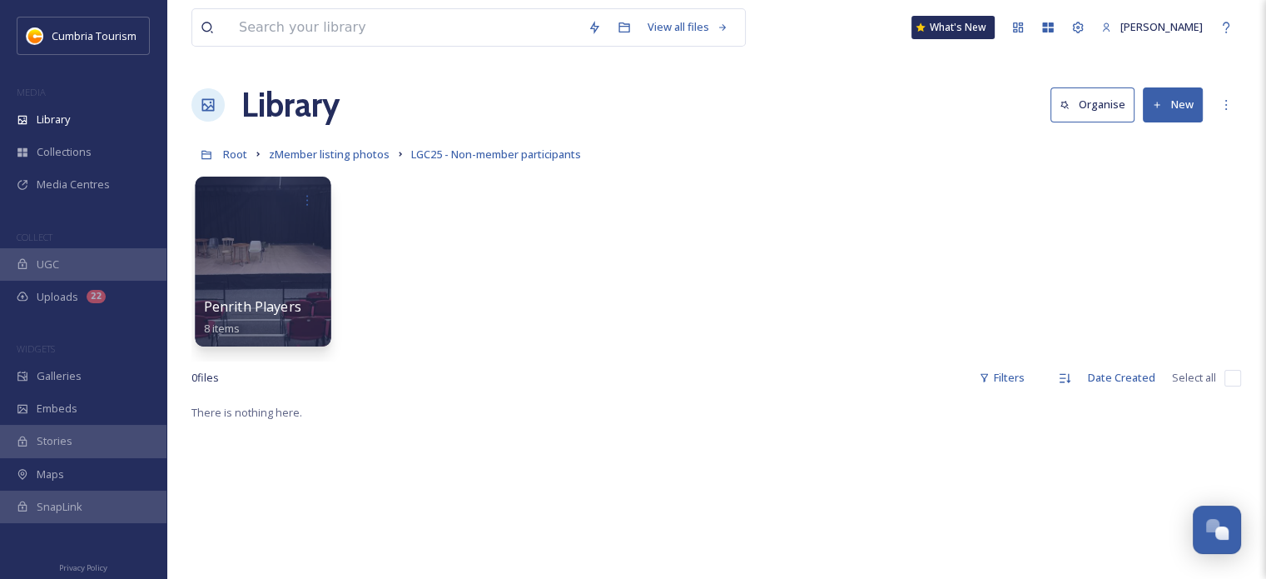
click at [324, 306] on div at bounding box center [263, 262] width 136 height 170
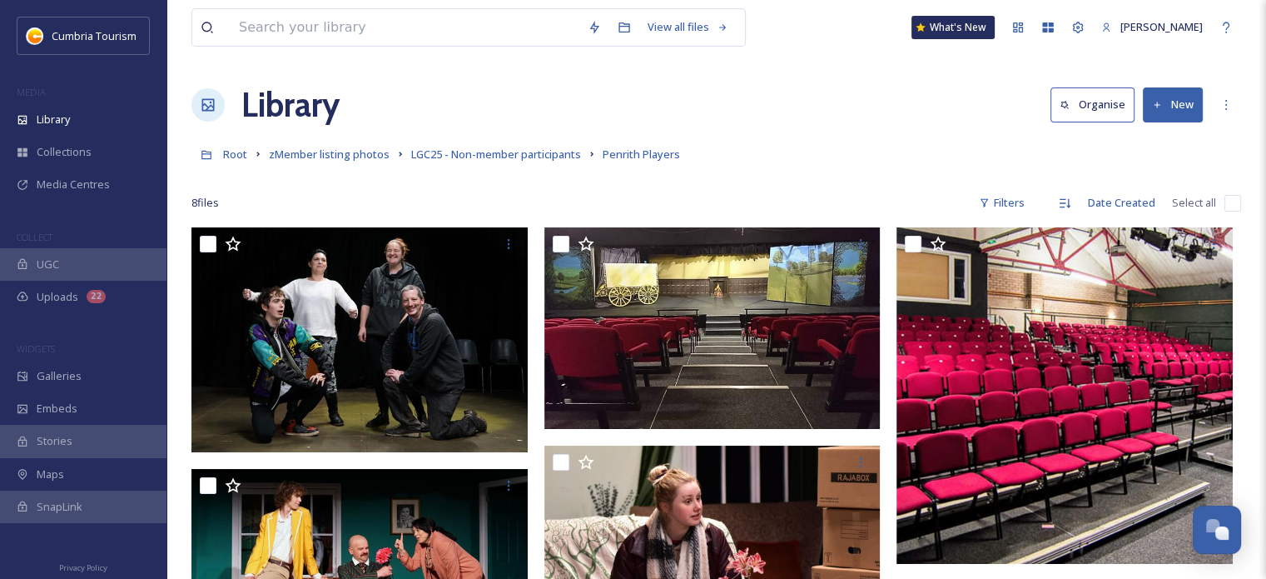
click at [1236, 199] on input "checkbox" at bounding box center [1233, 203] width 17 height 17
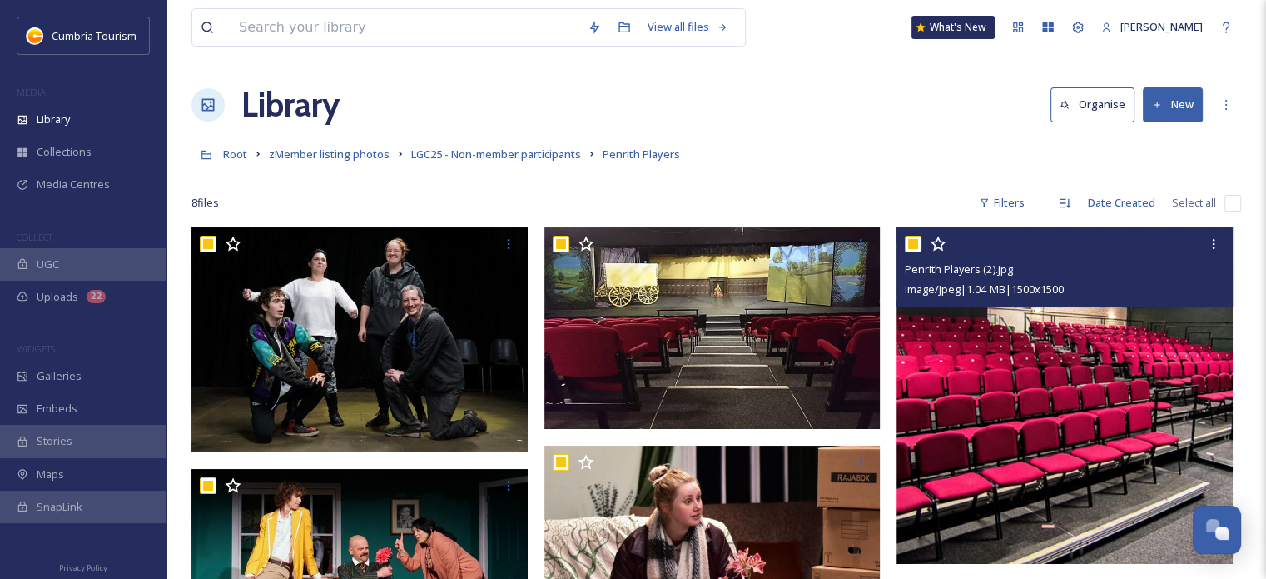
checkbox input "true"
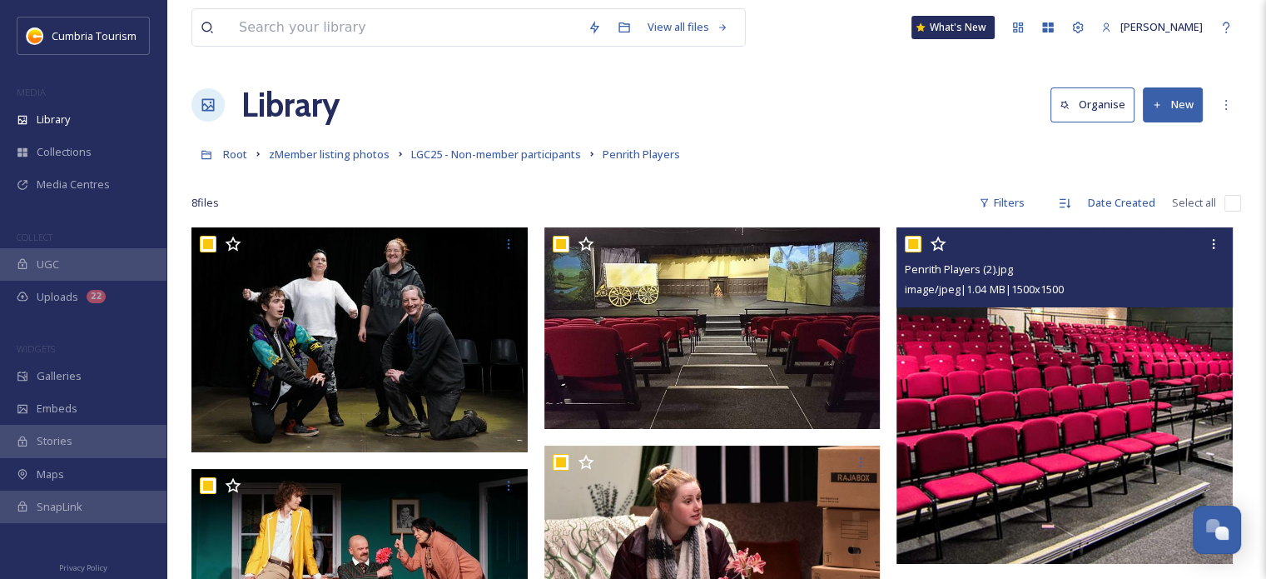
checkbox input "true"
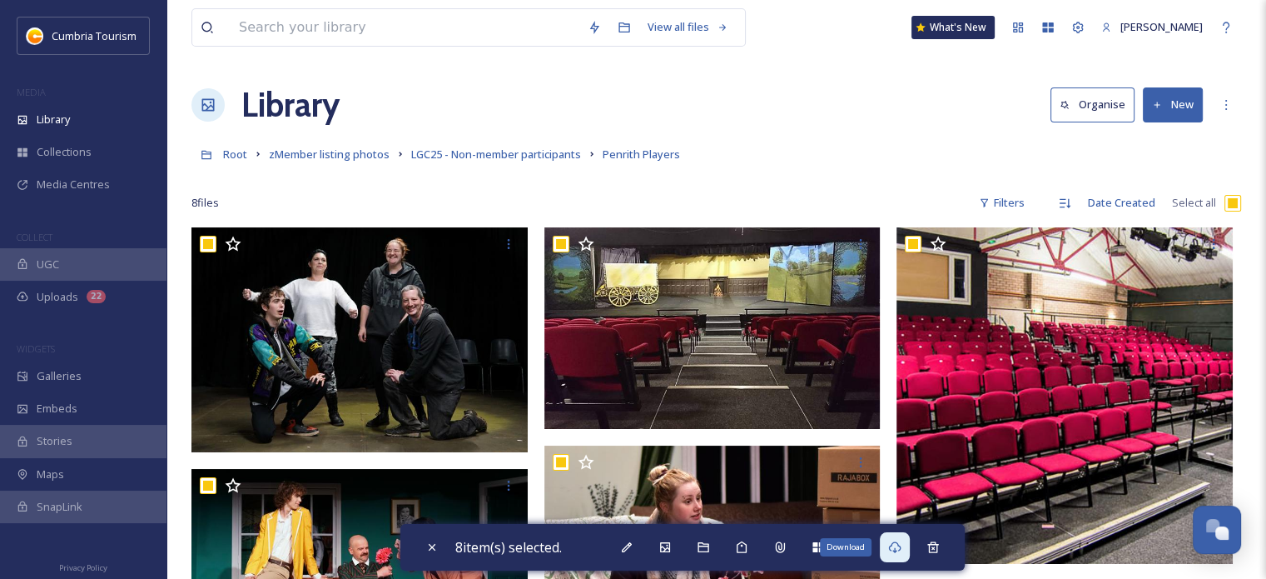
click at [910, 543] on div "Download" at bounding box center [895, 547] width 30 height 30
click at [1204, 512] on button "Open Chat" at bounding box center [1217, 530] width 51 height 51
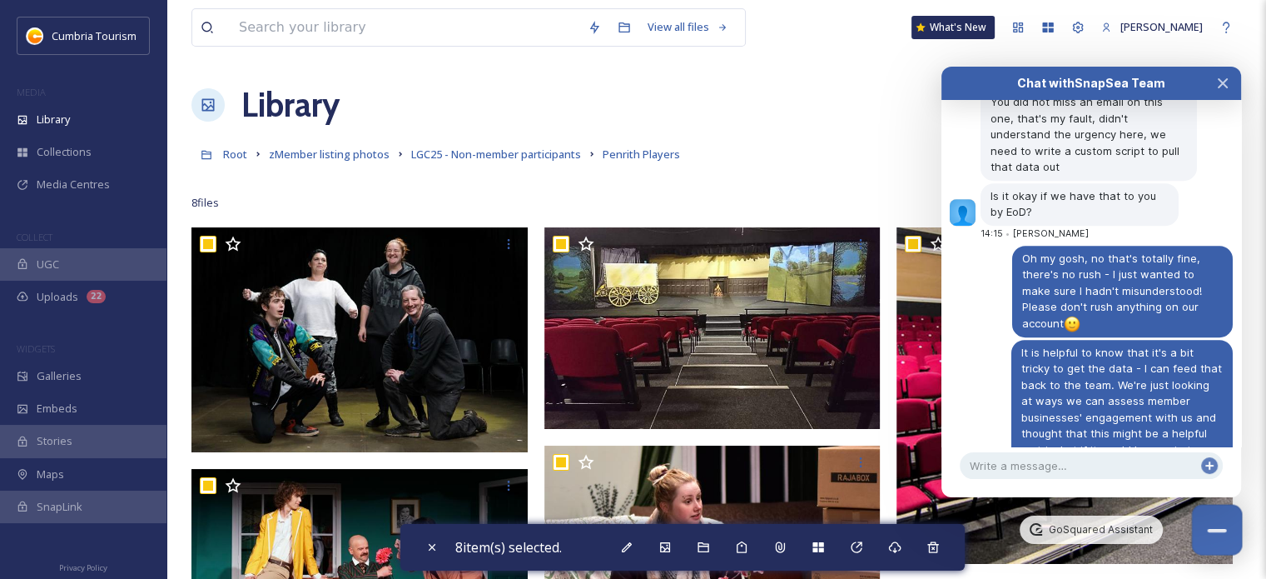
click at [1203, 525] on button "Close Chat" at bounding box center [1217, 530] width 51 height 51
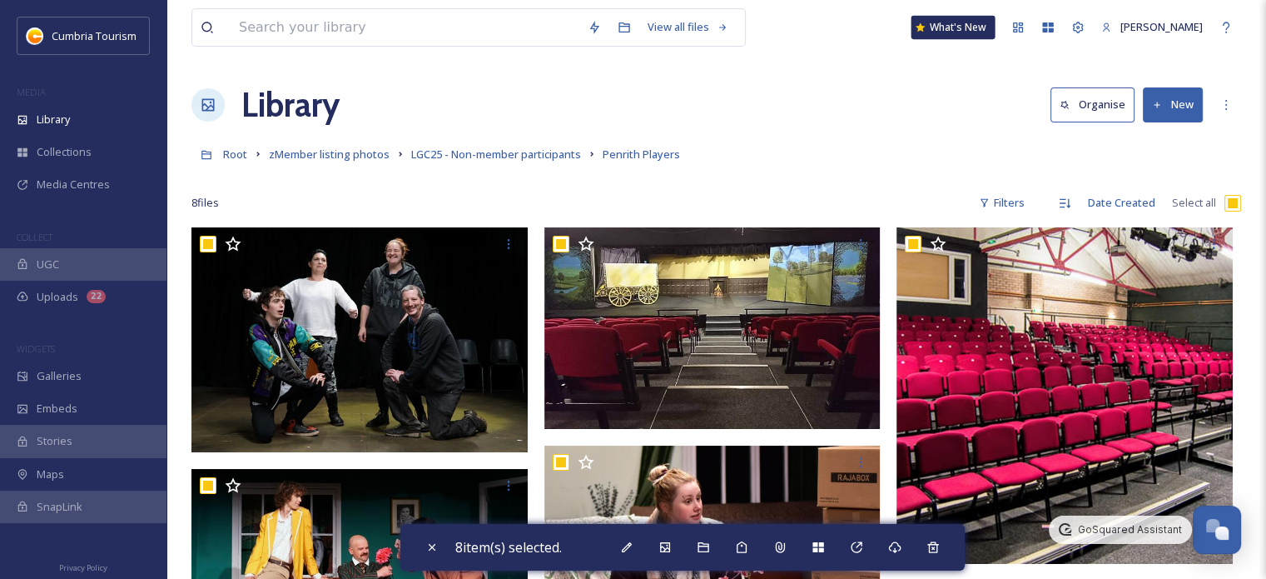
scroll to position [7288, 0]
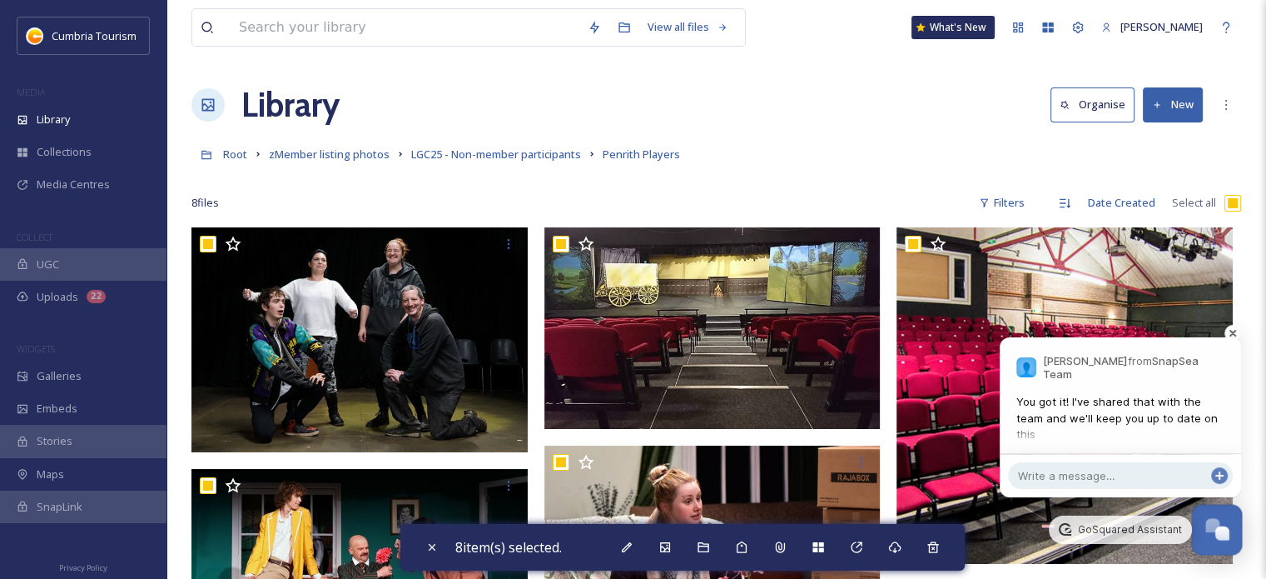
click at [1201, 524] on div "Open Chat" at bounding box center [1217, 528] width 49 height 28
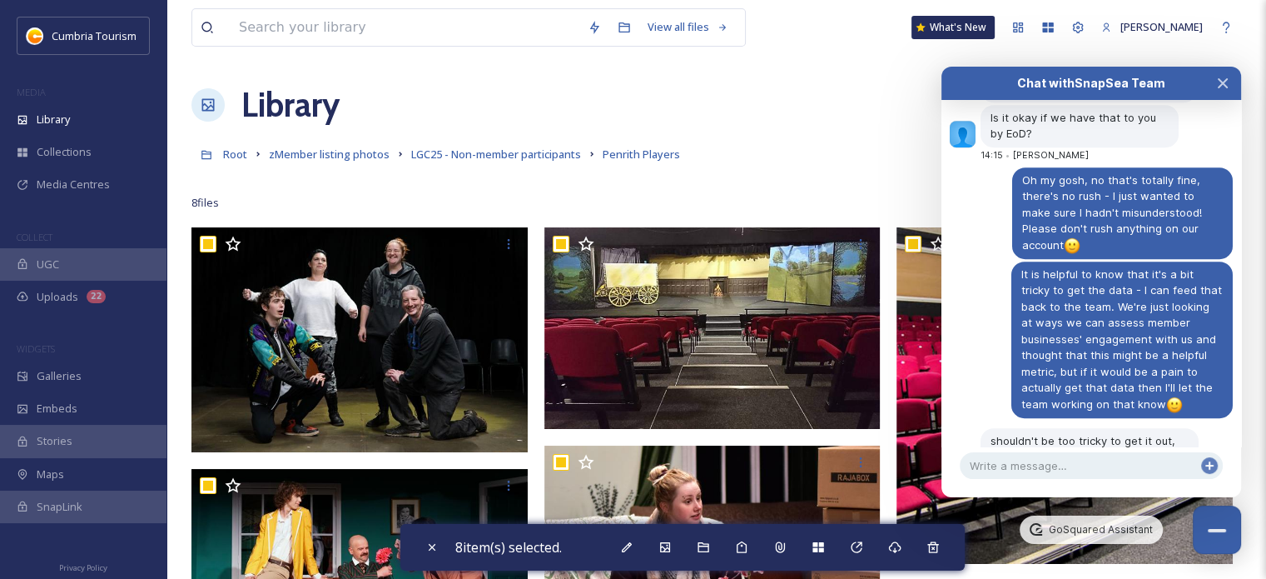
click at [1225, 529] on div "Close Chat" at bounding box center [1216, 530] width 19 height 3
